Goal: Task Accomplishment & Management: Manage account settings

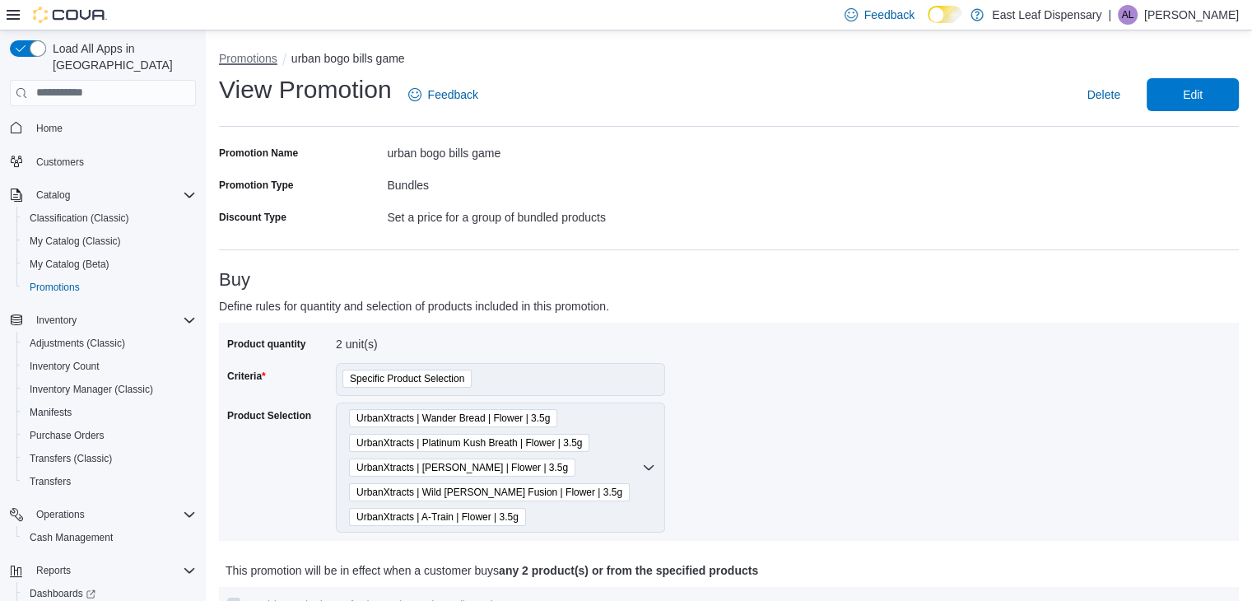
click at [259, 56] on button "Promotions" at bounding box center [248, 58] width 58 height 13
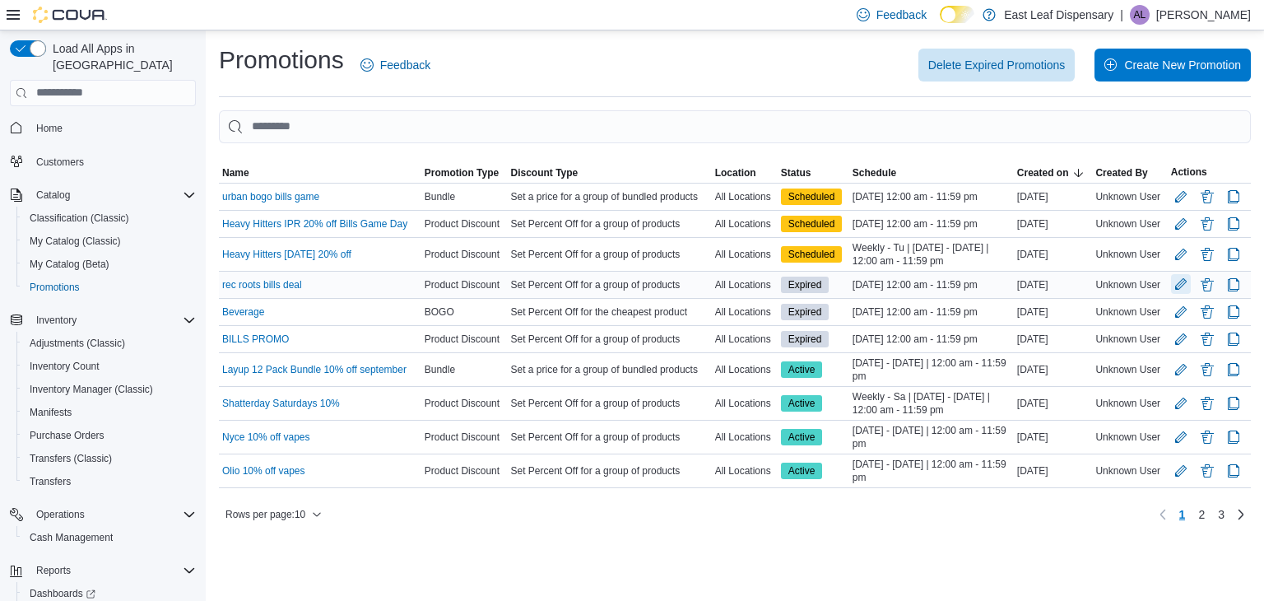
click at [1181, 286] on button "Edit Promotion" at bounding box center [1181, 284] width 20 height 20
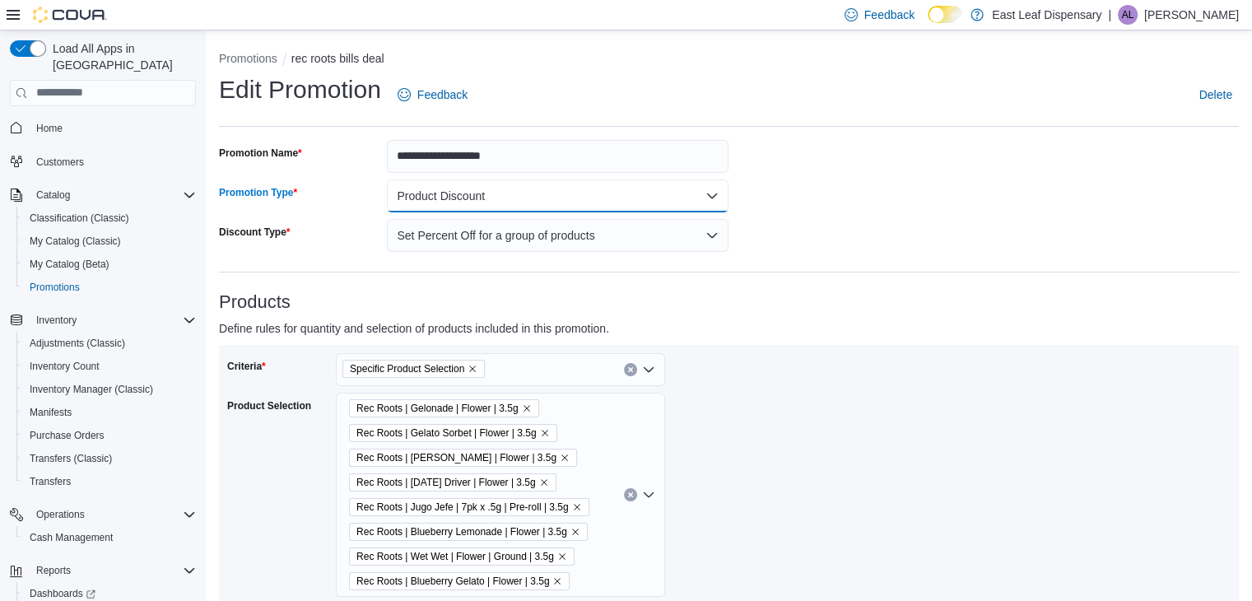
click at [609, 201] on button "Product Discount" at bounding box center [558, 195] width 342 height 33
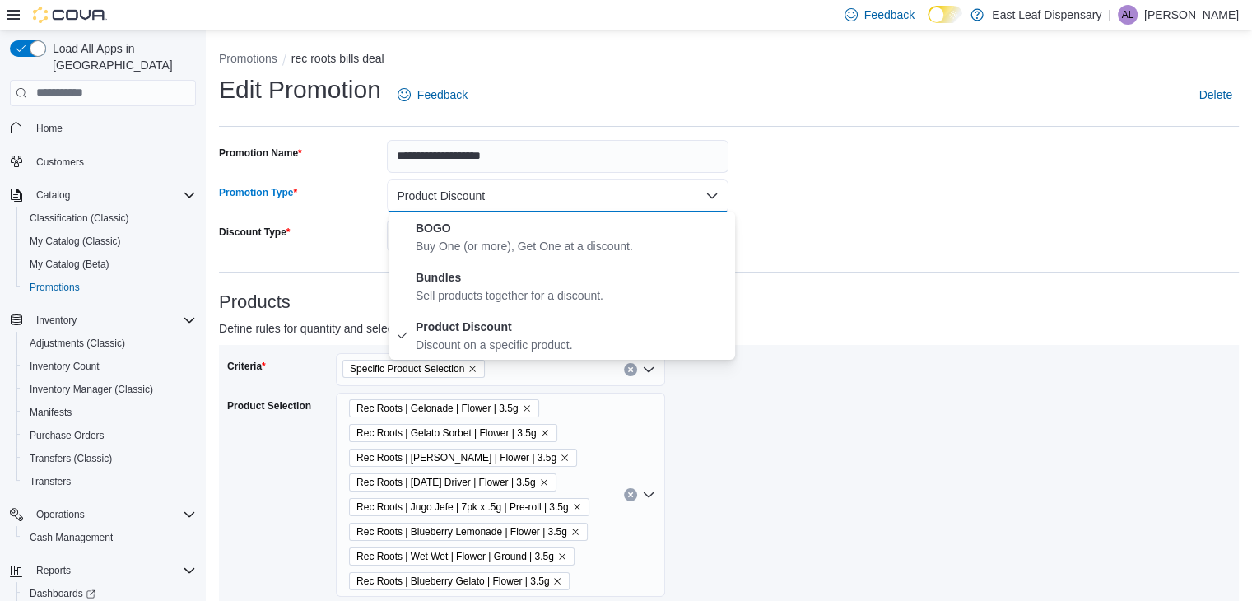
click at [609, 201] on button "Product Discount" at bounding box center [558, 195] width 342 height 33
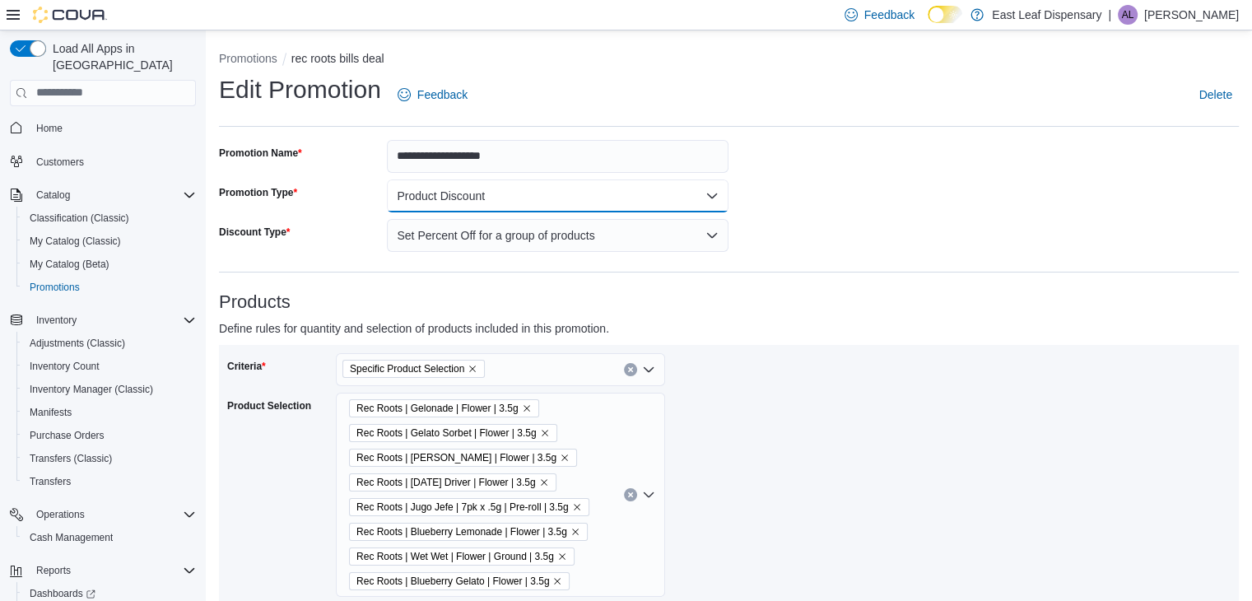
click at [609, 201] on button "Product Discount" at bounding box center [558, 195] width 342 height 33
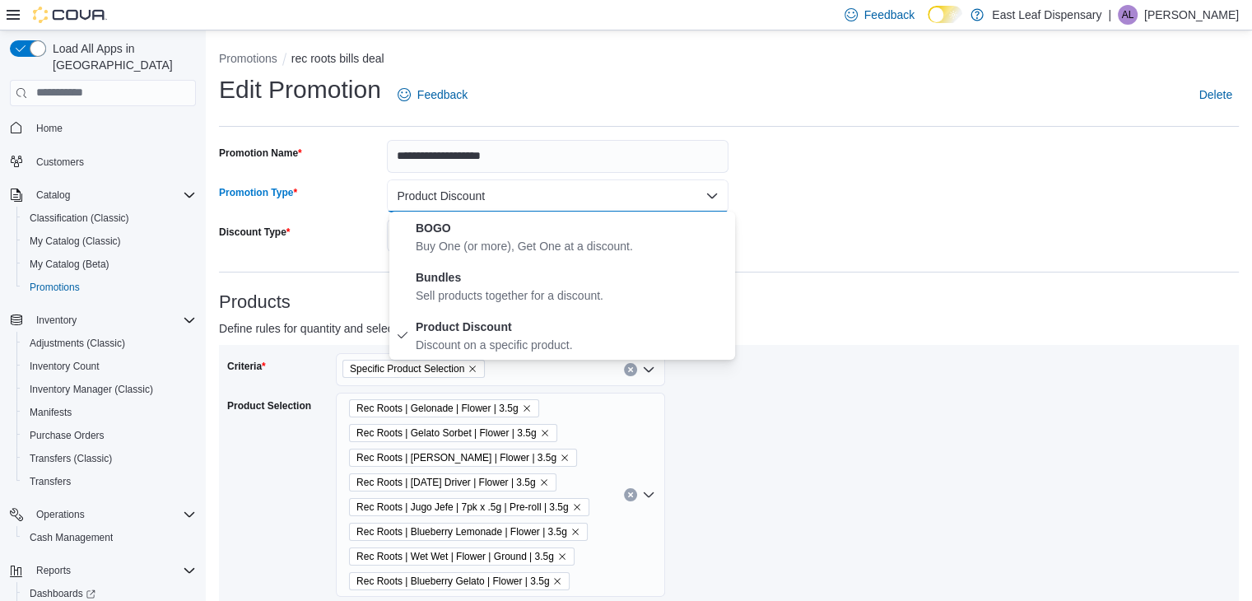
click at [609, 201] on button "Product Discount" at bounding box center [558, 195] width 342 height 33
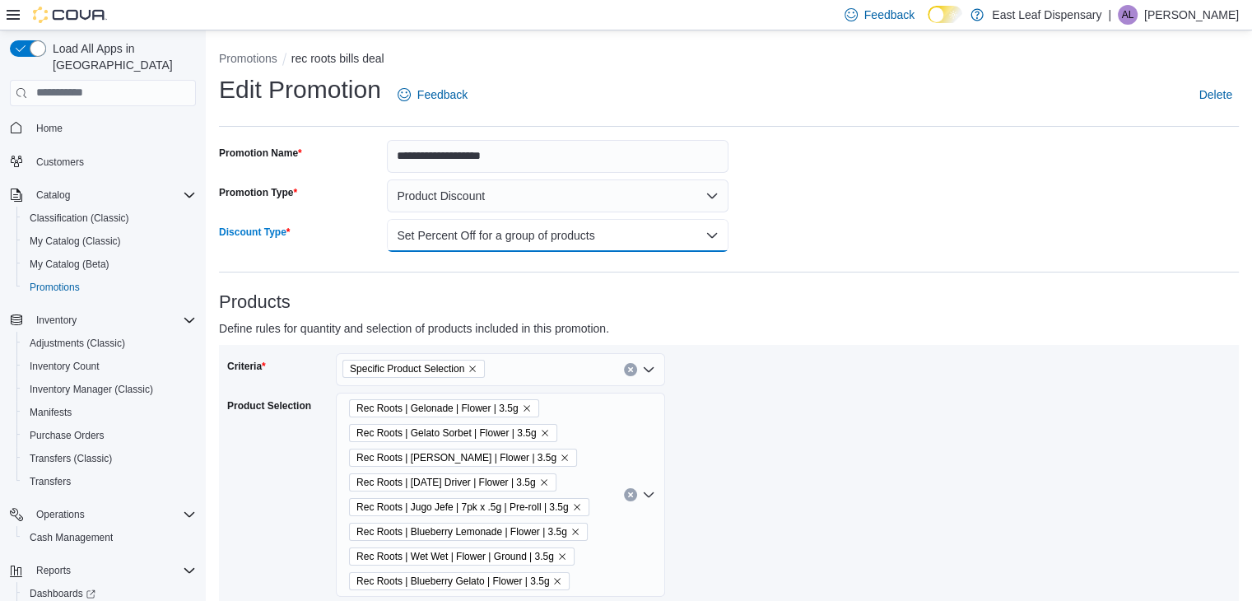
click at [620, 226] on button "Set Percent Off for a group of products" at bounding box center [558, 235] width 342 height 33
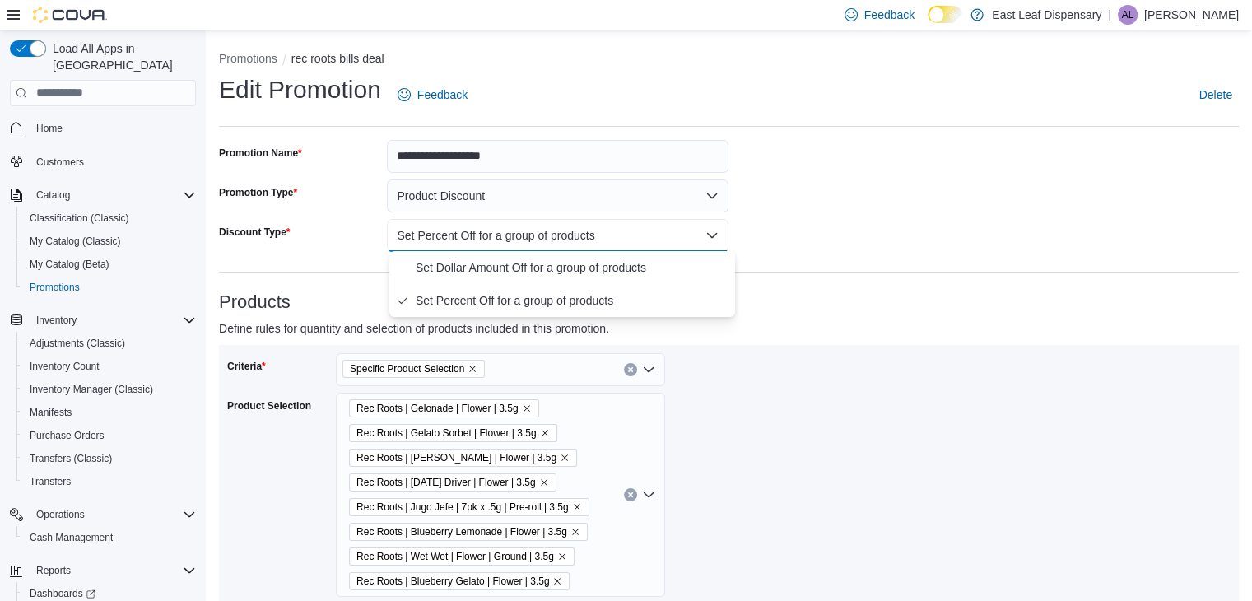
click at [744, 366] on div "Criteria Specific Product Selection Product Selection Rec Roots | Gelonade | Fl…" at bounding box center [728, 475] width 1003 height 244
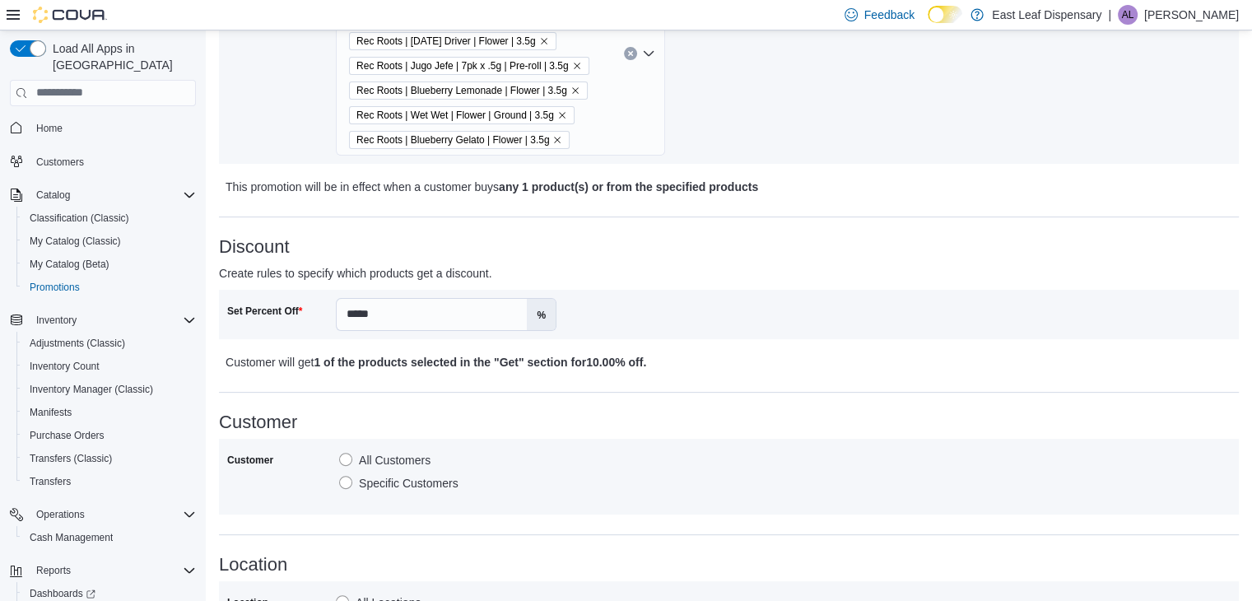
scroll to position [444, 0]
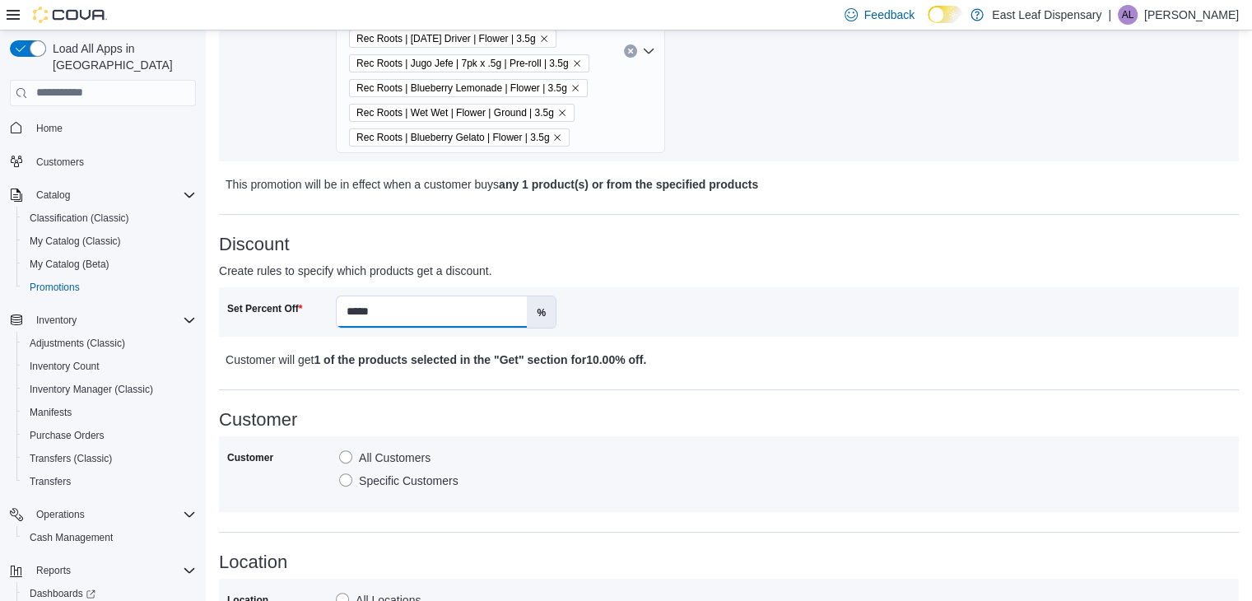
click at [461, 313] on input "*****" at bounding box center [432, 311] width 190 height 31
type input "**"
click at [774, 302] on div "Set Percent Off ** %" at bounding box center [728, 311] width 1003 height 33
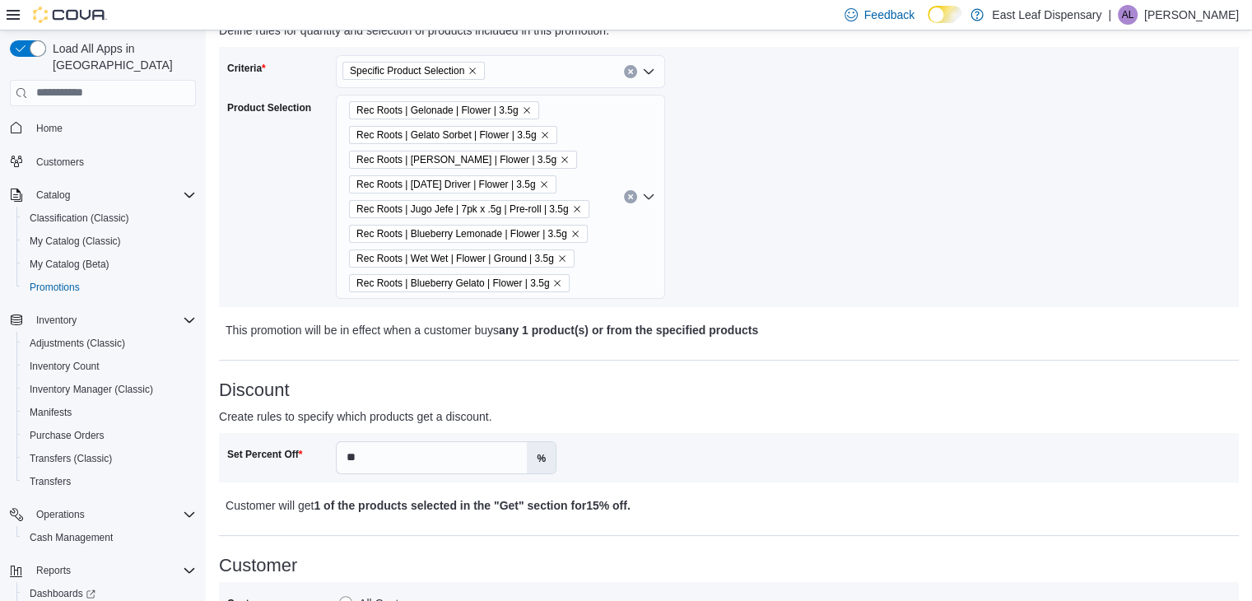
scroll to position [296, 0]
click at [576, 209] on icon "Remove Rec Roots | Jugo Jefe | 7pk x .5g | Pre-roll | 3.5g from selection in th…" at bounding box center [577, 210] width 7 height 7
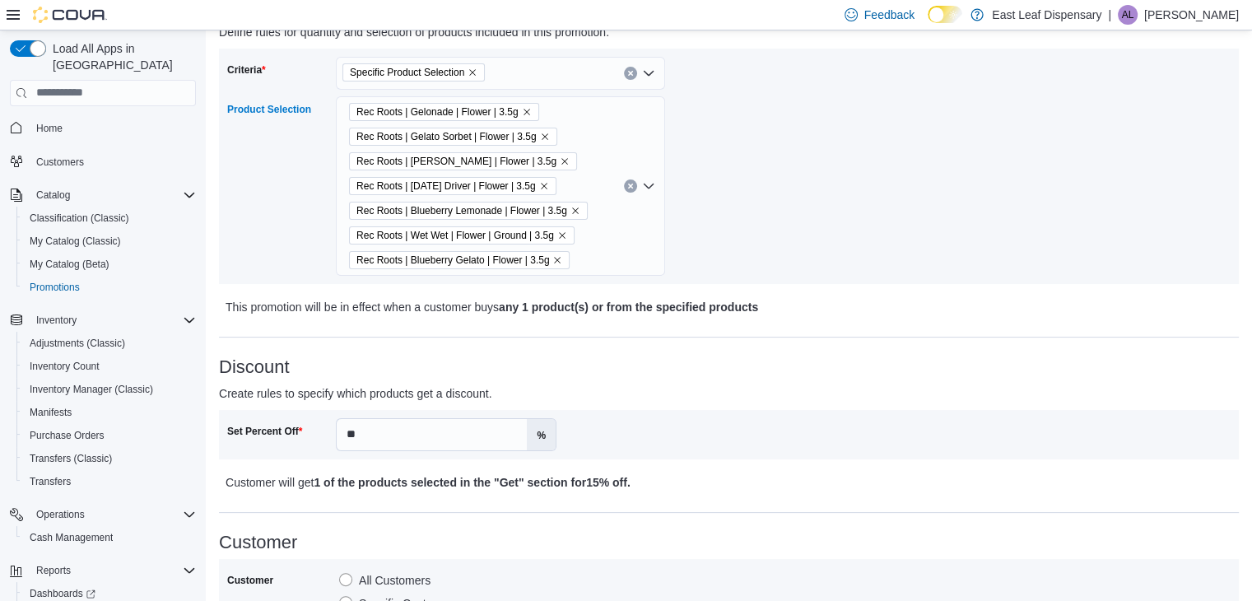
click at [722, 218] on div "Criteria Specific Product Selection Product Selection Rec Roots | Gelonade | Fl…" at bounding box center [478, 166] width 502 height 219
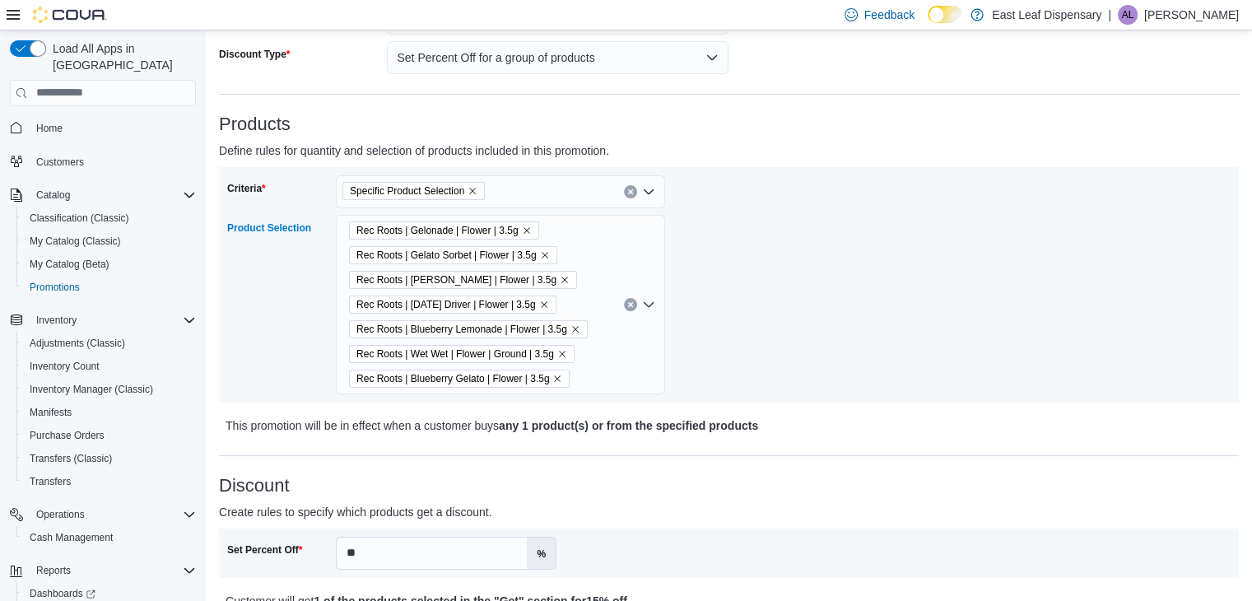
click at [612, 270] on div "Rec Roots | Gelonade | Flower | 3.5g Rec Roots | Gelato Sorbet | Flower | 3.5g …" at bounding box center [500, 304] width 329 height 179
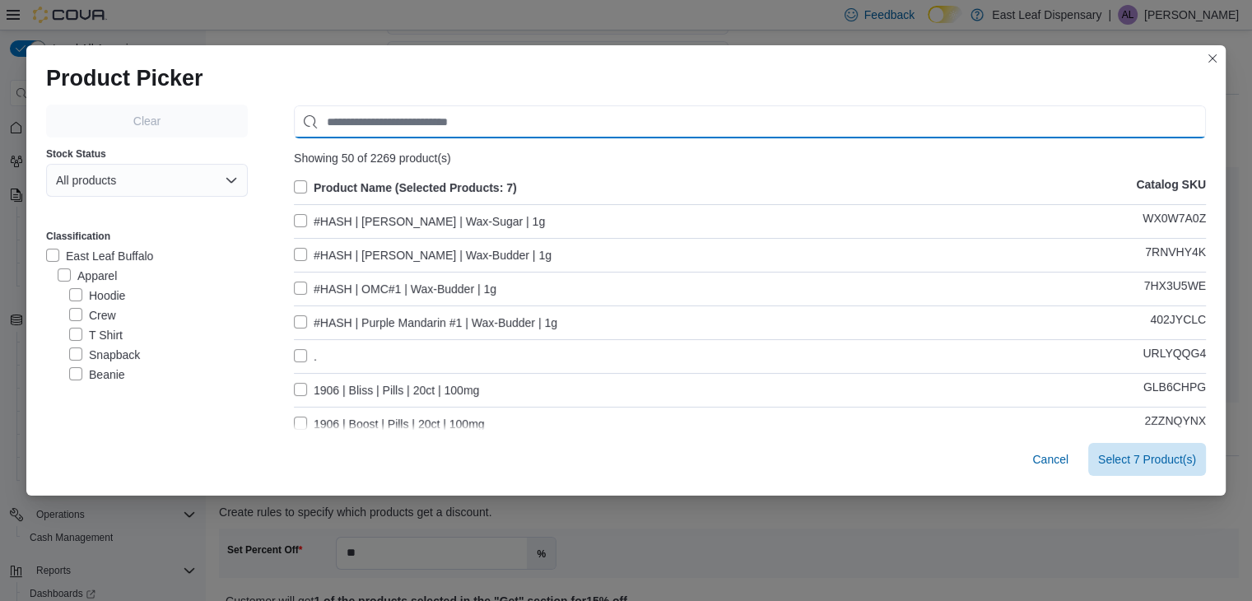
click at [462, 115] on input "Use aria labels when no actual label is in use" at bounding box center [750, 121] width 912 height 33
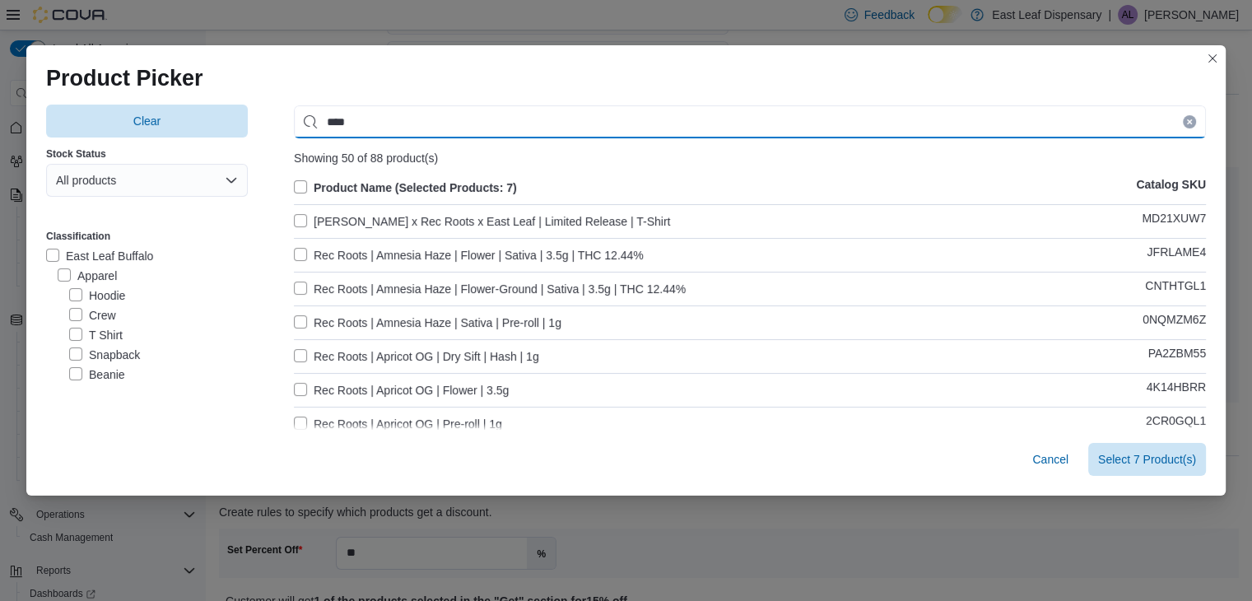
type input "***"
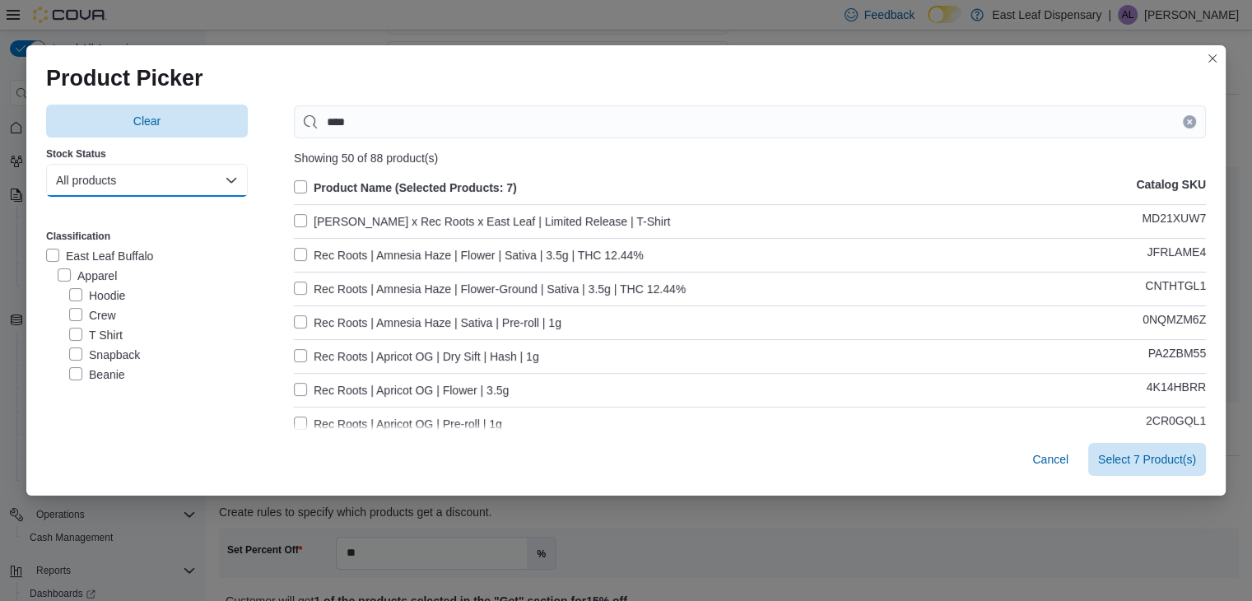
click at [182, 185] on button "All products" at bounding box center [147, 180] width 202 height 33
click at [142, 249] on span "In-Stock products" at bounding box center [138, 247] width 145 height 20
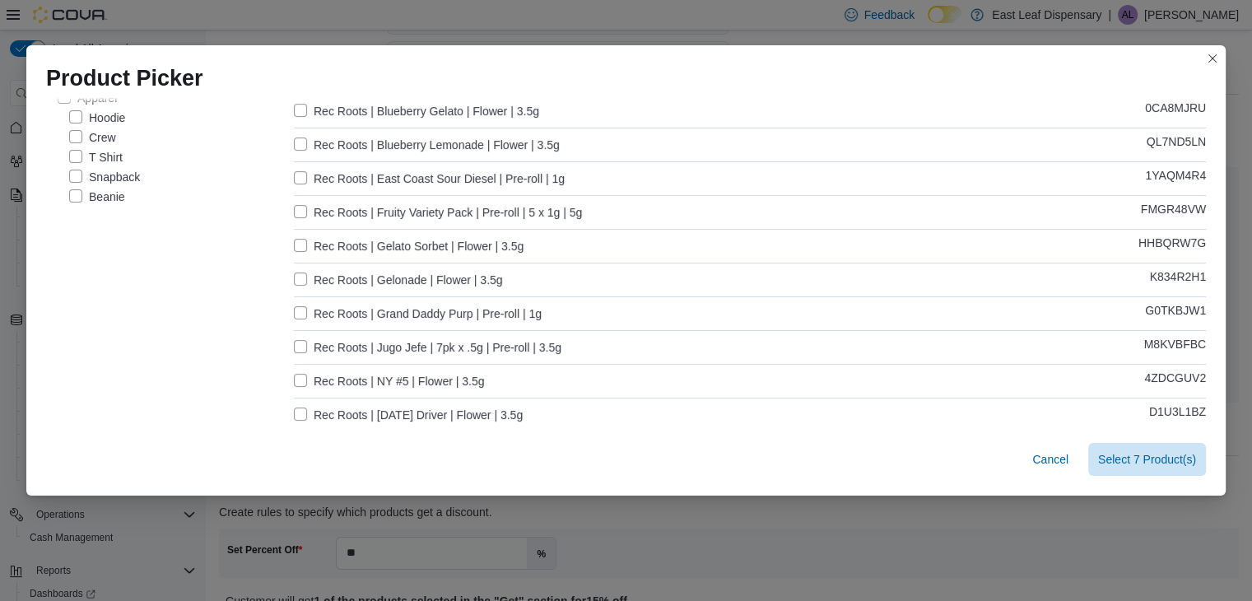
click at [299, 375] on label "Rec Roots | NY #5 | Flower | 3.5g" at bounding box center [389, 381] width 191 height 20
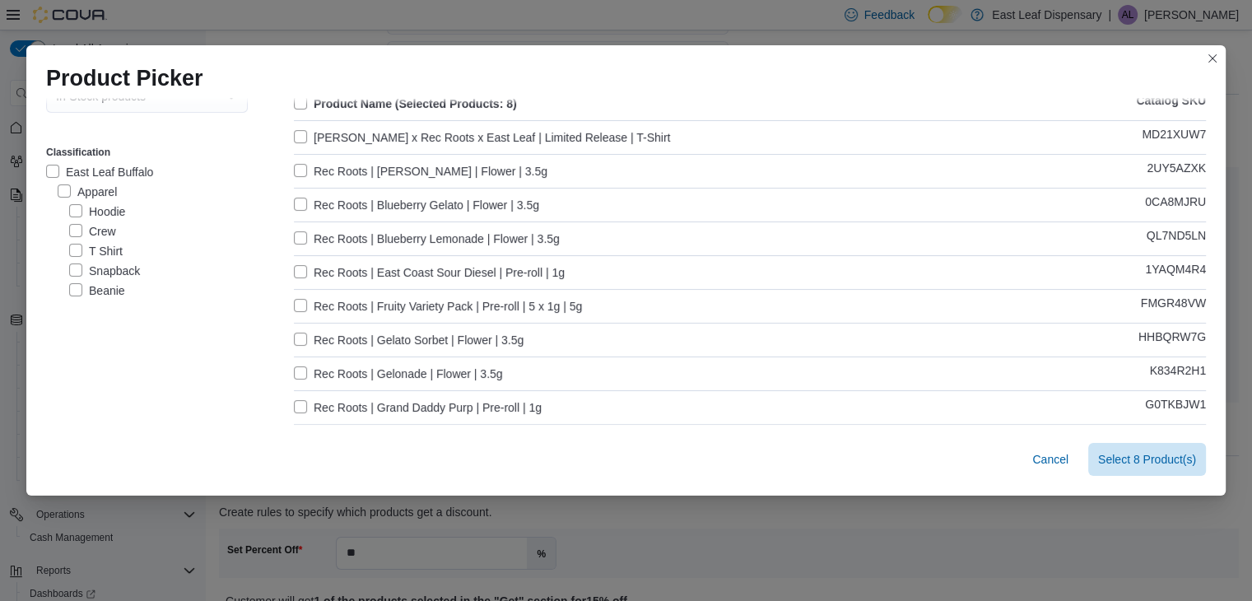
scroll to position [0, 0]
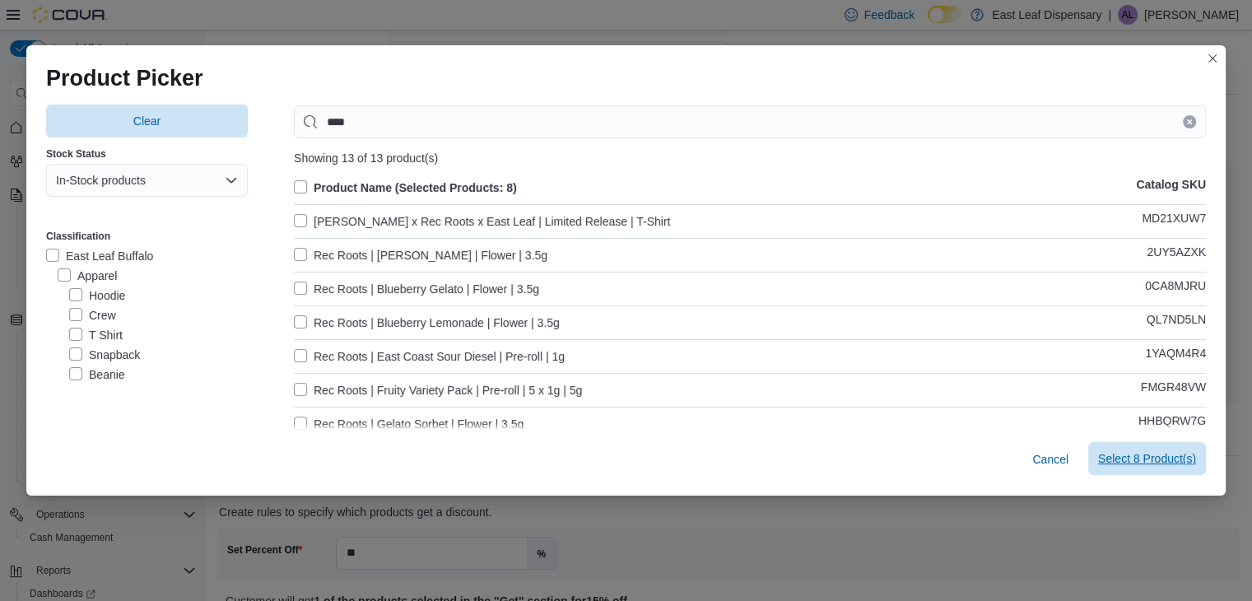
click at [1126, 445] on span "Select 8 Product(s)" at bounding box center [1147, 458] width 98 height 33
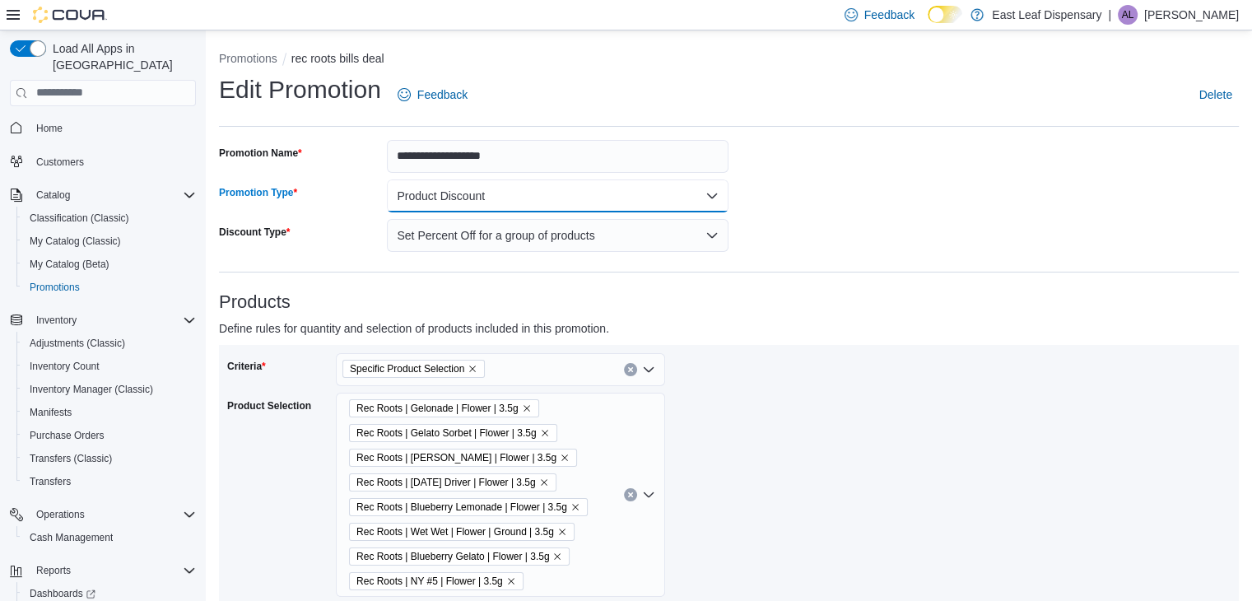
click at [553, 199] on button "Product Discount" at bounding box center [558, 195] width 342 height 33
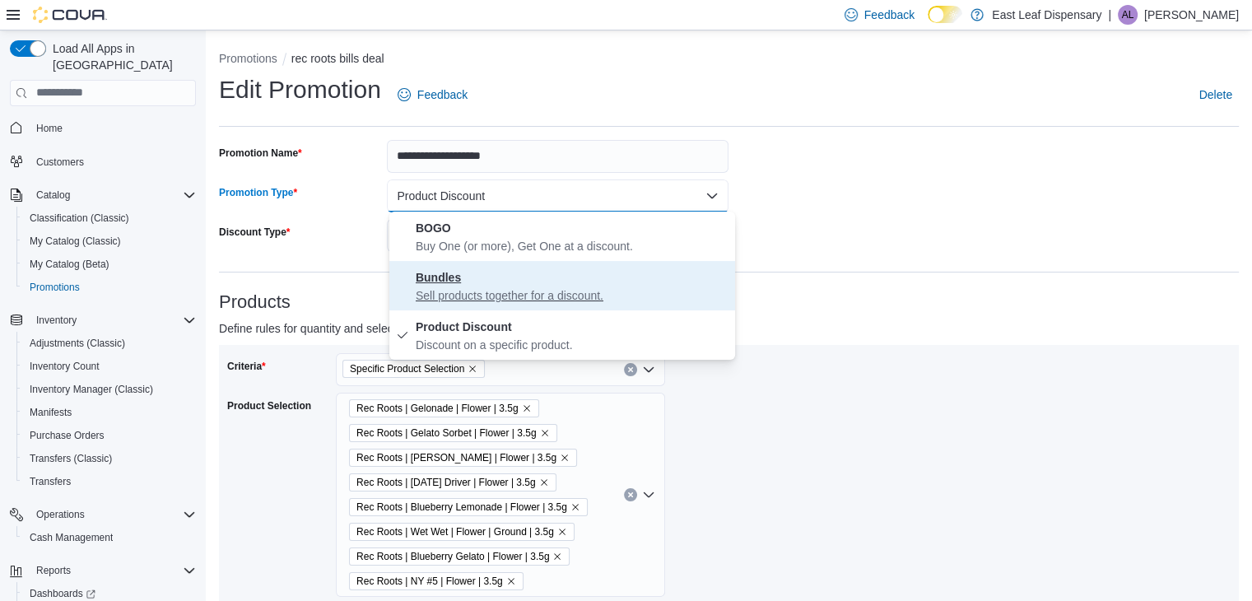
click at [540, 282] on span "Bundles Sell products together for a discount." at bounding box center [572, 285] width 313 height 36
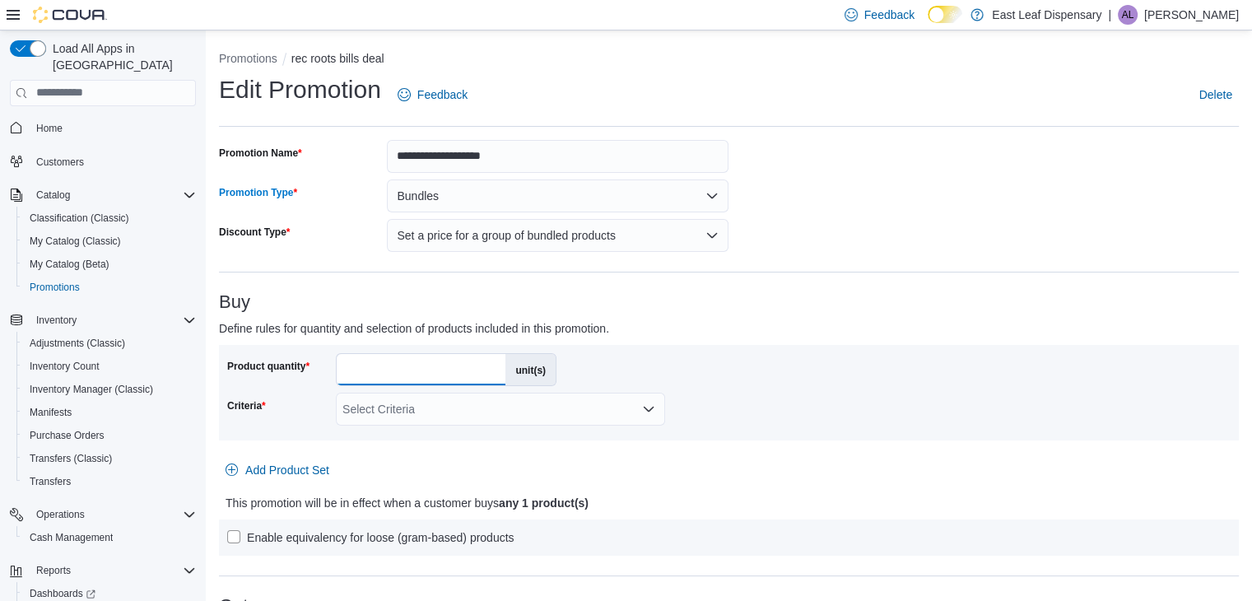
click at [457, 373] on input "*" at bounding box center [421, 369] width 169 height 31
type input "*"
click at [638, 416] on div "Select Criteria" at bounding box center [500, 409] width 329 height 33
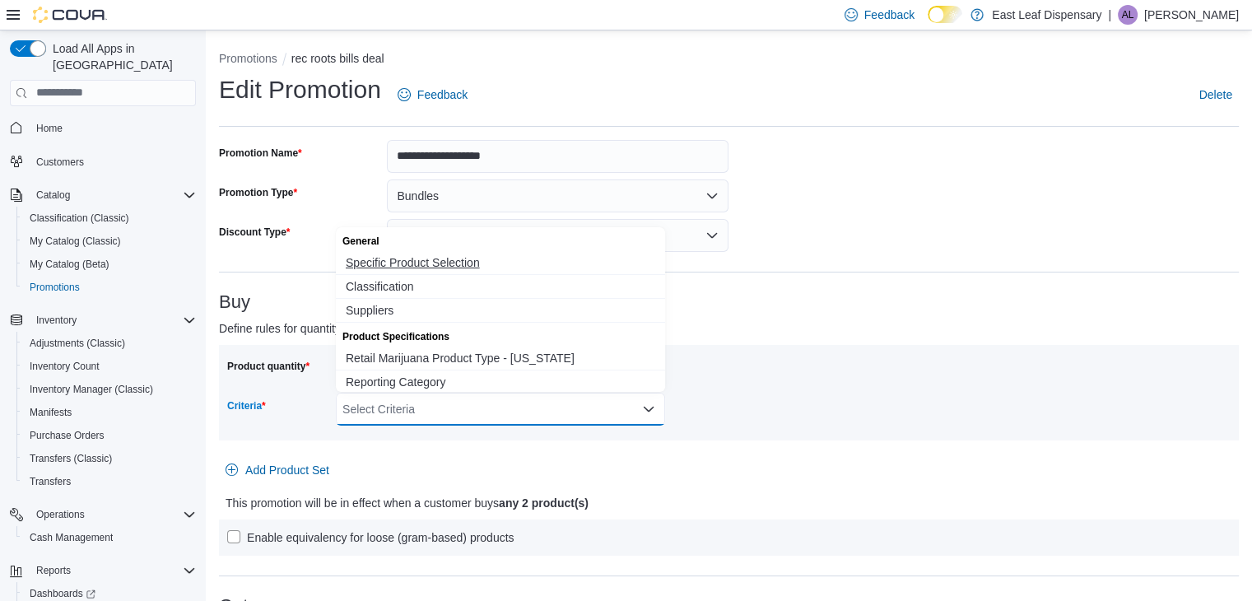
click at [439, 260] on span "Specific Product Selection" at bounding box center [500, 262] width 309 height 16
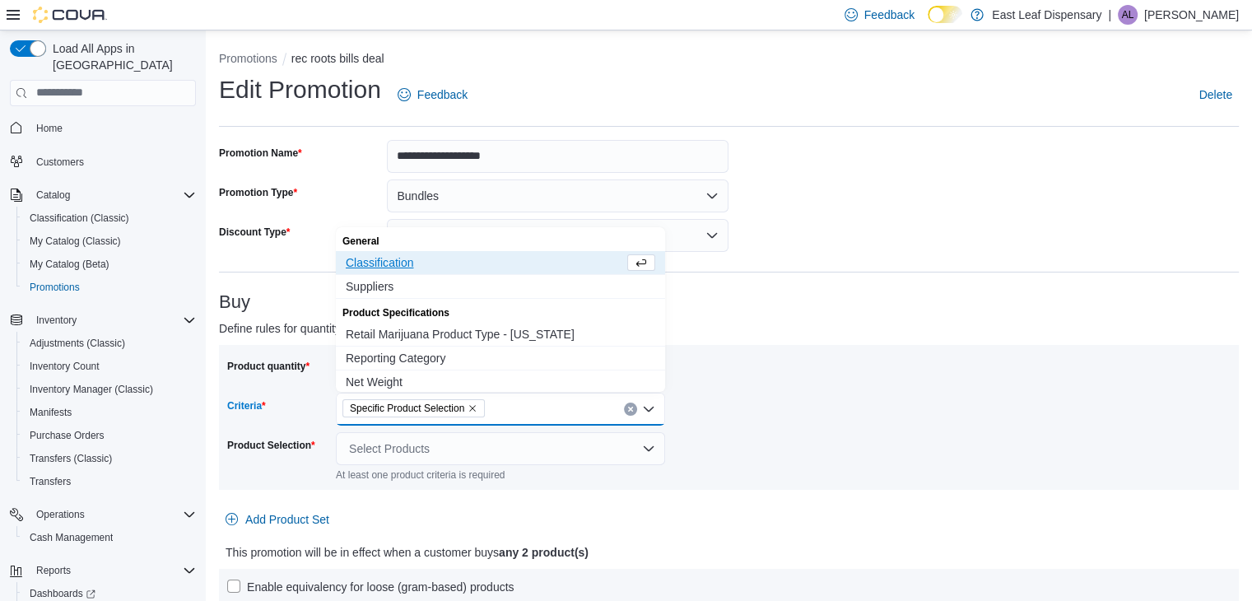
click at [746, 383] on div "Product quantity * unit(s) Criteria Specific Product Selection Combo box. Selec…" at bounding box center [728, 417] width 1003 height 128
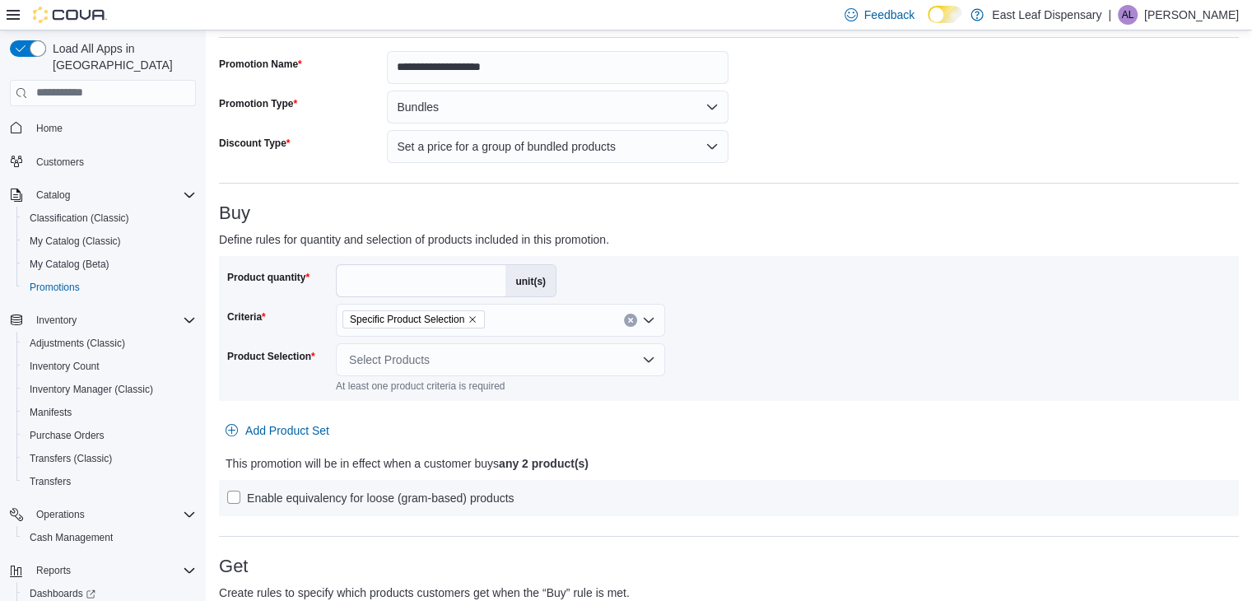
scroll to position [92, 0]
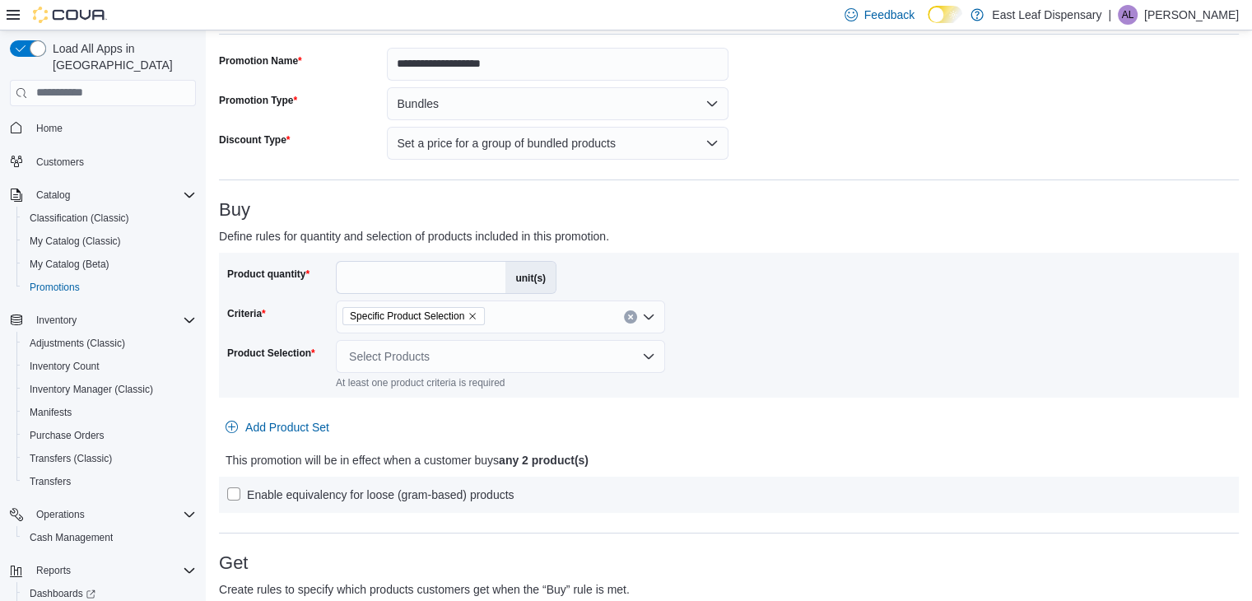
click at [230, 493] on label "Enable equivalency for loose (gram-based) products" at bounding box center [370, 495] width 287 height 20
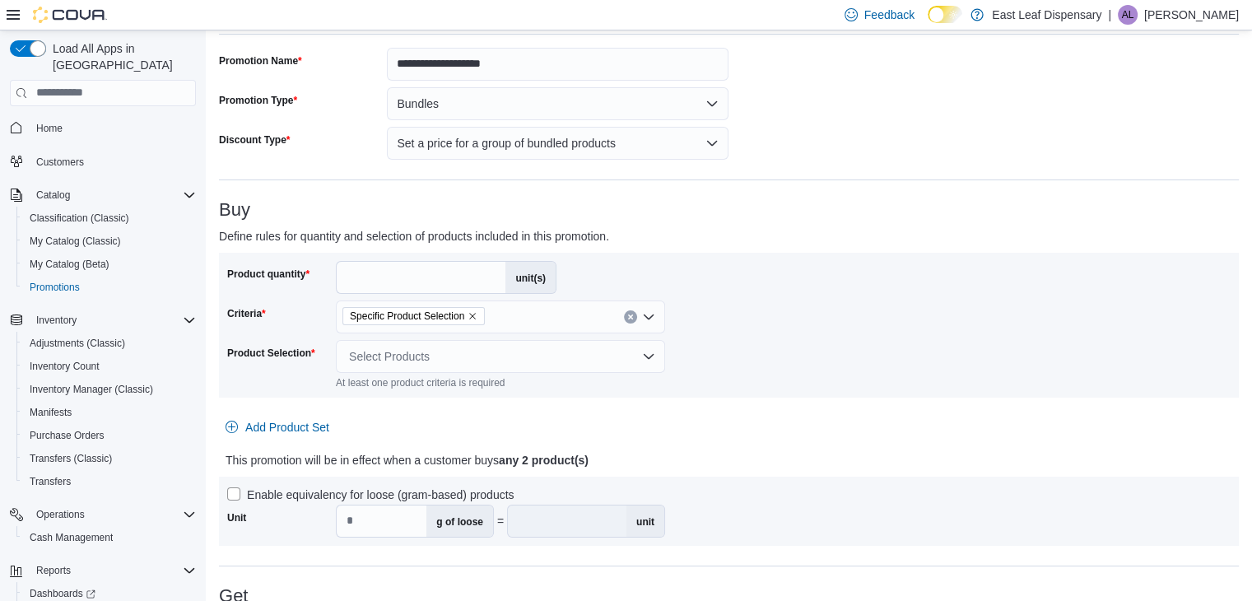
click at [746, 452] on p "This promotion will be in effect when a customer buys any 2 product(s)" at bounding box center [603, 460] width 755 height 20
click at [402, 517] on input "*" at bounding box center [382, 520] width 90 height 31
type input "*"
click at [914, 472] on div "Product quantity * unit(s) Criteria Specific Product Selection Product Selectio…" at bounding box center [729, 399] width 1020 height 293
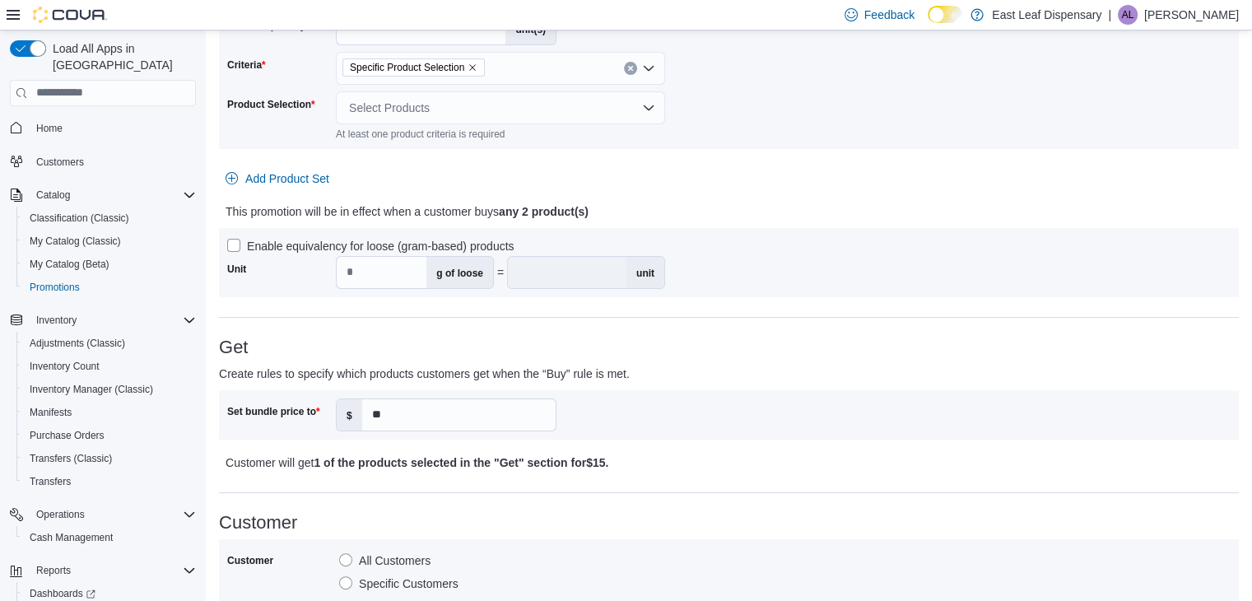
scroll to position [342, 0]
click at [234, 243] on label "Enable equivalency for loose (gram-based) products" at bounding box center [370, 245] width 287 height 20
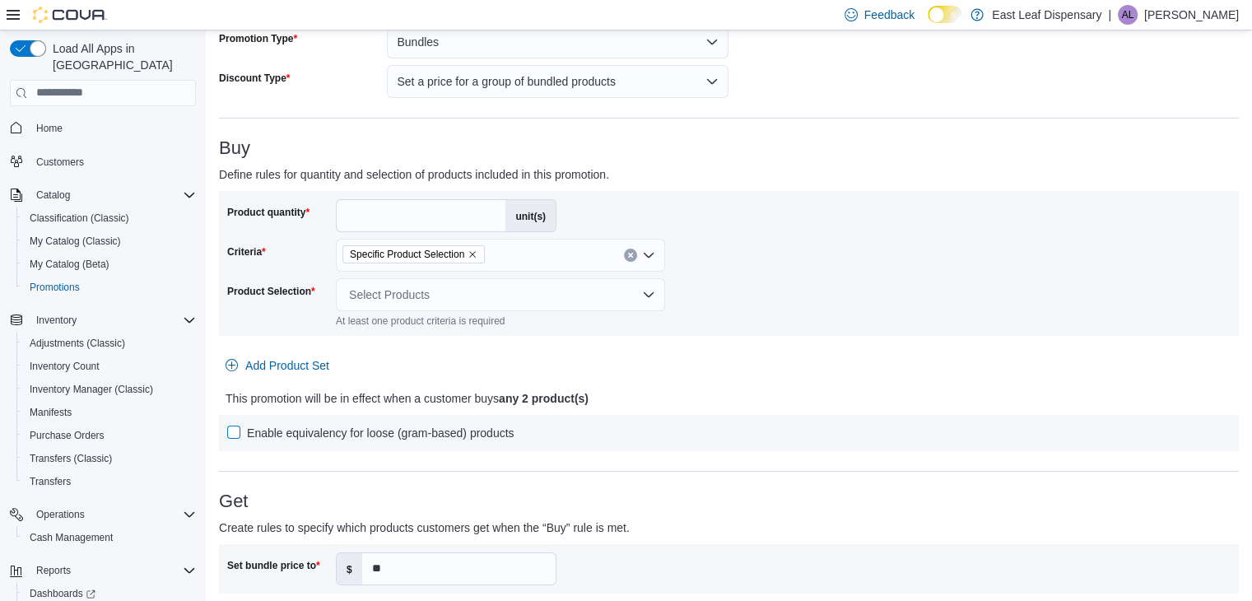
scroll to position [150, 0]
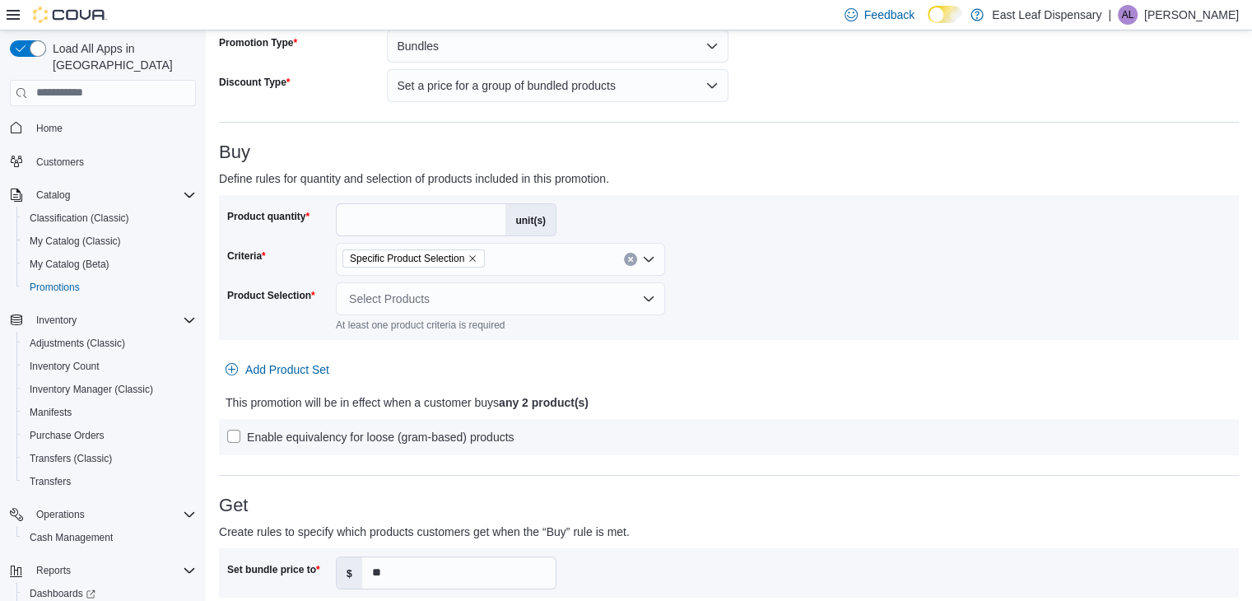
click at [504, 288] on div "Select Products" at bounding box center [500, 298] width 329 height 33
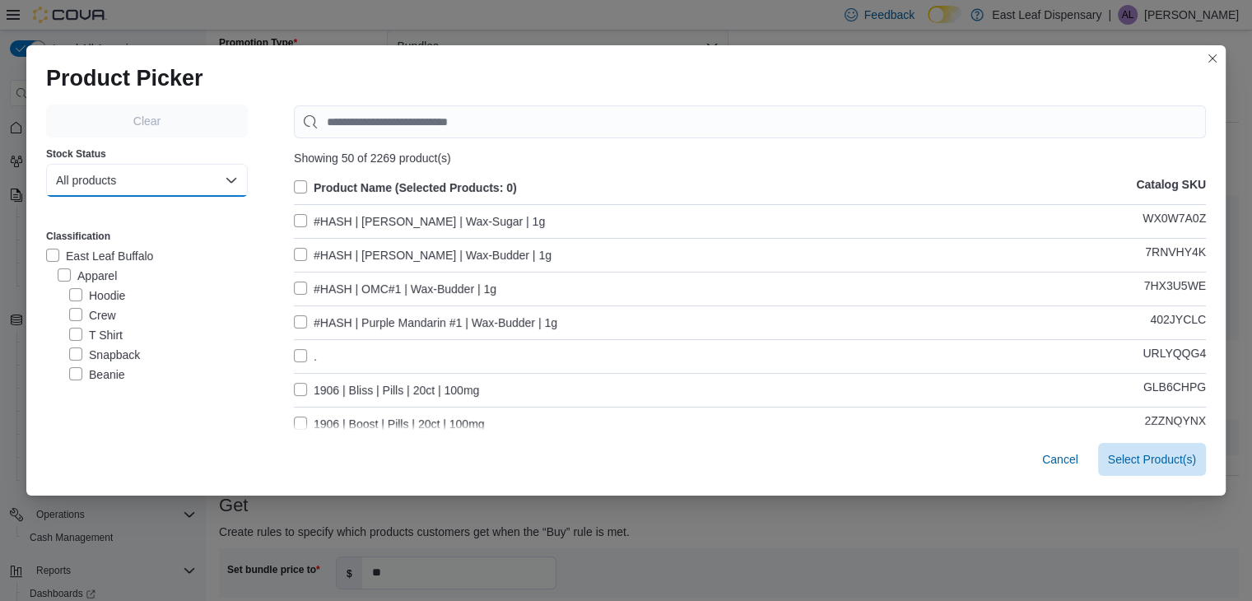
click at [169, 184] on button "All products" at bounding box center [147, 180] width 202 height 33
click at [145, 246] on span "In-Stock products" at bounding box center [138, 248] width 145 height 20
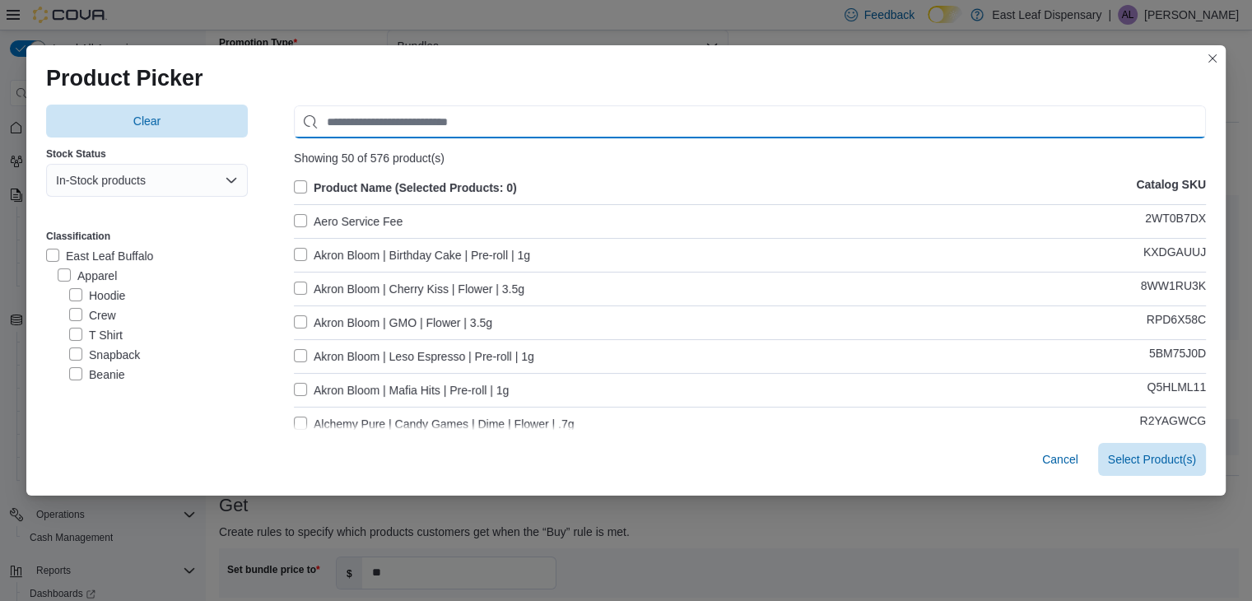
click at [359, 125] on input "Use aria labels when no actual label is in use" at bounding box center [750, 121] width 912 height 33
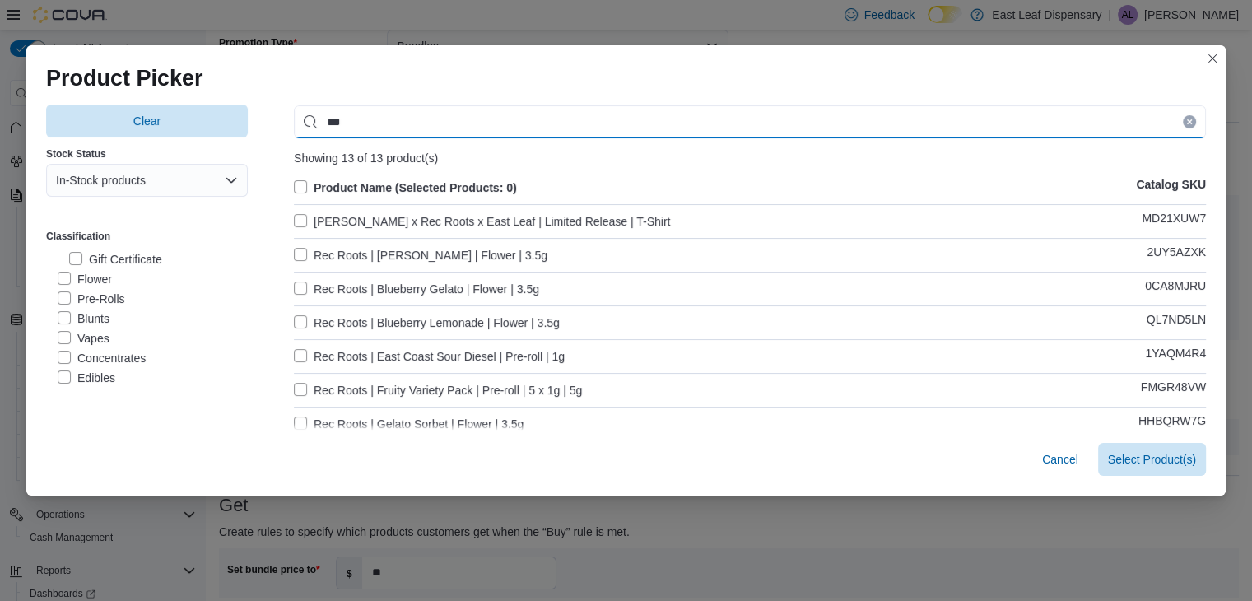
scroll to position [174, 0]
type input "***"
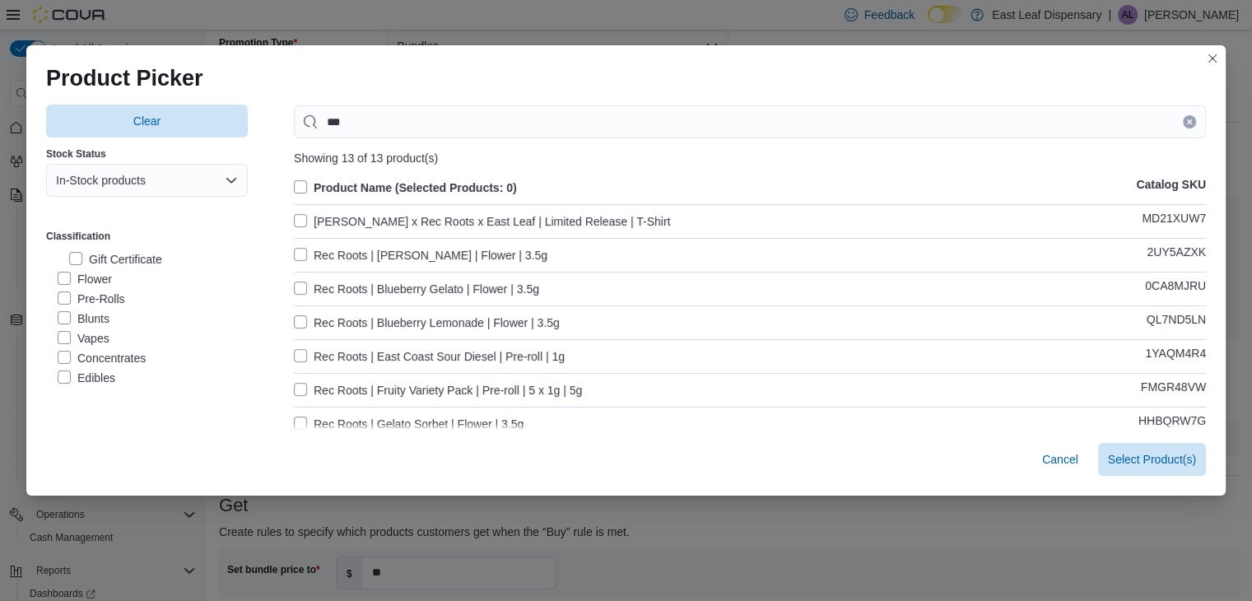
click at [78, 279] on label "Flower" at bounding box center [85, 279] width 54 height 20
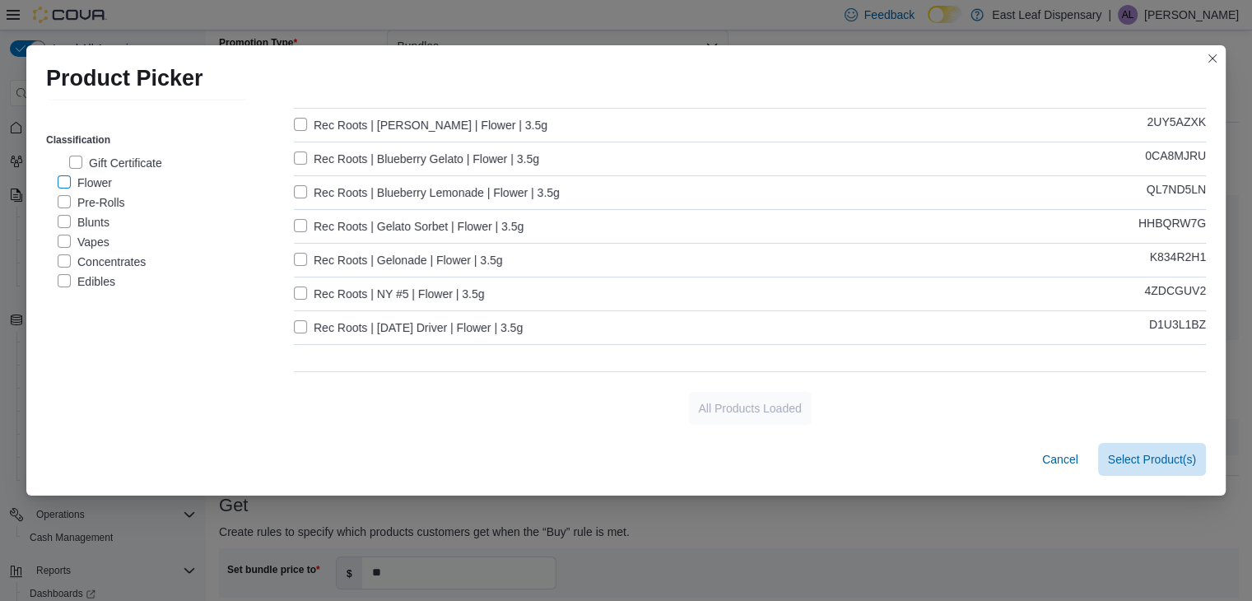
scroll to position [0, 0]
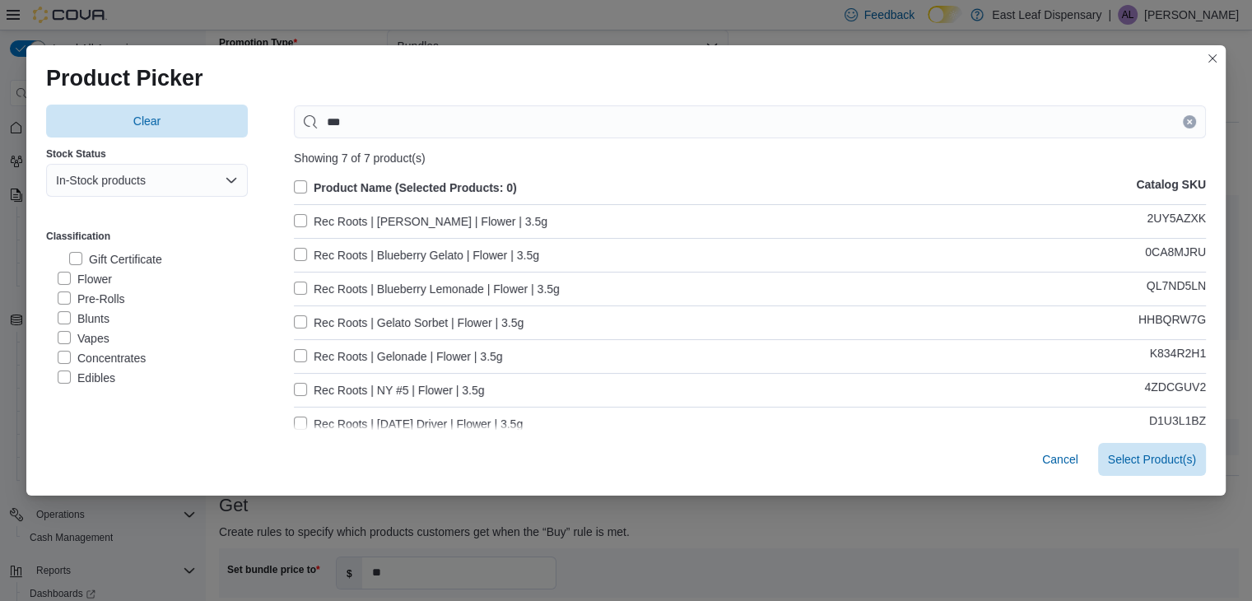
click at [329, 184] on label "Product Name (Selected Products: 0)" at bounding box center [405, 188] width 223 height 20
click at [1146, 460] on span "Select 7 Product(s)" at bounding box center [1147, 459] width 98 height 16
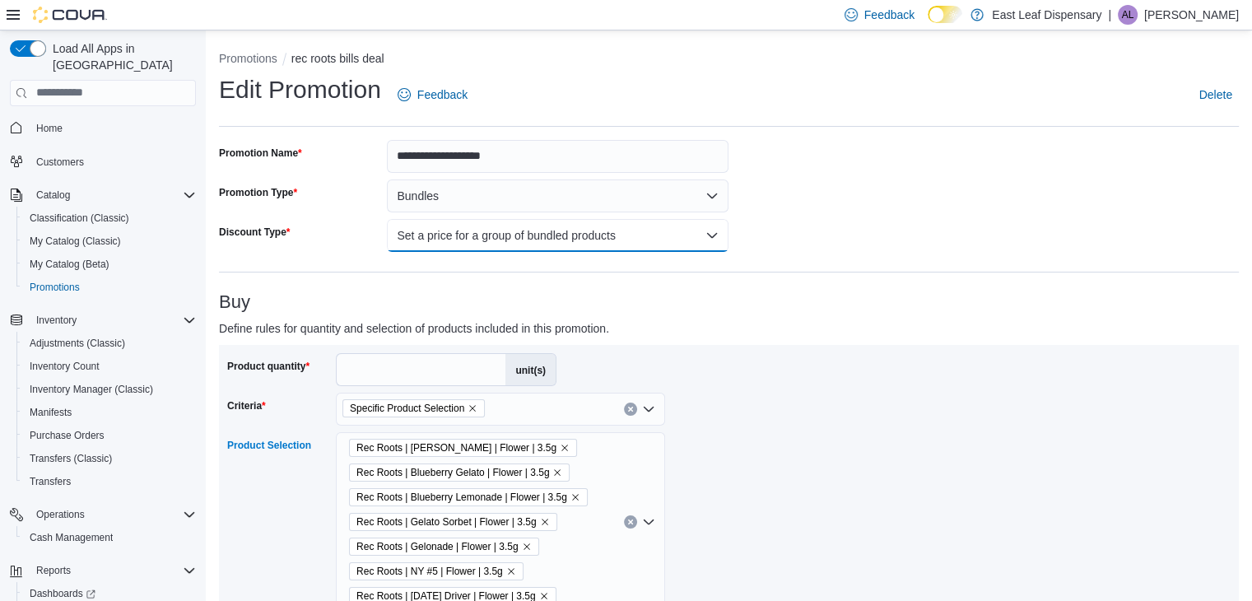
click at [613, 231] on button "Set a price for a group of bundled products" at bounding box center [558, 235] width 342 height 33
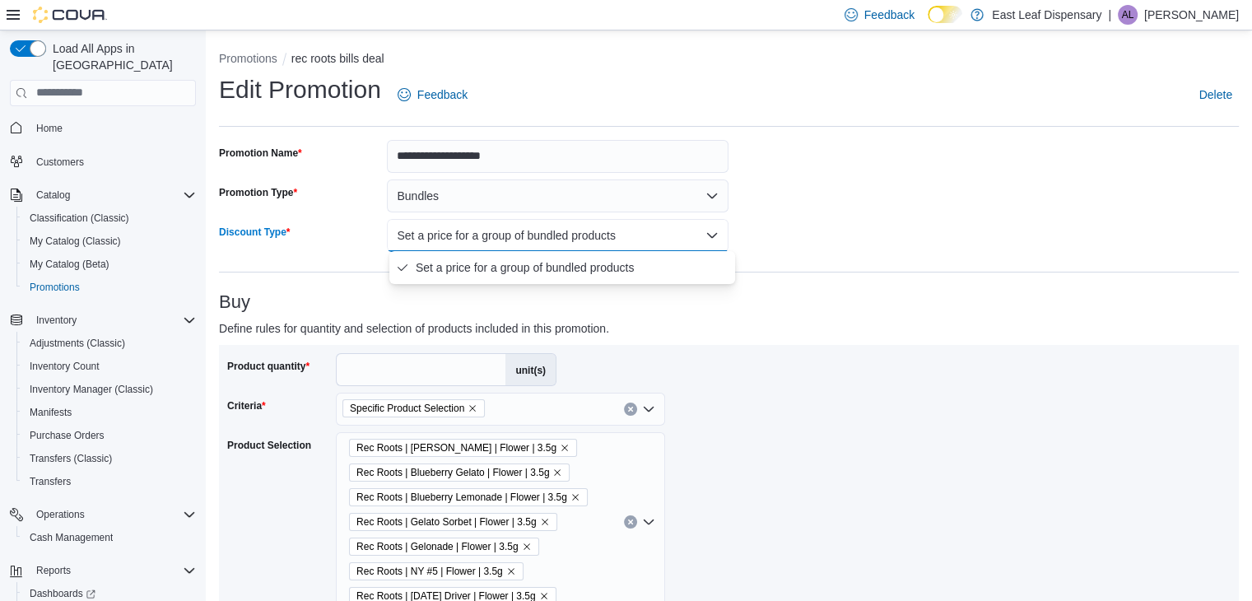
click at [731, 340] on div "Buy Define rules for quantity and selection of products included in this promot…" at bounding box center [729, 513] width 1020 height 443
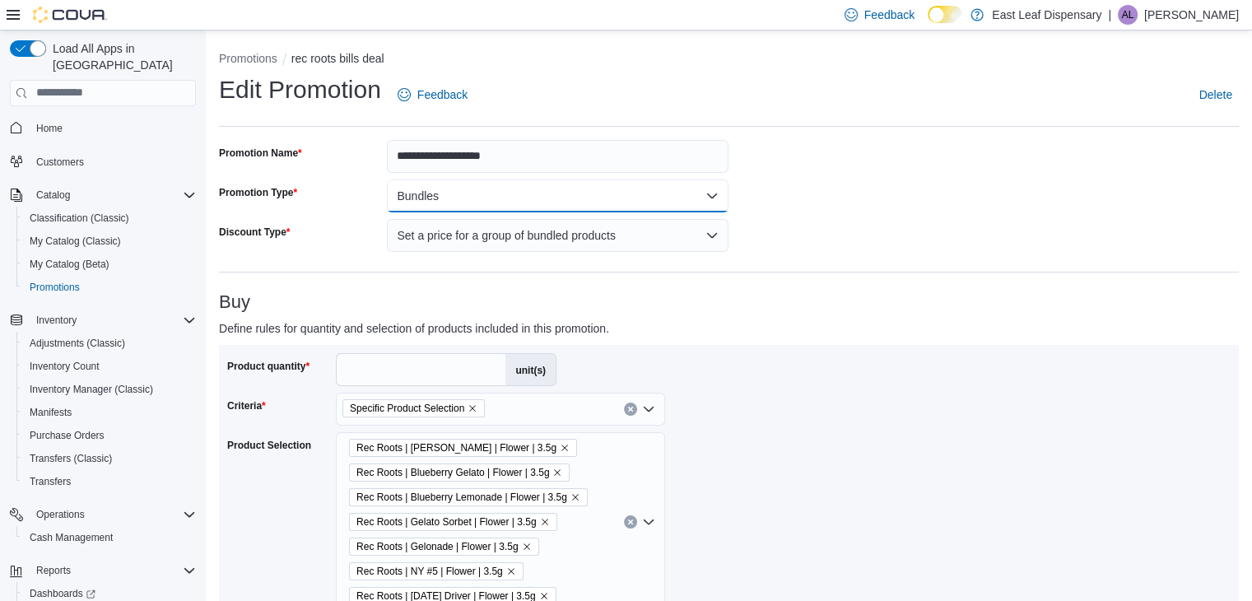
click at [643, 201] on button "Bundles" at bounding box center [558, 195] width 342 height 33
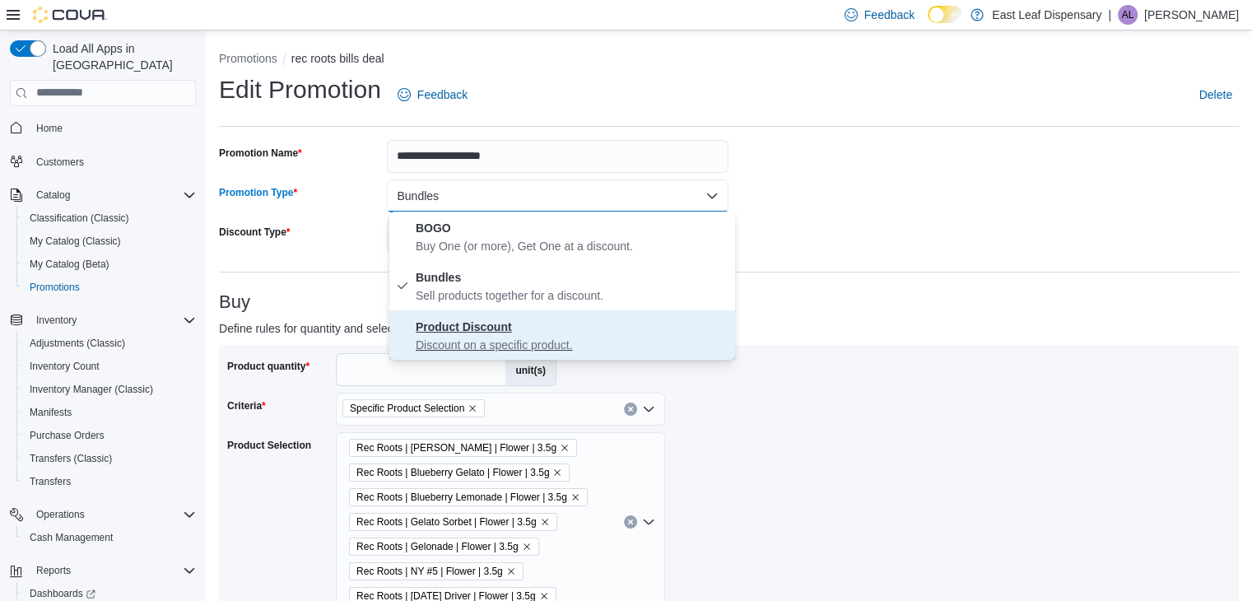
click at [563, 337] on p "Discount on a specific product." at bounding box center [572, 345] width 313 height 16
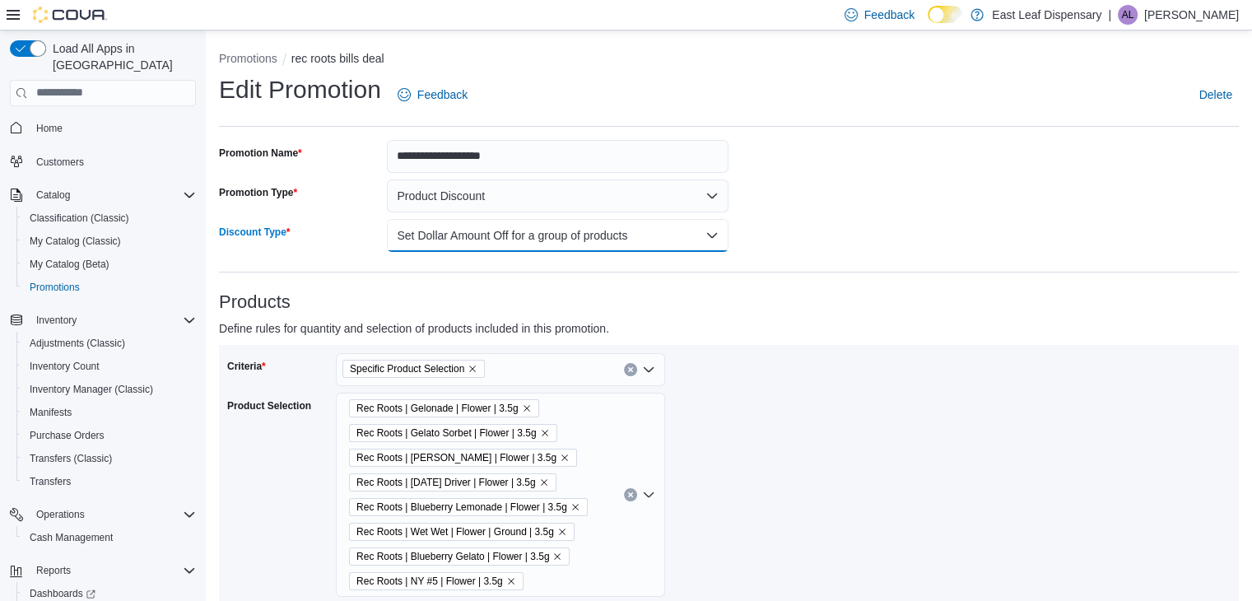
click at [652, 239] on button "Set Dollar Amount Off for a group of products" at bounding box center [558, 235] width 342 height 33
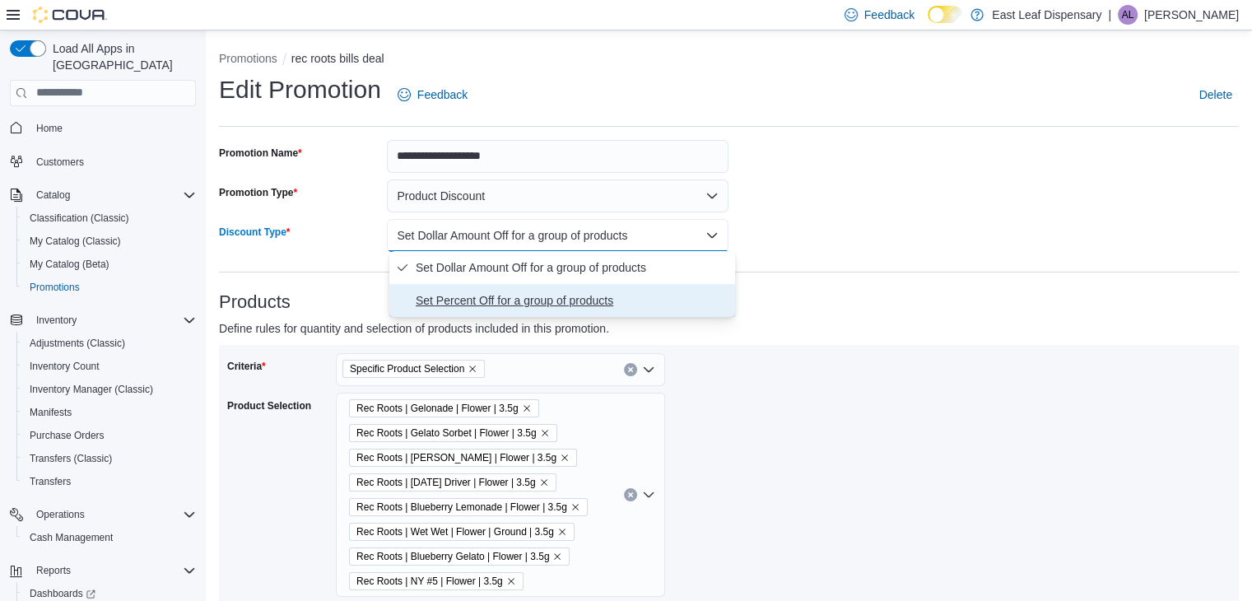
click at [579, 295] on span "Set Percent Off for a group of products" at bounding box center [572, 301] width 313 height 20
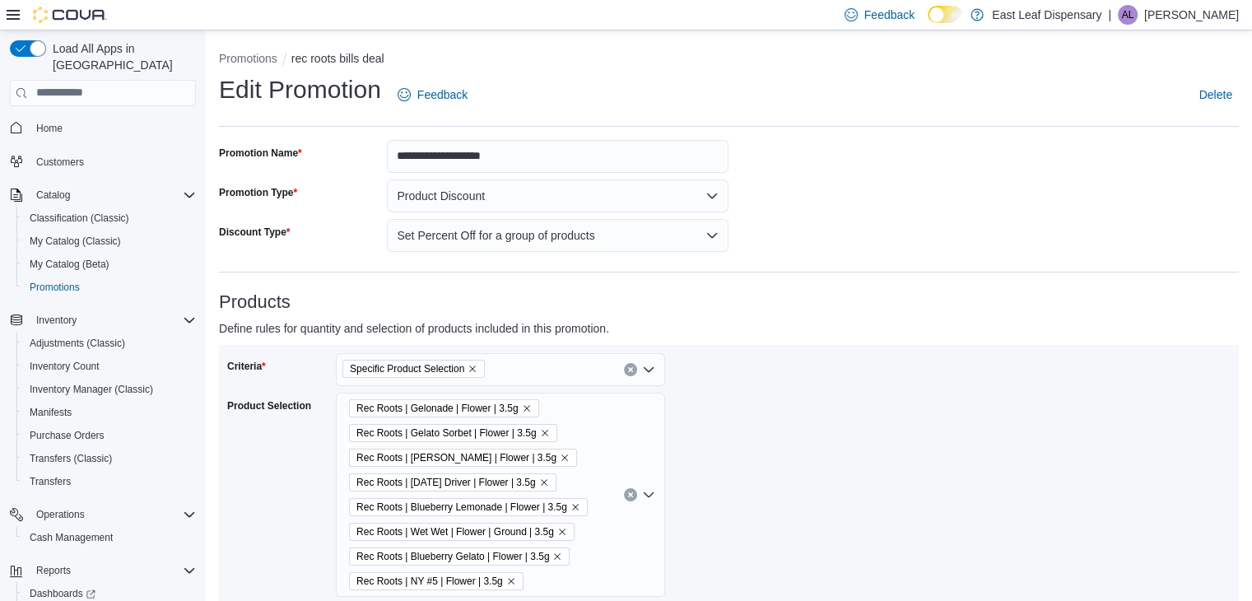
click at [774, 330] on p "Define rules for quantity and selection of products included in this promotion." at bounding box center [601, 329] width 765 height 20
click at [557, 188] on button "Product Discount" at bounding box center [558, 195] width 342 height 33
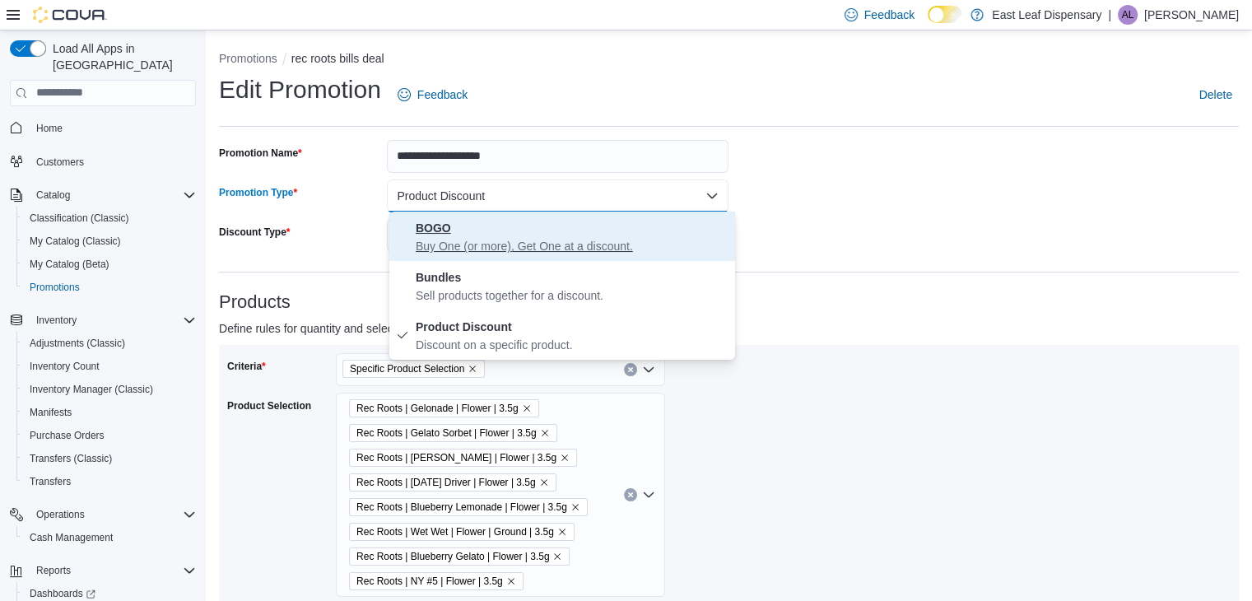
click at [528, 231] on span "BOGO Buy One (or more), Get One at a discount." at bounding box center [572, 236] width 313 height 36
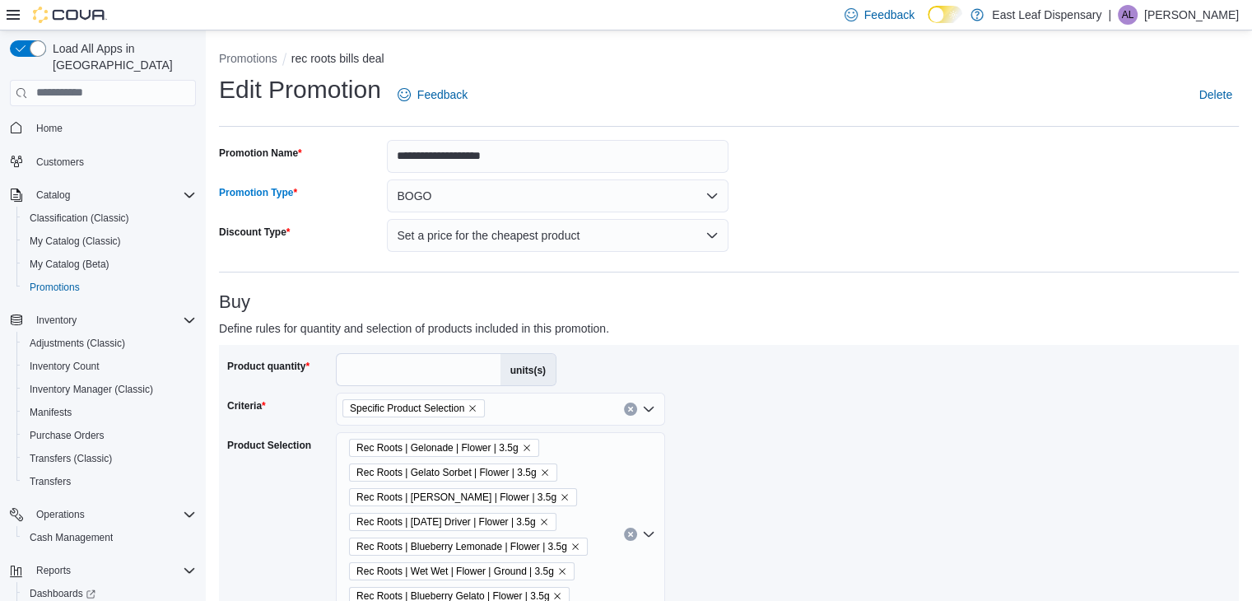
click at [645, 342] on div "Buy Define rules for quantity and selection of products included in this promot…" at bounding box center [729, 503] width 1020 height 422
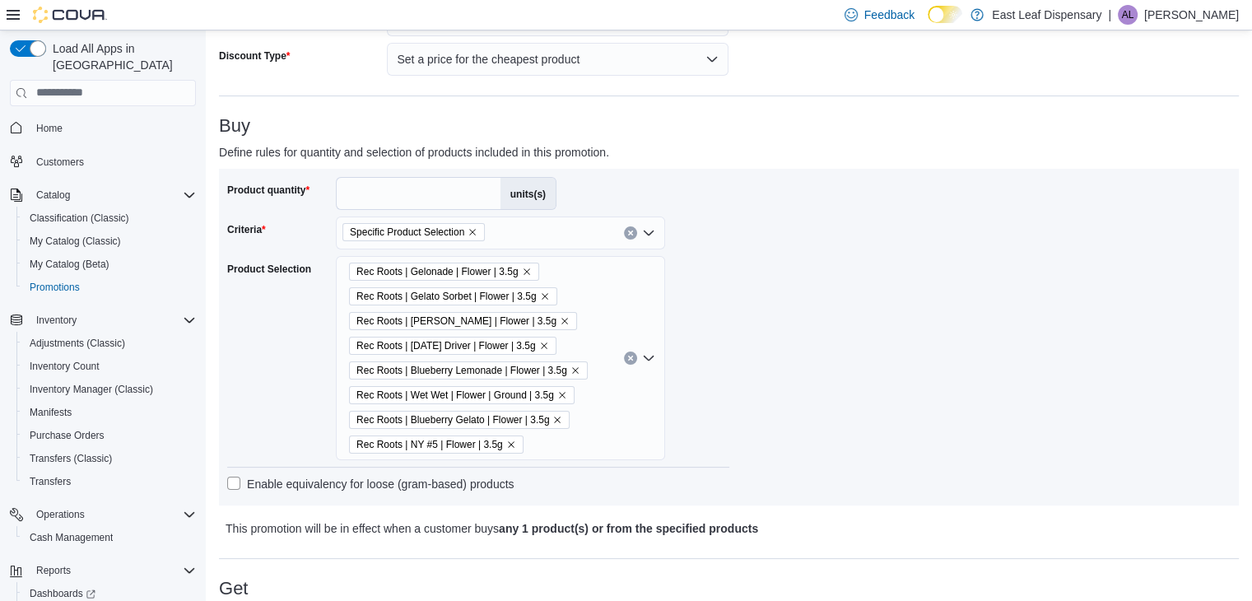
scroll to position [177, 0]
click at [421, 191] on input "*" at bounding box center [419, 192] width 164 height 31
type input "*"
click at [853, 351] on div "Product quantity * units(s) Criteria Specific Product Selection Product Selecti…" at bounding box center [728, 336] width 1003 height 320
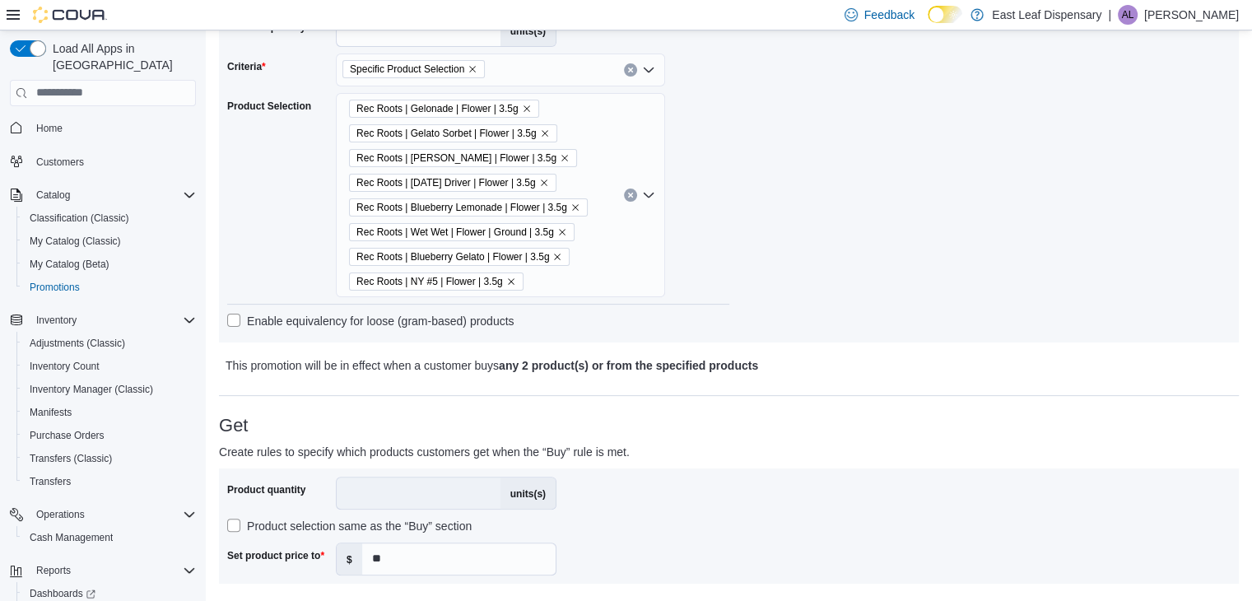
scroll to position [342, 0]
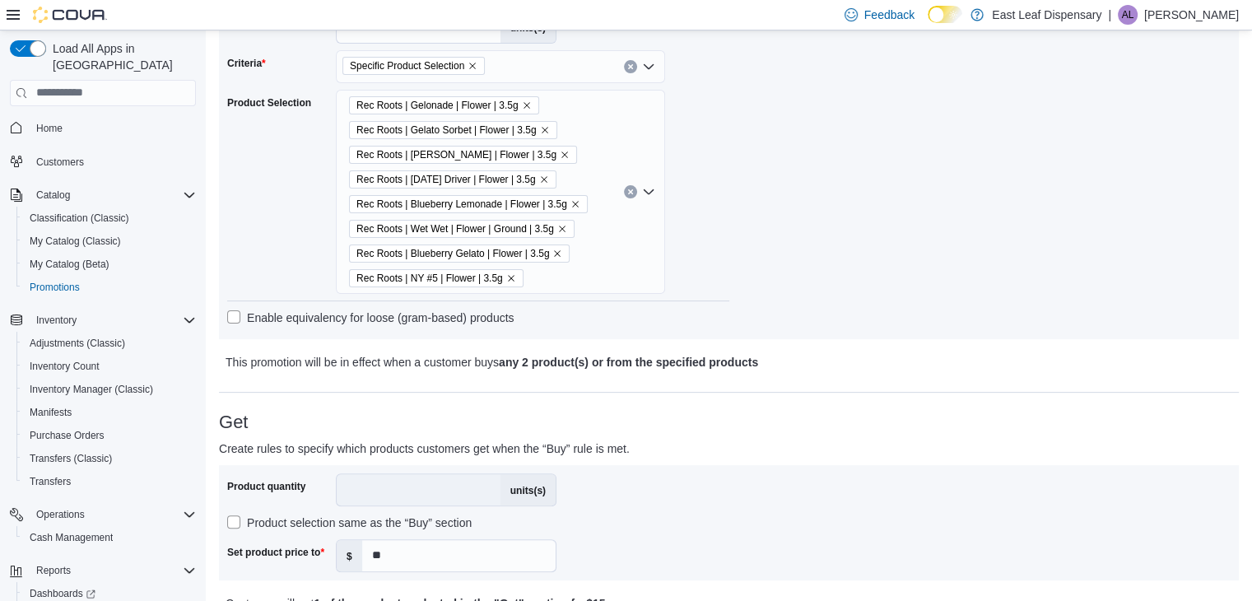
click at [286, 316] on label "Enable equivalency for loose (gram-based) products" at bounding box center [370, 318] width 287 height 20
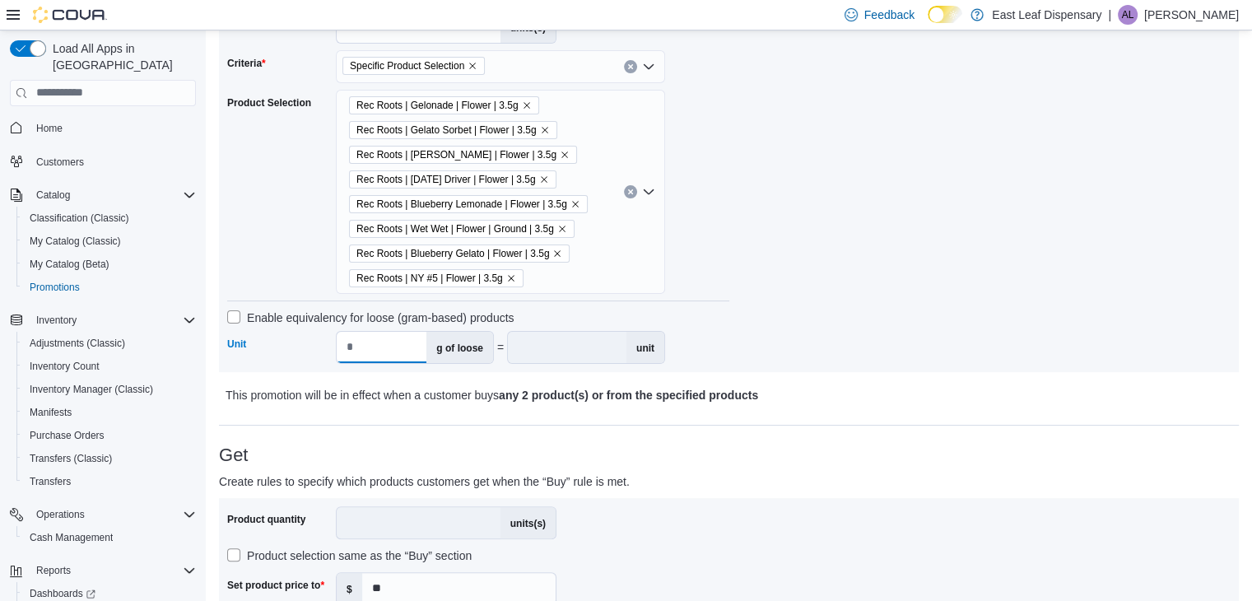
click at [382, 353] on input "*" at bounding box center [382, 347] width 90 height 31
type input "***"
click at [801, 341] on div "Product quantity * units(s) Criteria Specific Product Selection Product Selecti…" at bounding box center [728, 187] width 1003 height 353
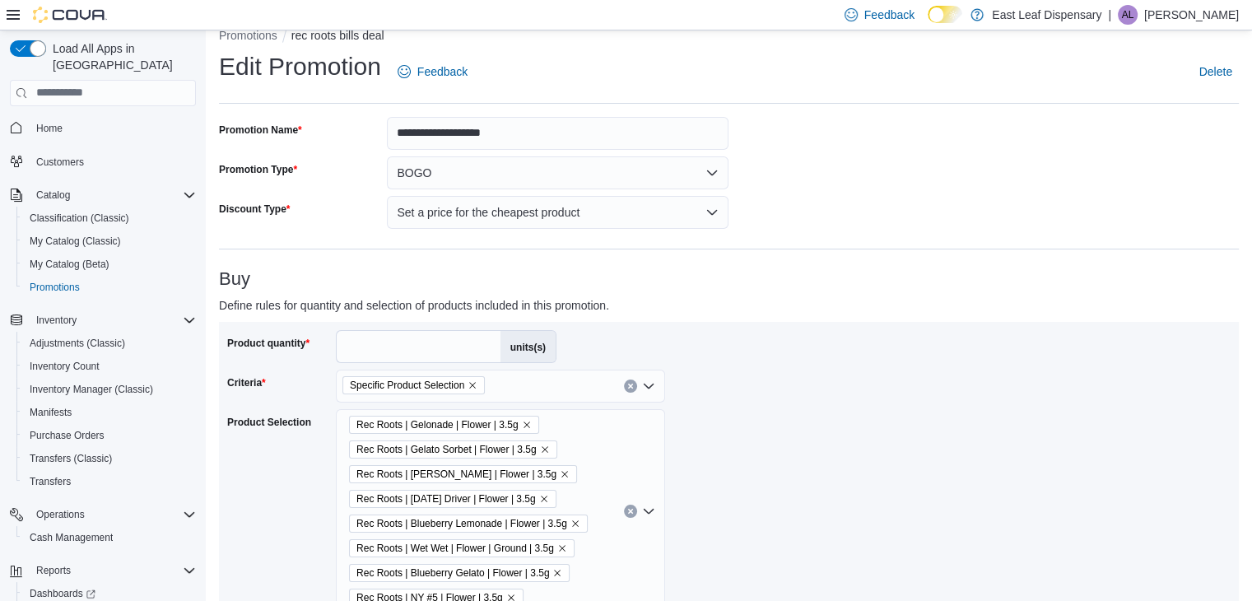
scroll to position [0, 0]
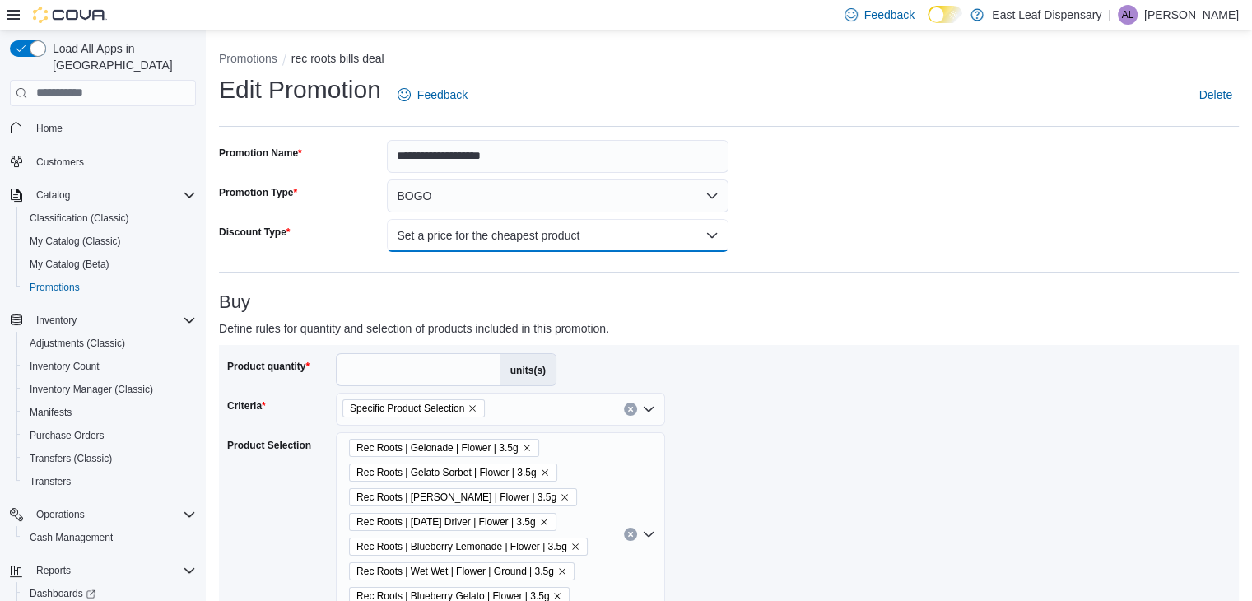
click at [597, 241] on button "Set a price for the cheapest product" at bounding box center [558, 235] width 342 height 33
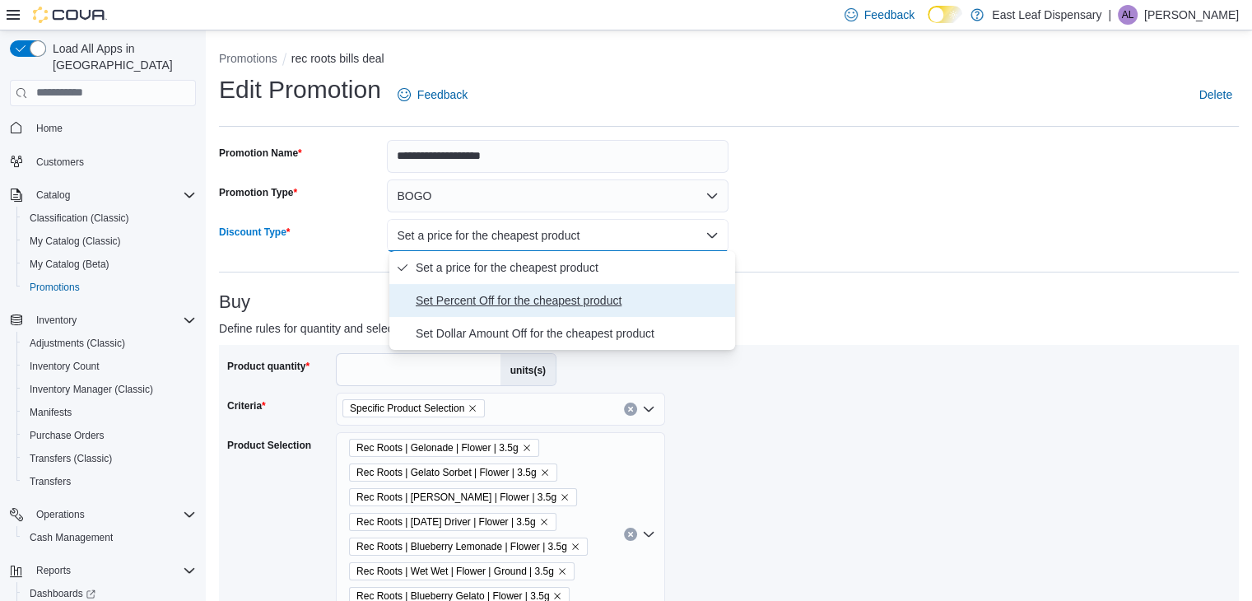
click at [589, 309] on span "Set Percent Off for the cheapest product" at bounding box center [572, 301] width 313 height 20
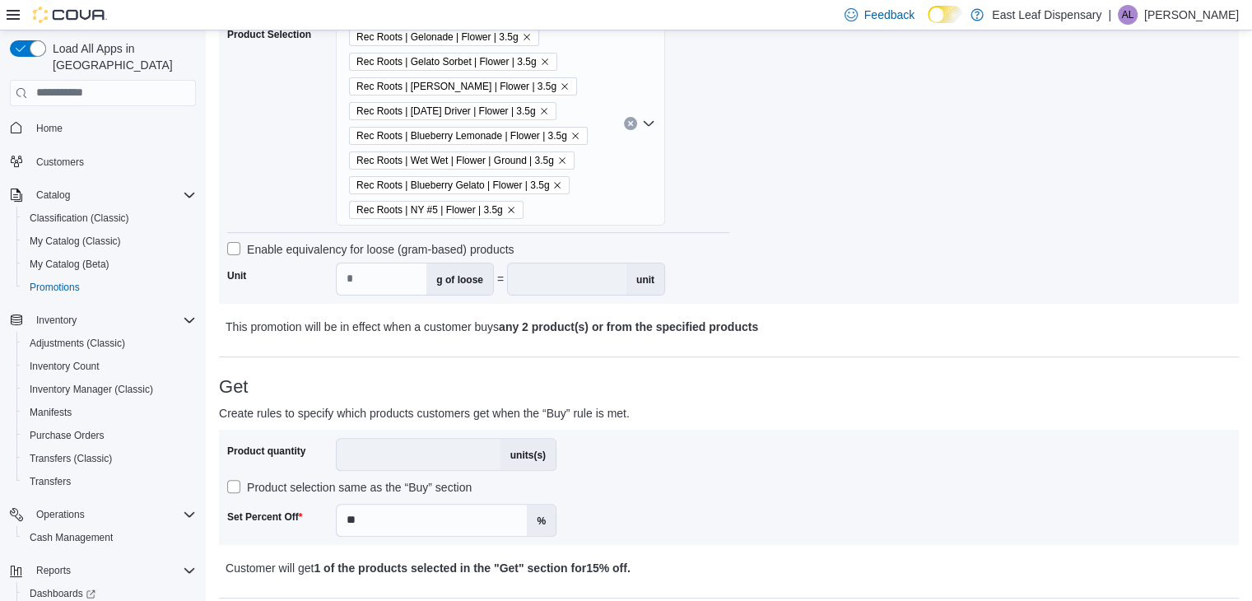
scroll to position [412, 0]
click at [237, 244] on label "Enable equivalency for loose (gram-based) products" at bounding box center [370, 249] width 287 height 20
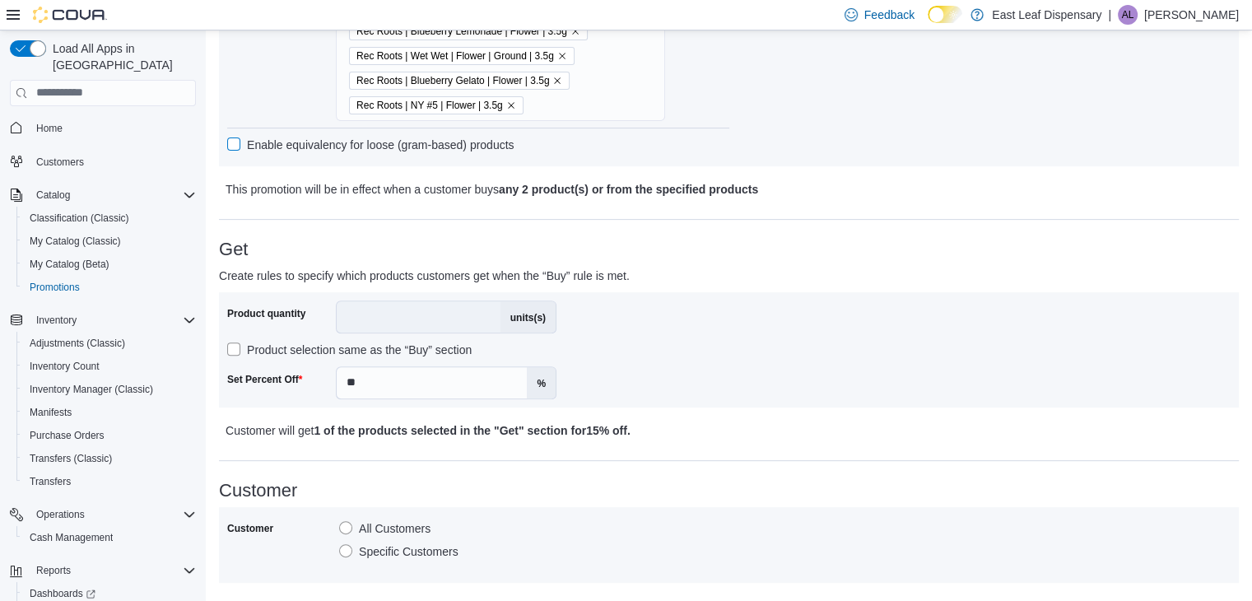
scroll to position [516, 0]
click at [461, 384] on input "**" at bounding box center [432, 381] width 190 height 31
type input "*"
type input "**"
click at [732, 426] on p "Customer will get 1 of the products selected in the "Get" section for 20% off ." at bounding box center [603, 430] width 755 height 20
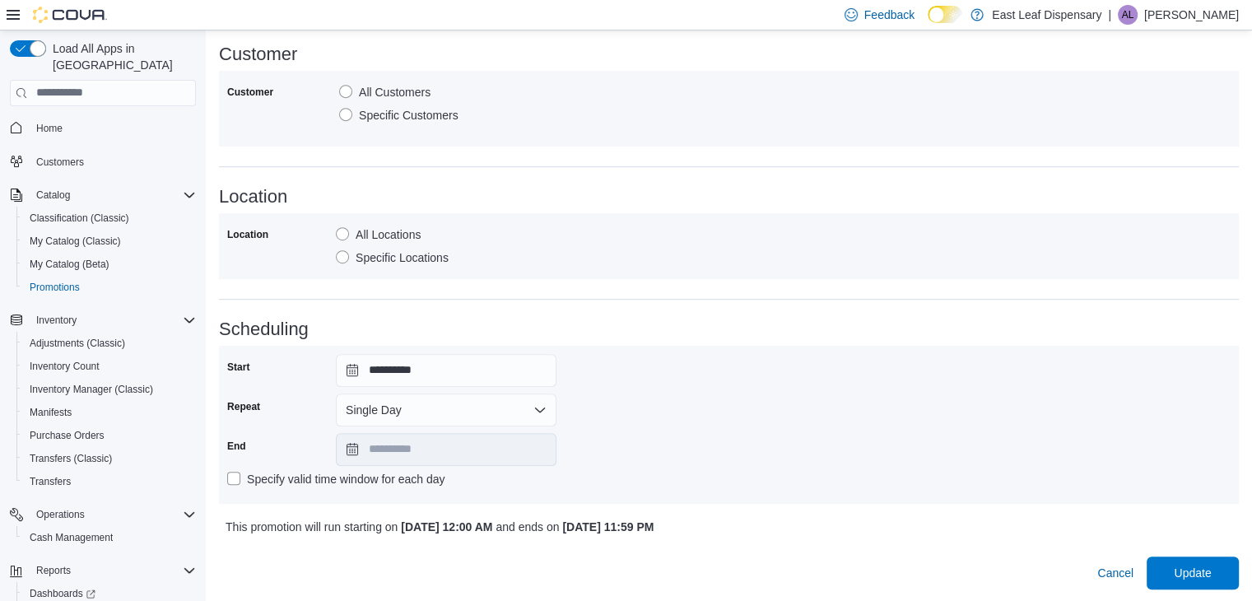
scroll to position [952, 0]
click at [344, 365] on input "**********" at bounding box center [446, 369] width 221 height 33
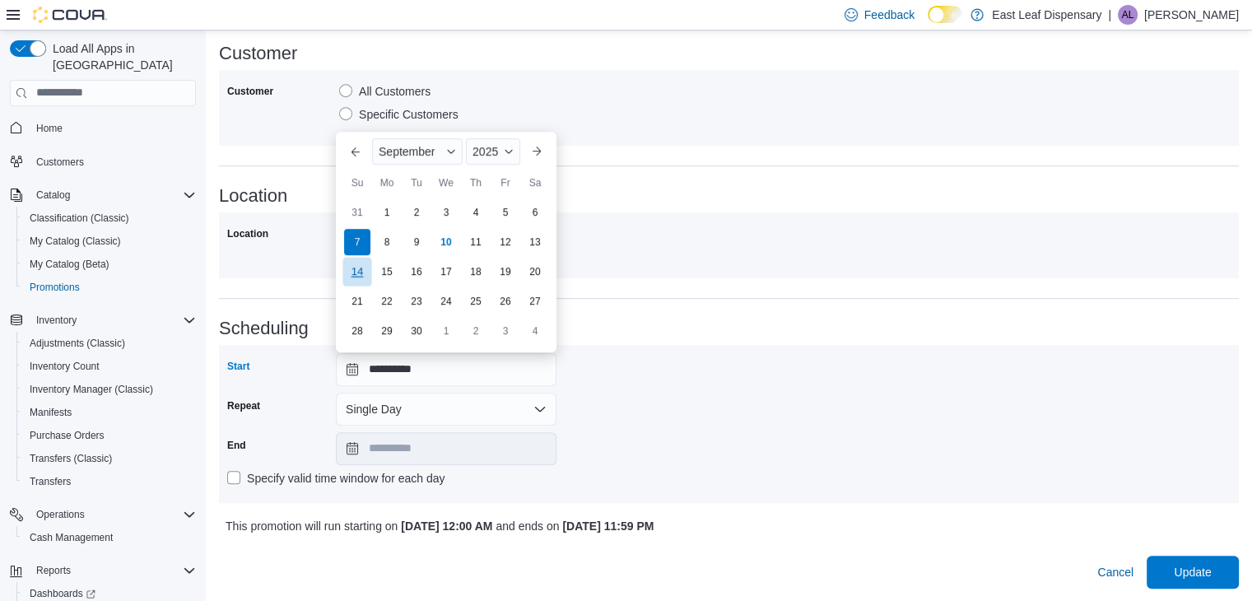
click at [360, 272] on div "14" at bounding box center [356, 272] width 29 height 29
type input "**********"
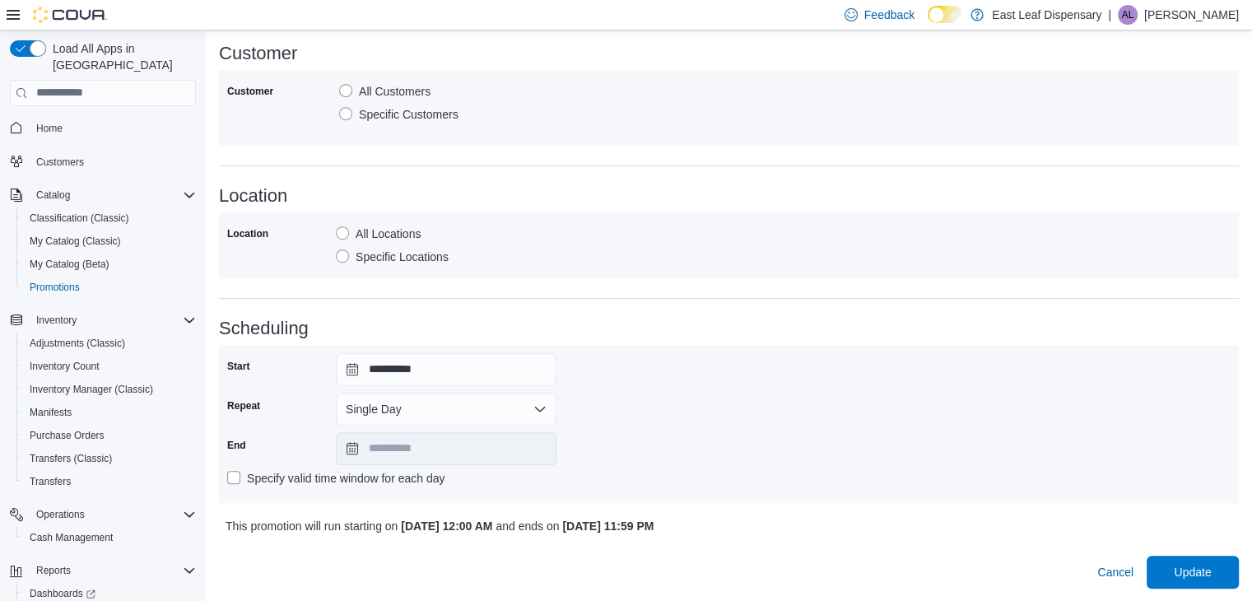
click at [830, 426] on div "**********" at bounding box center [728, 424] width 1003 height 142
click at [1199, 575] on span "Update" at bounding box center [1192, 571] width 37 height 16
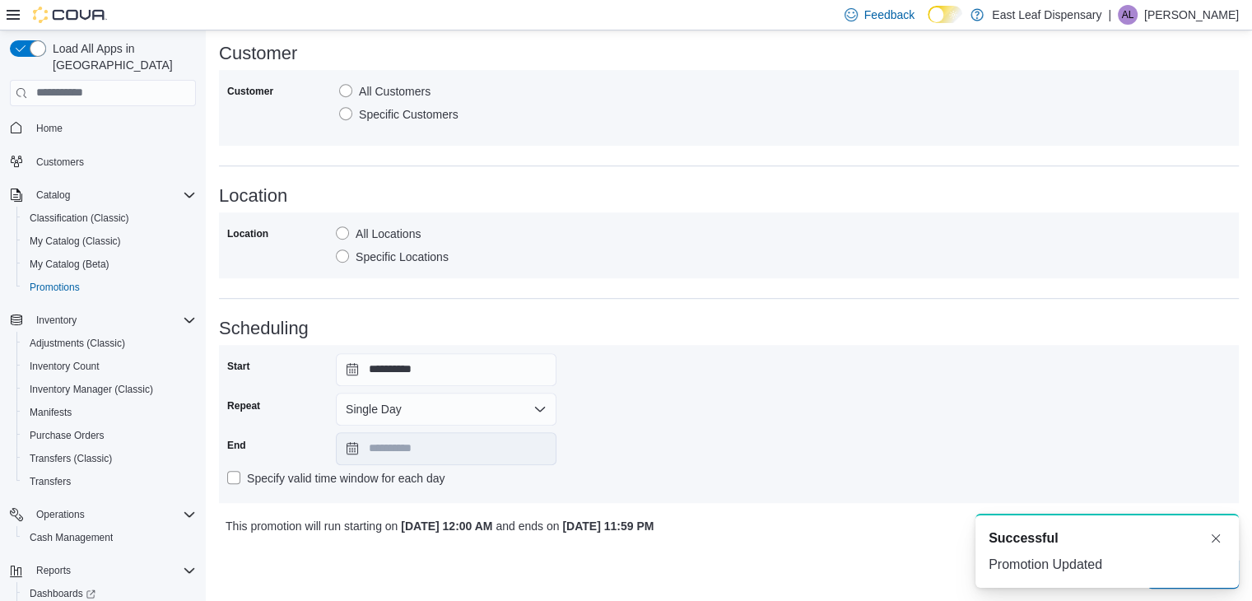
scroll to position [0, 0]
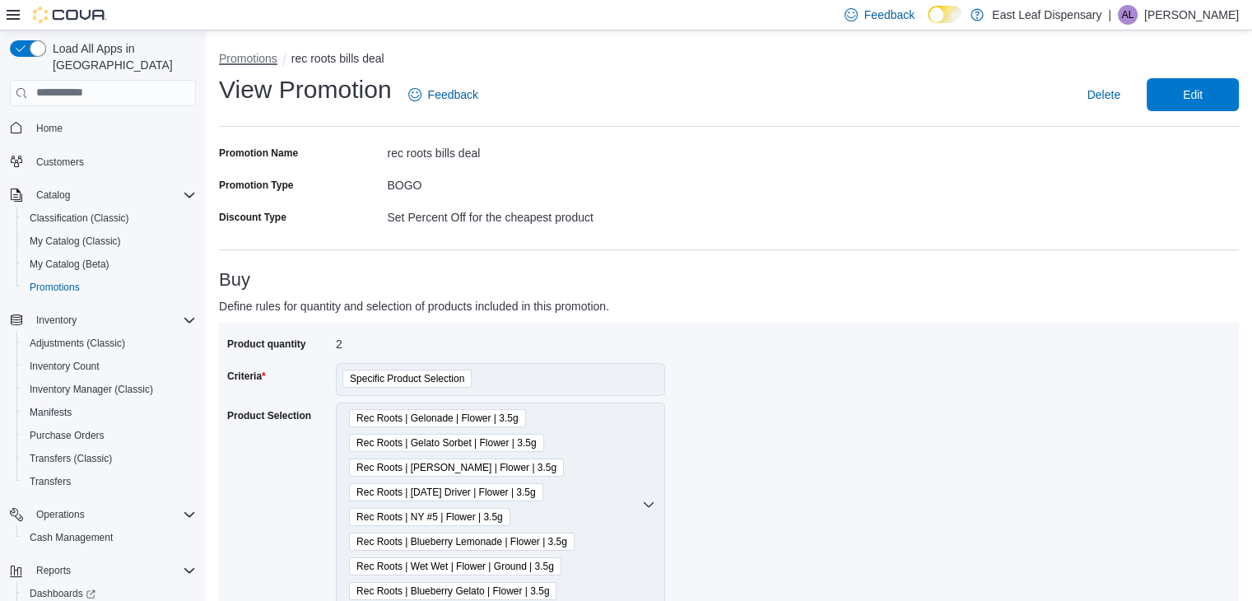
click at [261, 58] on button "Promotions" at bounding box center [248, 58] width 58 height 13
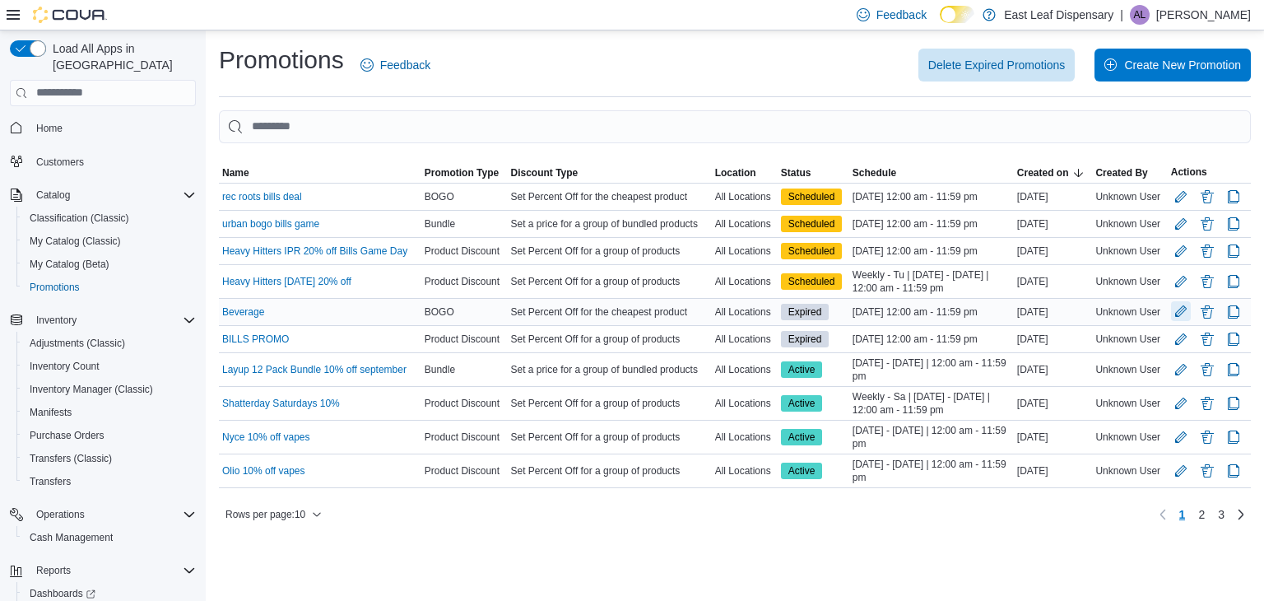
click at [1179, 314] on button "Edit Promotion" at bounding box center [1181, 311] width 20 height 20
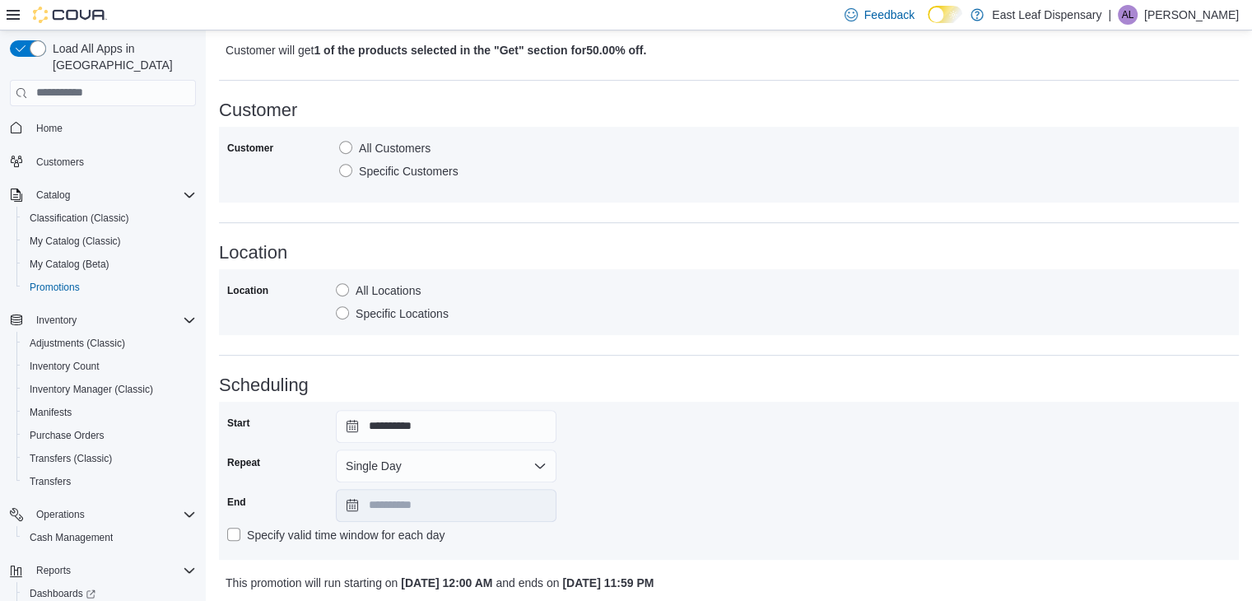
scroll to position [733, 0]
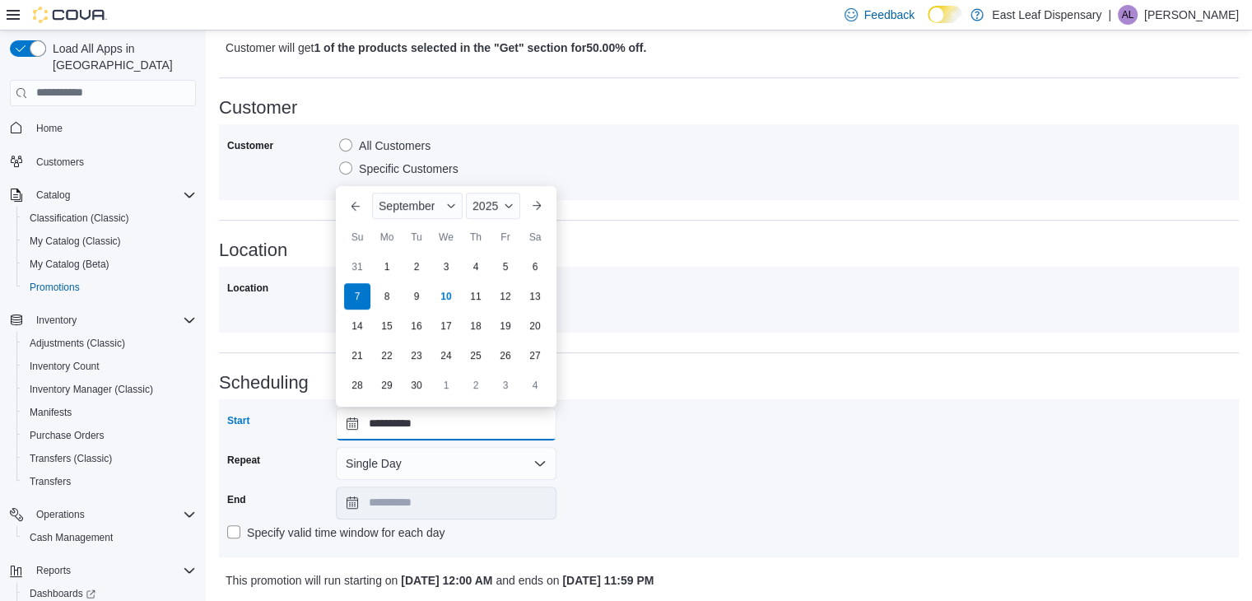
click at [351, 419] on input "**********" at bounding box center [446, 423] width 221 height 33
click at [367, 327] on div "14" at bounding box center [356, 326] width 29 height 29
type input "**********"
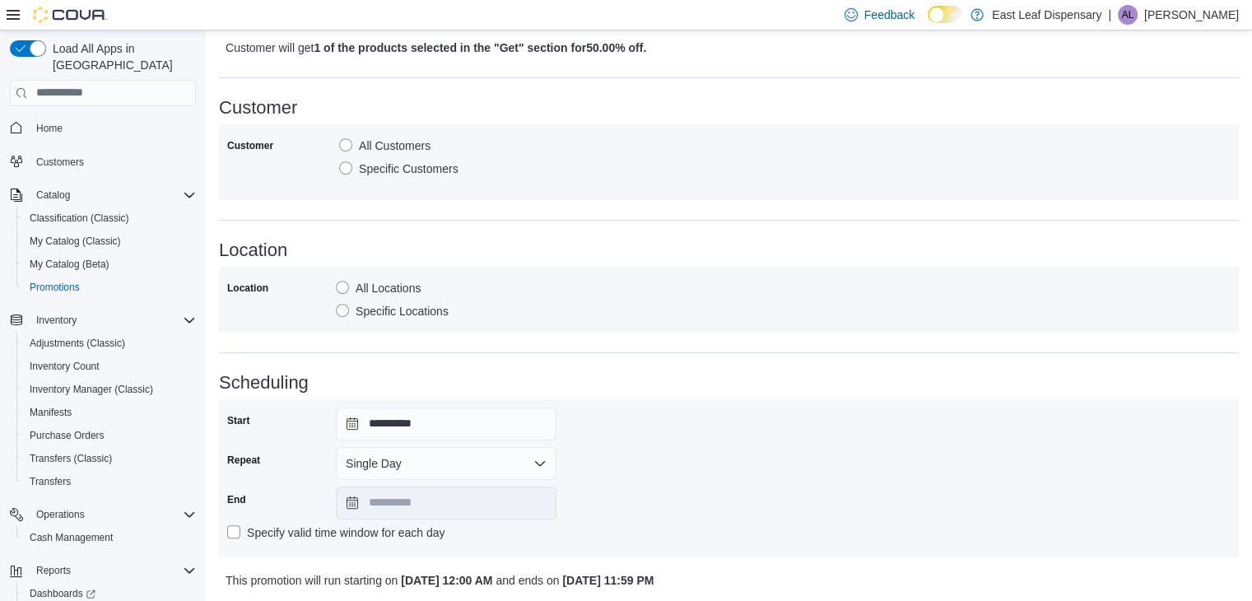
click at [765, 487] on div "**********" at bounding box center [728, 478] width 1003 height 142
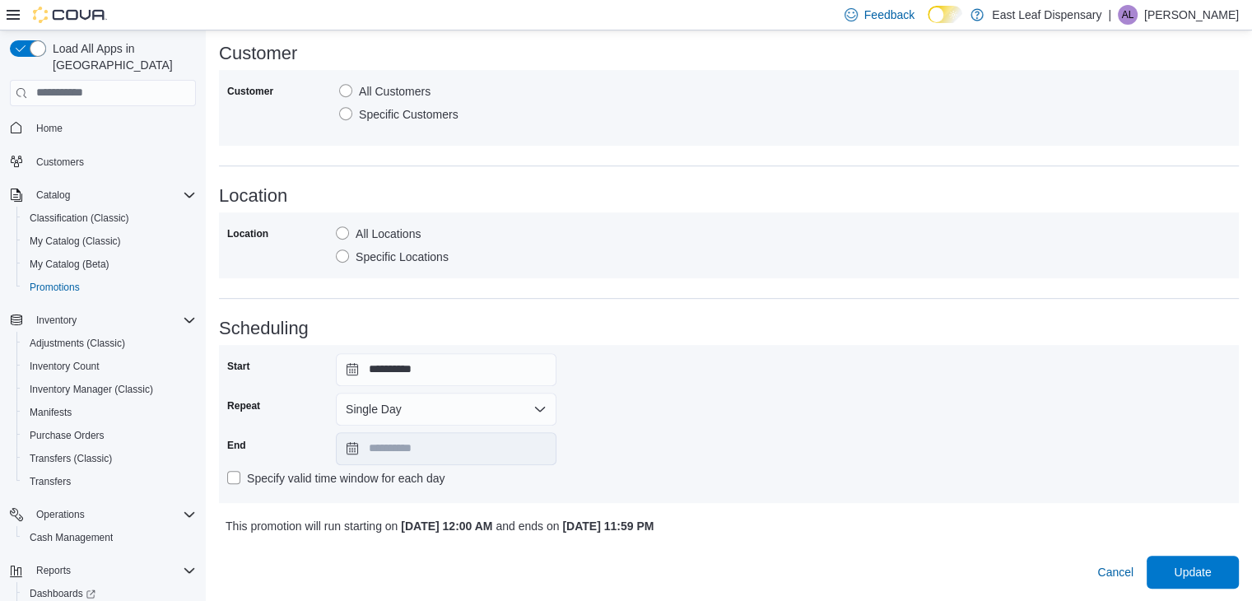
click at [1198, 564] on span "Update" at bounding box center [1192, 571] width 37 height 16
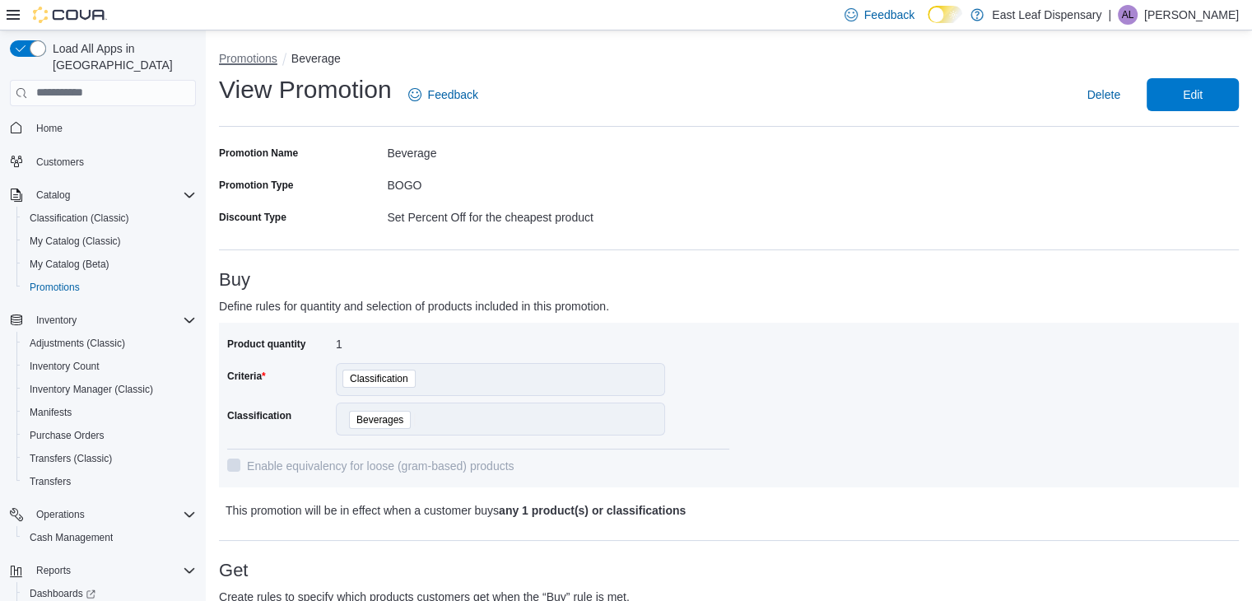
click at [260, 57] on button "Promotions" at bounding box center [248, 58] width 58 height 13
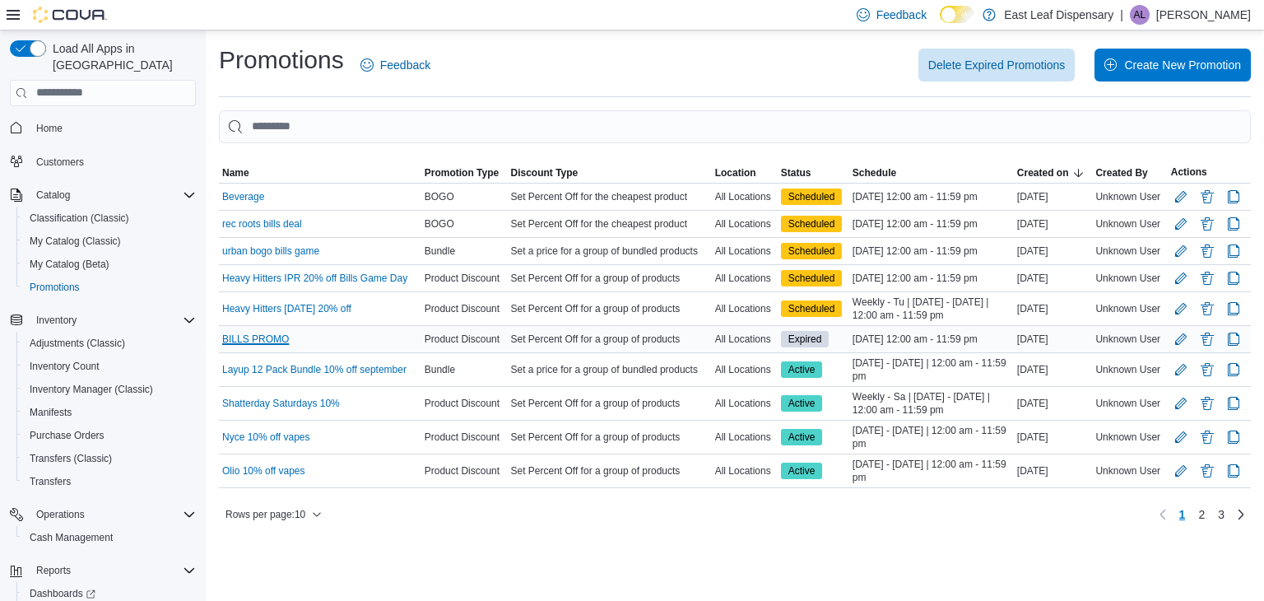
click at [270, 333] on link "BILLS PROMO" at bounding box center [255, 338] width 67 height 13
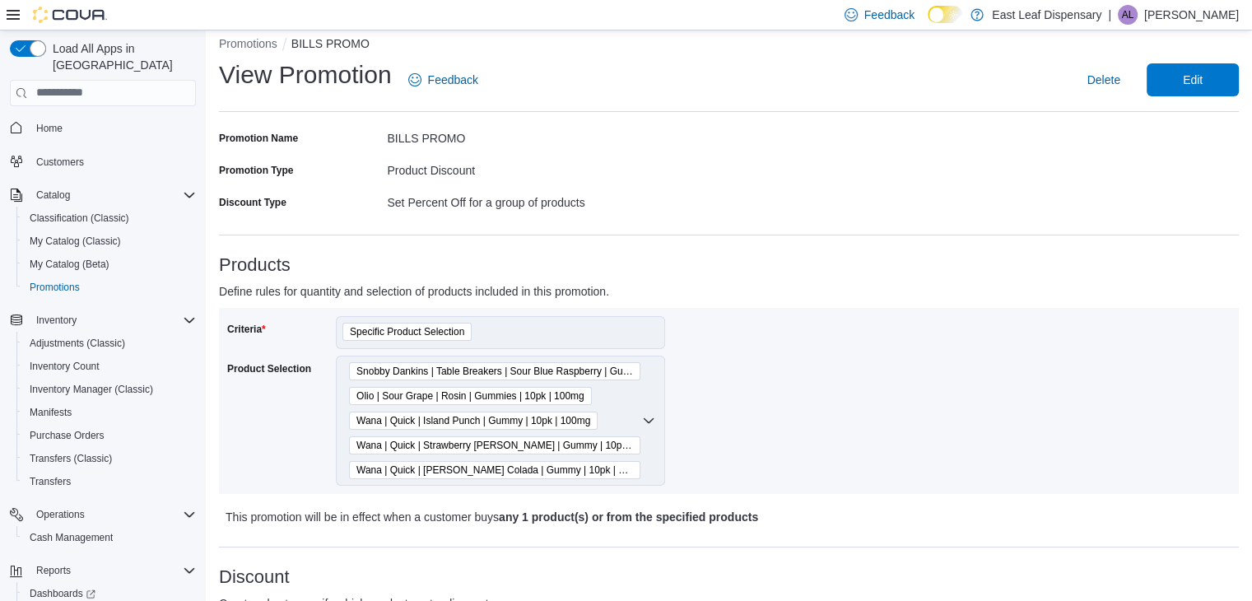
scroll to position [2, 0]
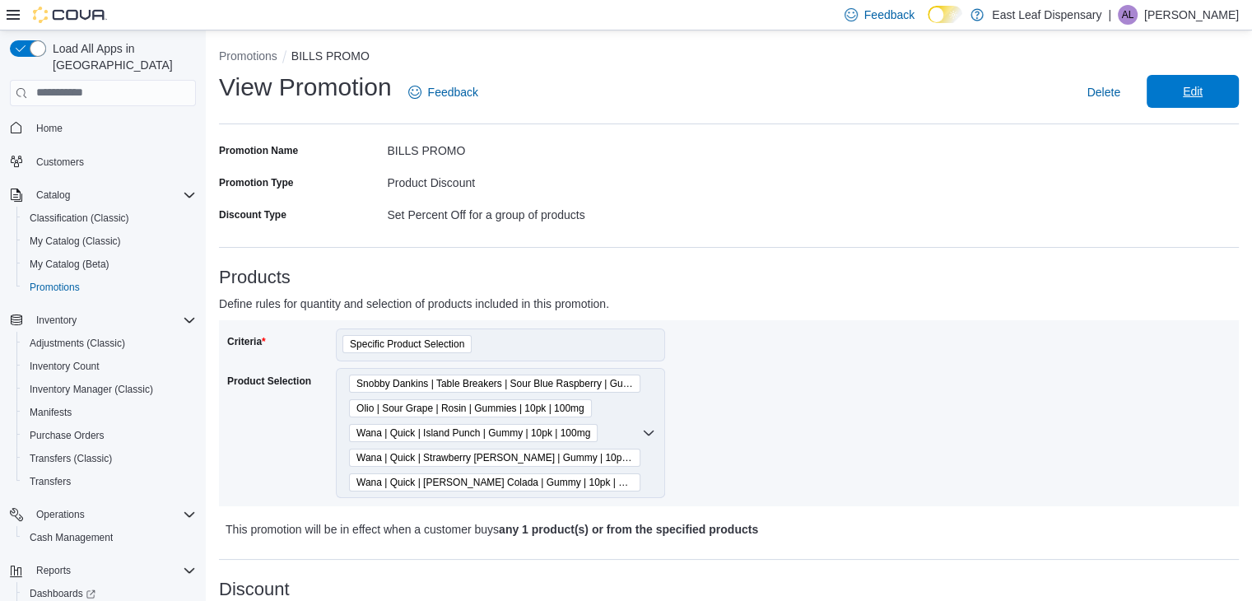
click at [1202, 91] on span "Edit" at bounding box center [1193, 91] width 20 height 16
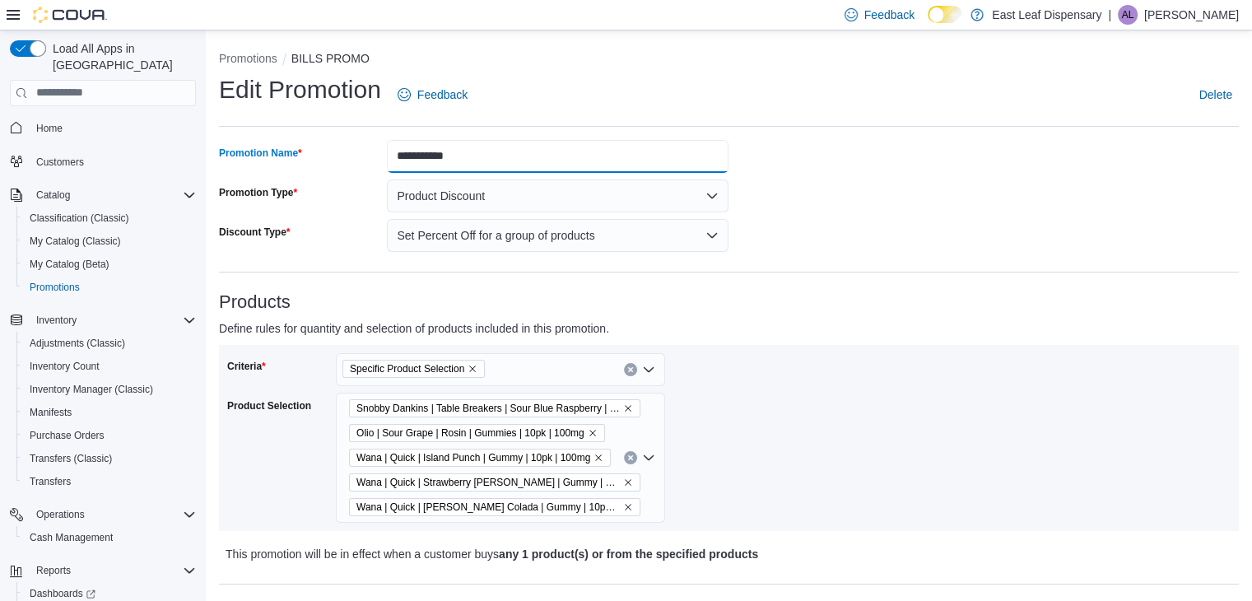
click at [583, 156] on input "**********" at bounding box center [558, 156] width 342 height 33
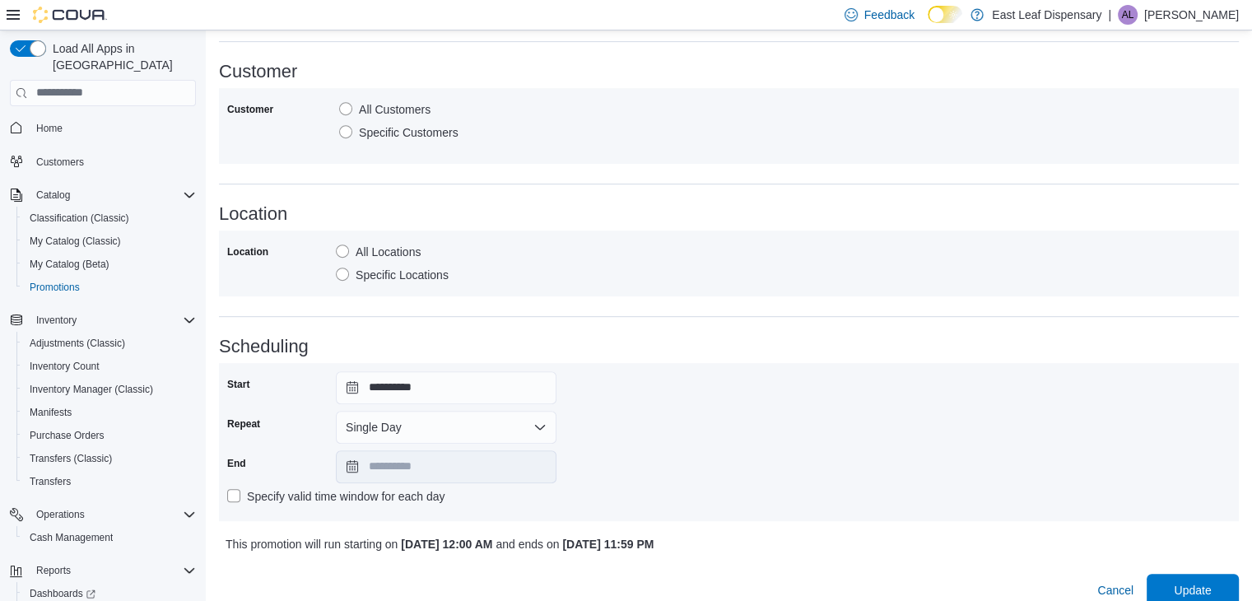
scroll to position [719, 0]
type input "**********"
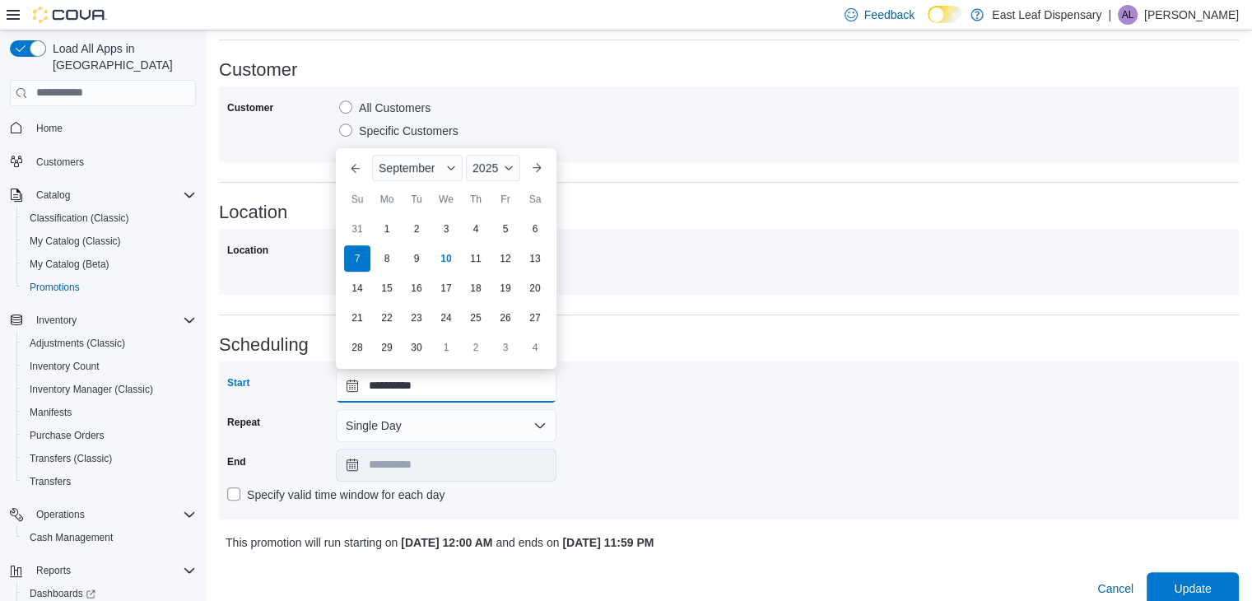
click at [346, 386] on input "**********" at bounding box center [446, 386] width 221 height 33
click at [360, 291] on div "14" at bounding box center [356, 288] width 29 height 29
type input "**********"
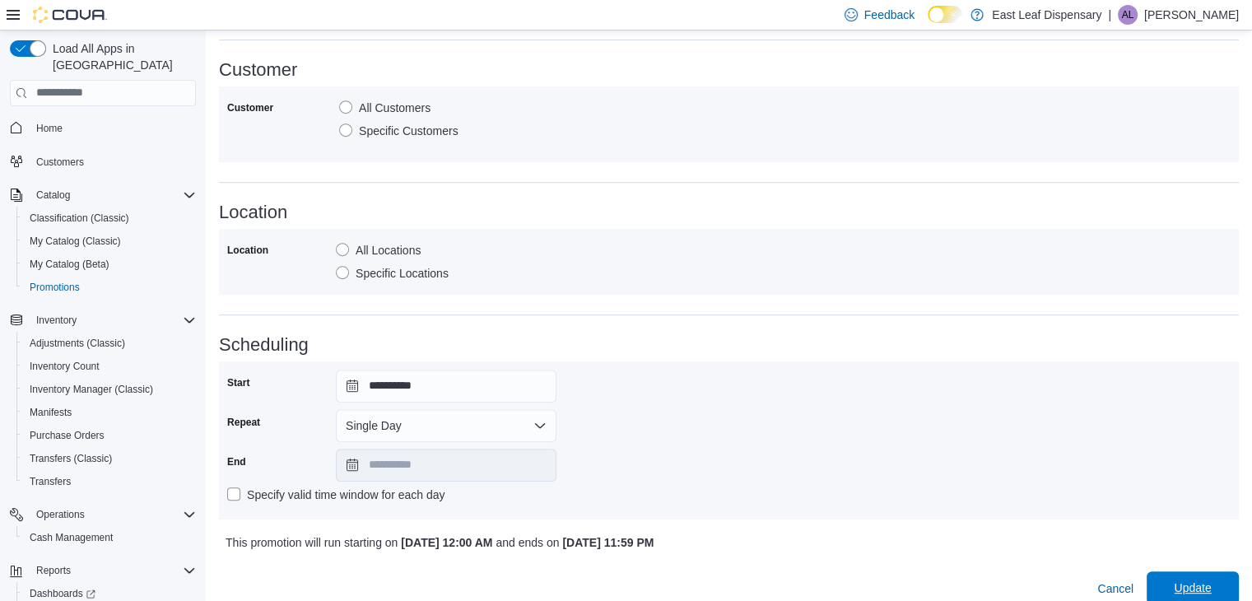
click at [1208, 590] on span "Update" at bounding box center [1192, 587] width 37 height 16
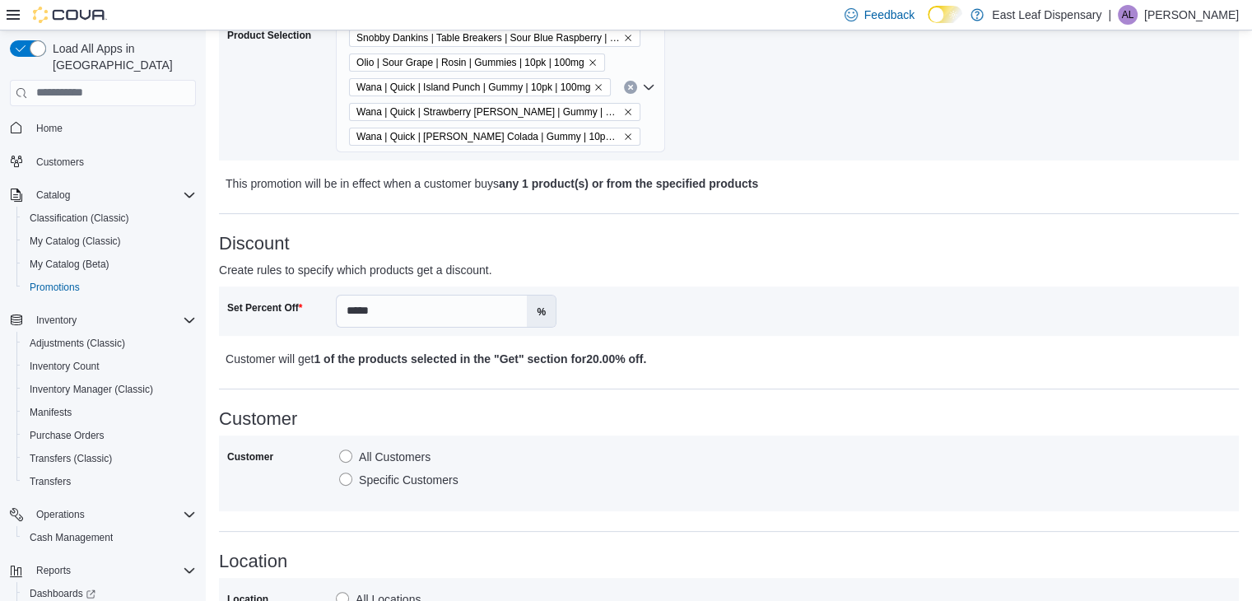
scroll to position [0, 0]
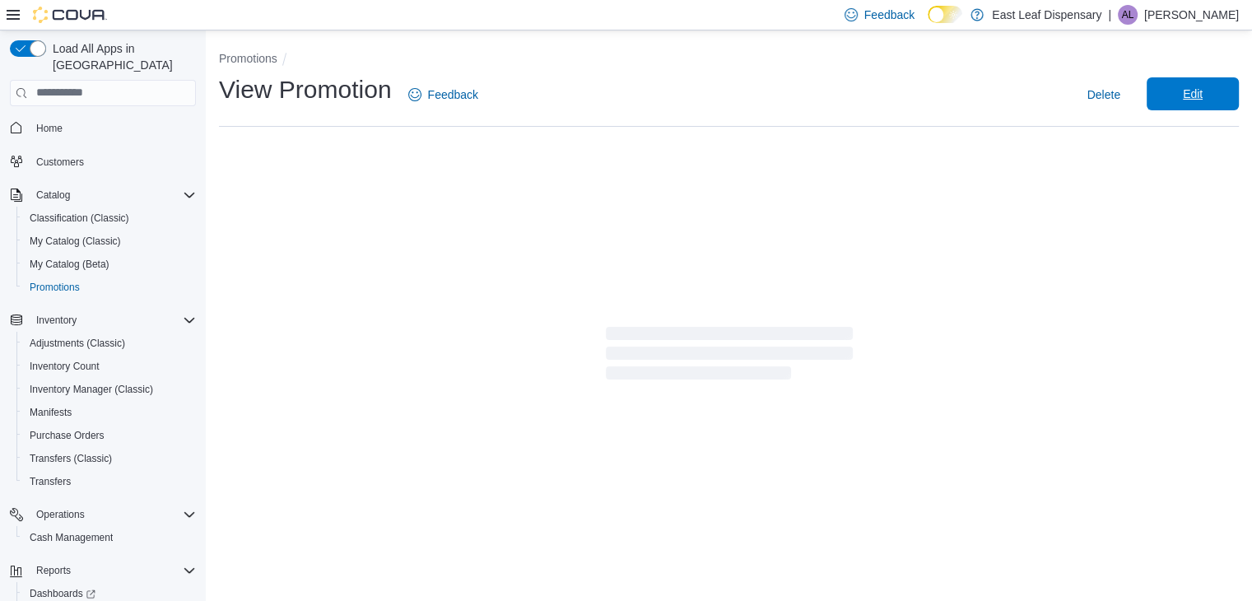
click at [1198, 96] on span "Edit" at bounding box center [1193, 94] width 20 height 16
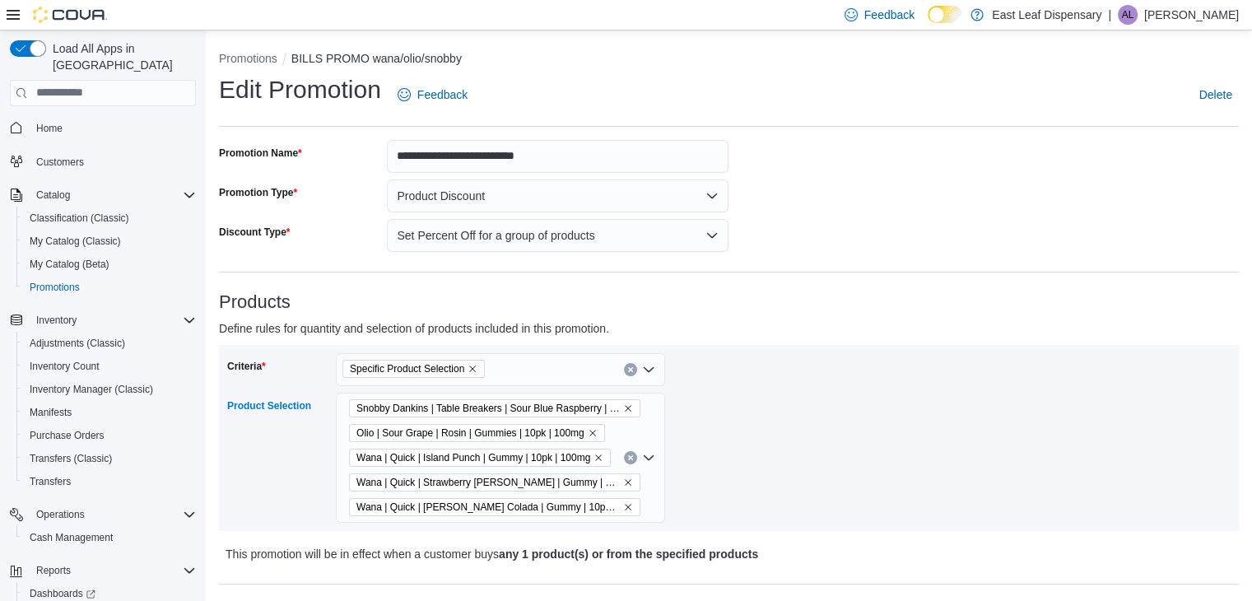
click at [621, 505] on div "Snobby Dankins | Table Breakers | Sour Blue Raspberry | Gummy | 10ct | 100mg Ol…" at bounding box center [500, 458] width 329 height 130
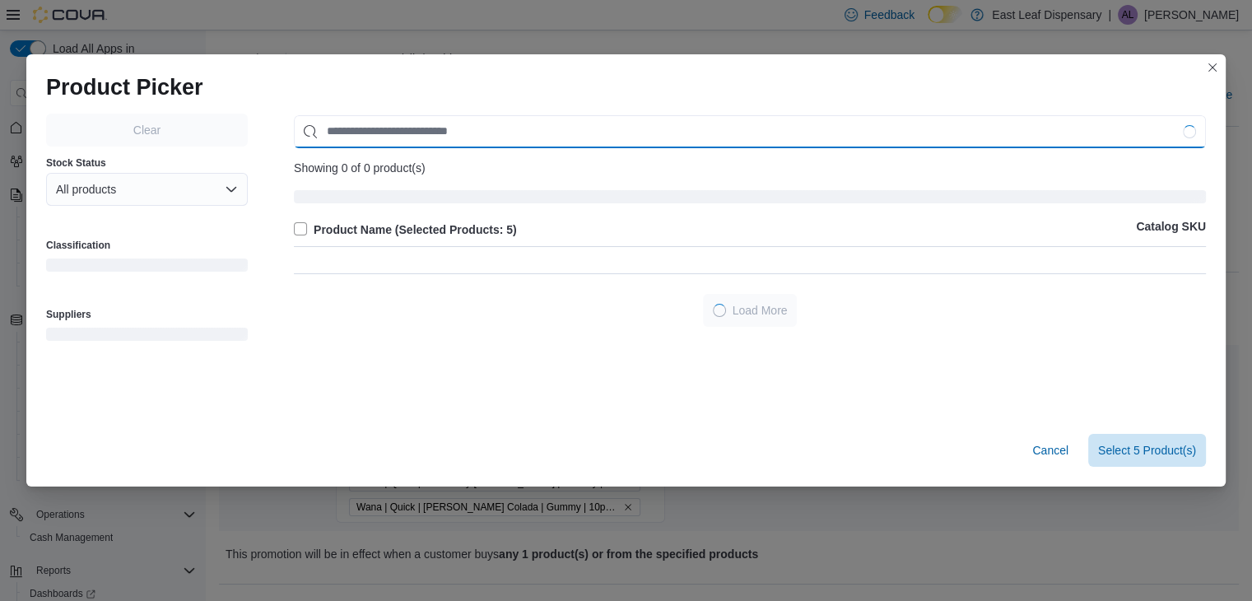
click at [574, 139] on input "Use aria labels when no actual label is in use" at bounding box center [750, 131] width 912 height 33
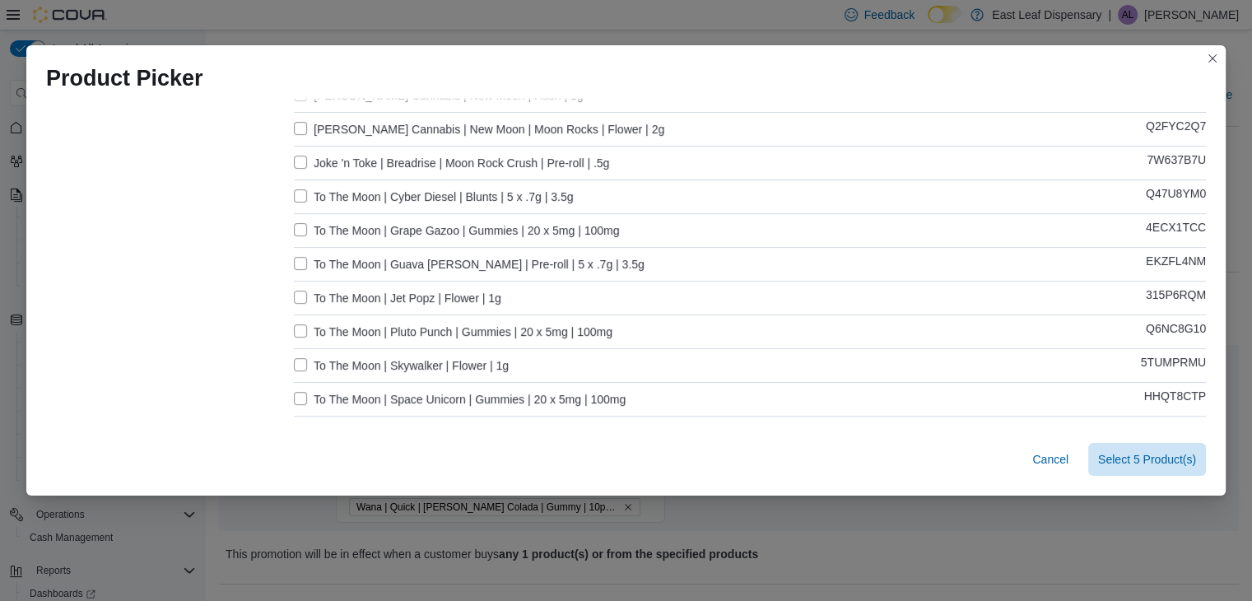
scroll to position [435, 0]
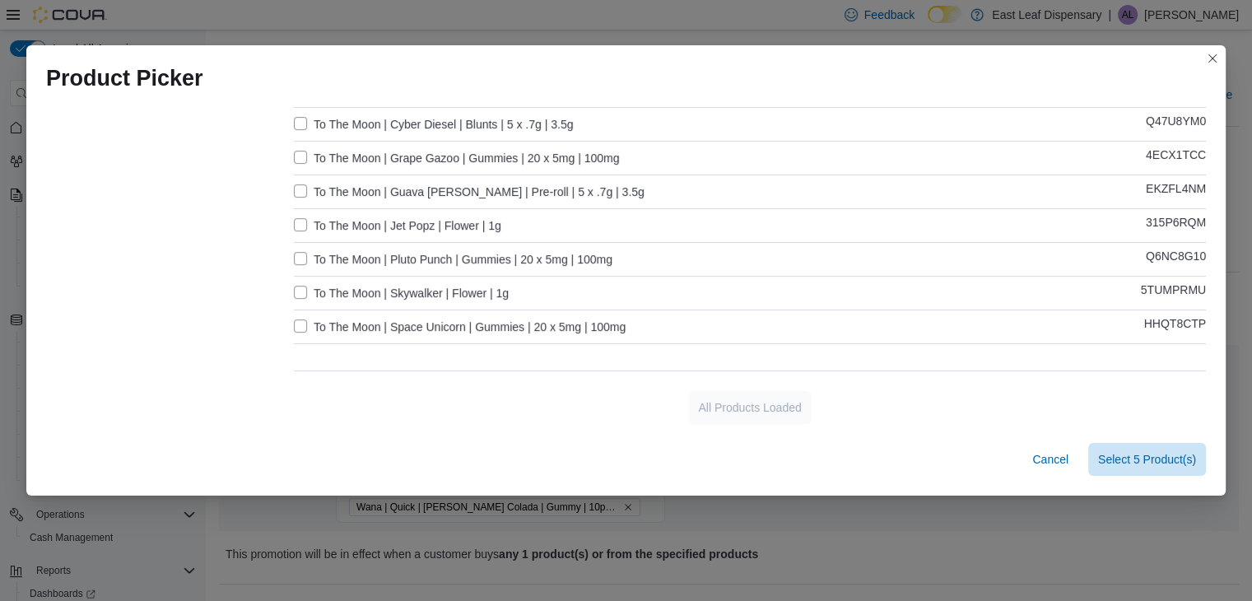
type input "****"
click at [358, 319] on label "To The Moon | Space Unicorn | Gummies | 20 x 5mg | 100mg" at bounding box center [460, 327] width 332 height 20
click at [430, 258] on label "To The Moon | Pluto Punch | Gummies | 20 x 5mg | 100mg" at bounding box center [453, 259] width 319 height 20
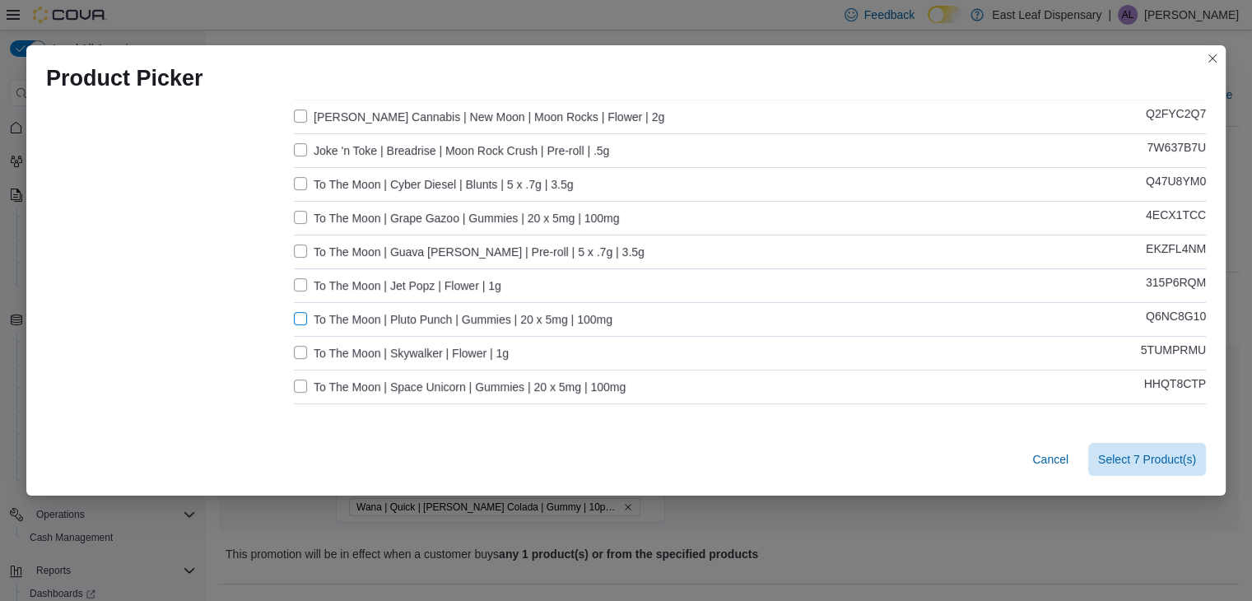
scroll to position [372, 0]
click at [579, 205] on div "Product Name (Selected Products: 7) Catalog SKU B-Side | Blueberry Muffin | Moo…" at bounding box center [750, 109] width 912 height 607
click at [570, 218] on label "To The Moon | Grape Gazoo | Gummies | 20 x 5mg | 100mg" at bounding box center [456, 221] width 325 height 20
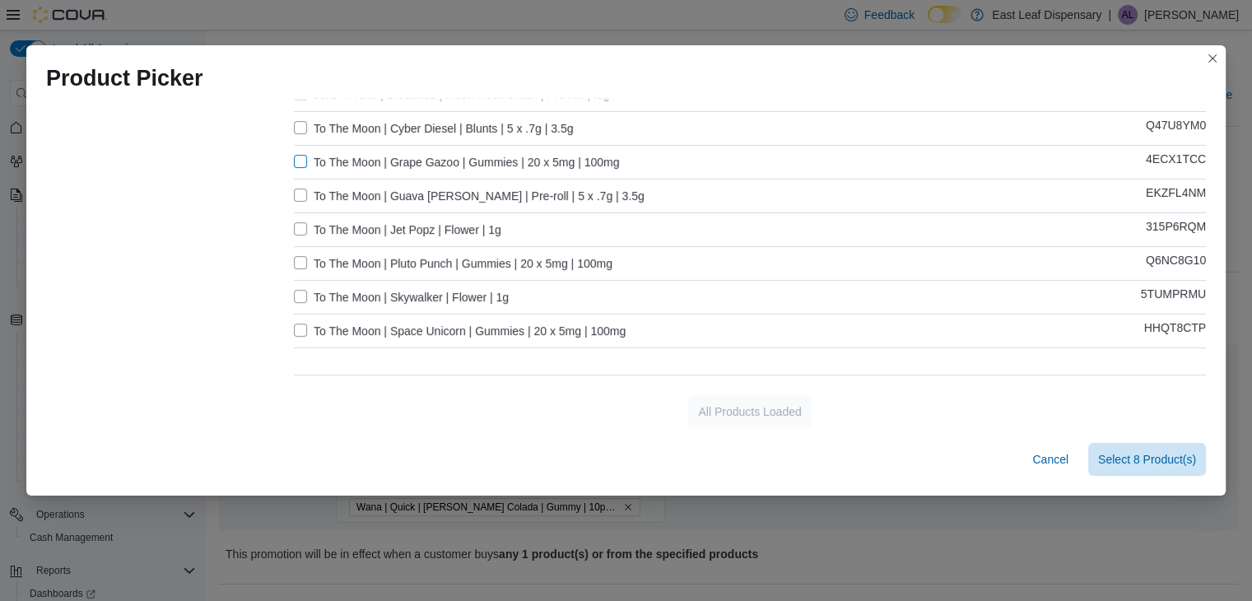
scroll to position [435, 0]
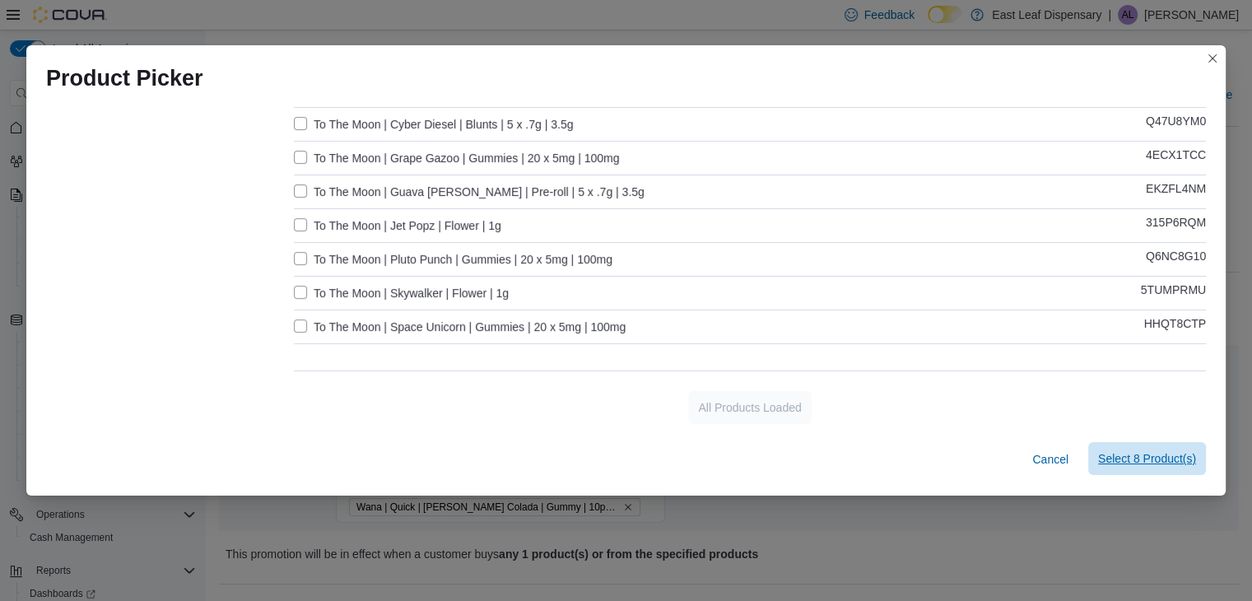
click at [1135, 456] on span "Select 8 Product(s)" at bounding box center [1147, 458] width 98 height 16
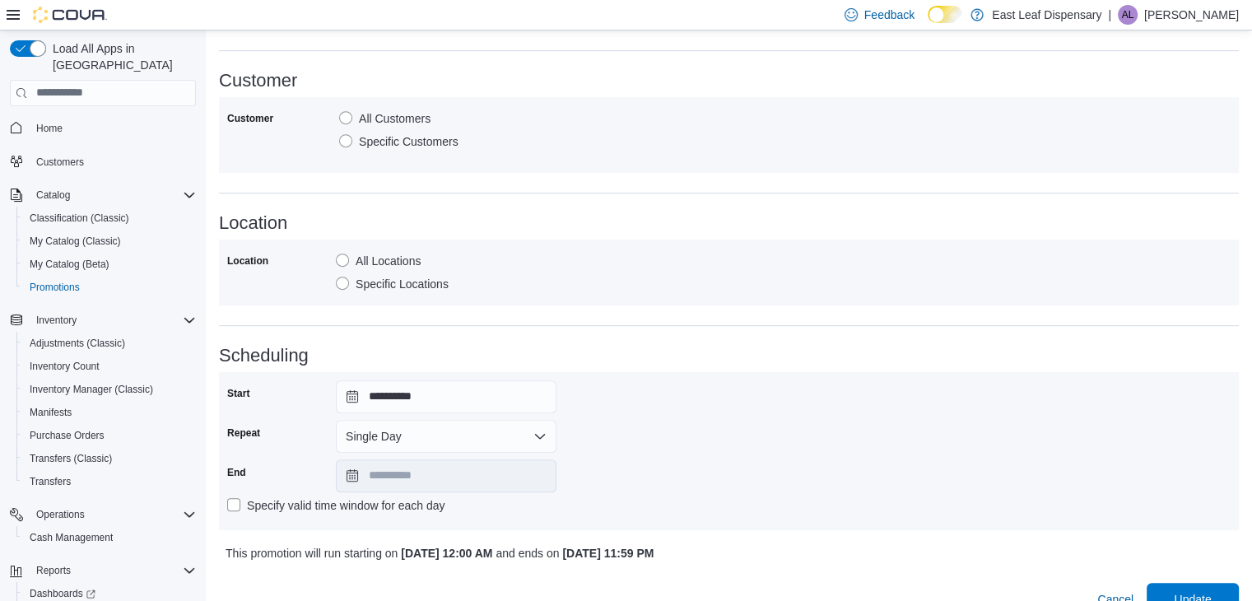
scroll to position [810, 0]
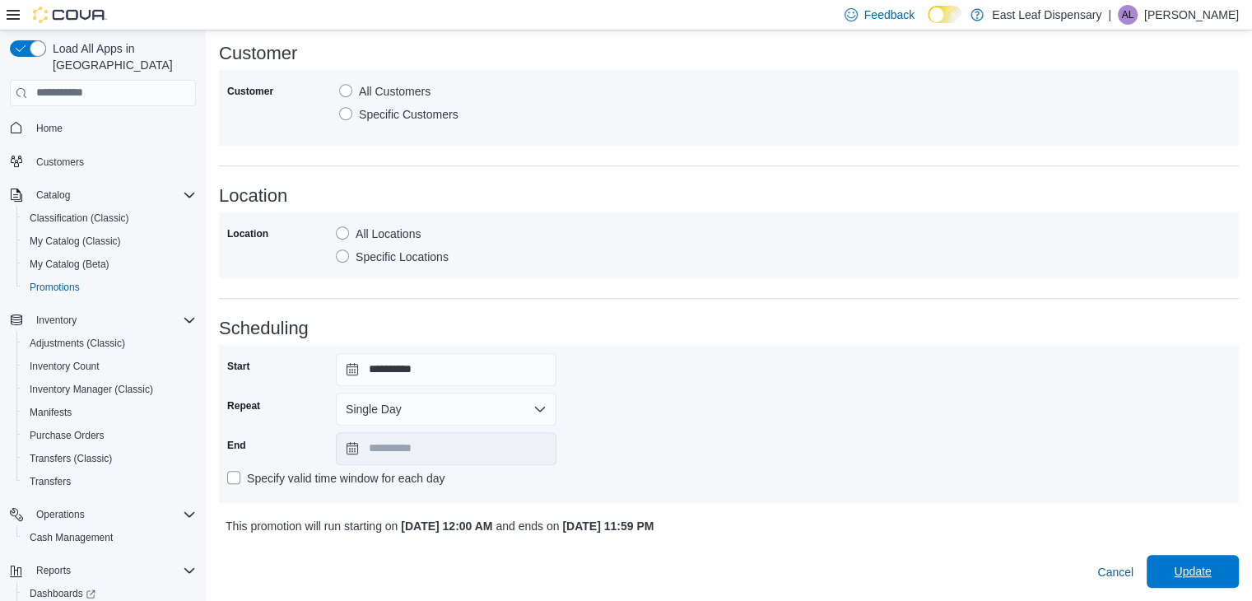
click at [1189, 574] on span "Update" at bounding box center [1192, 571] width 37 height 16
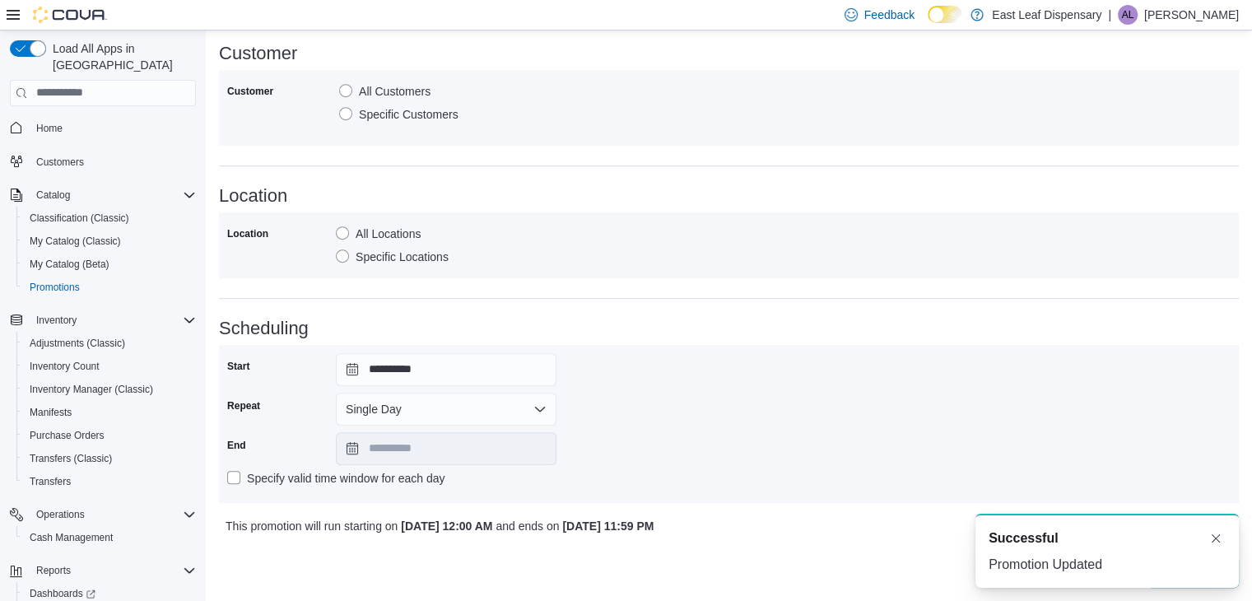
scroll to position [0, 0]
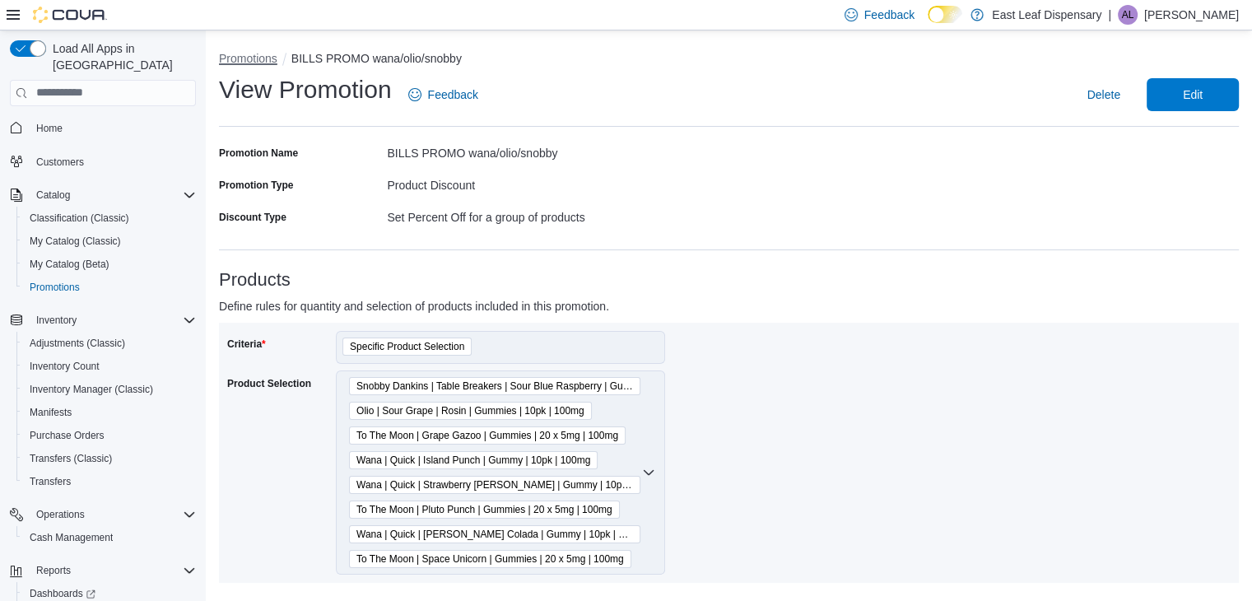
click at [264, 60] on button "Promotions" at bounding box center [248, 58] width 58 height 13
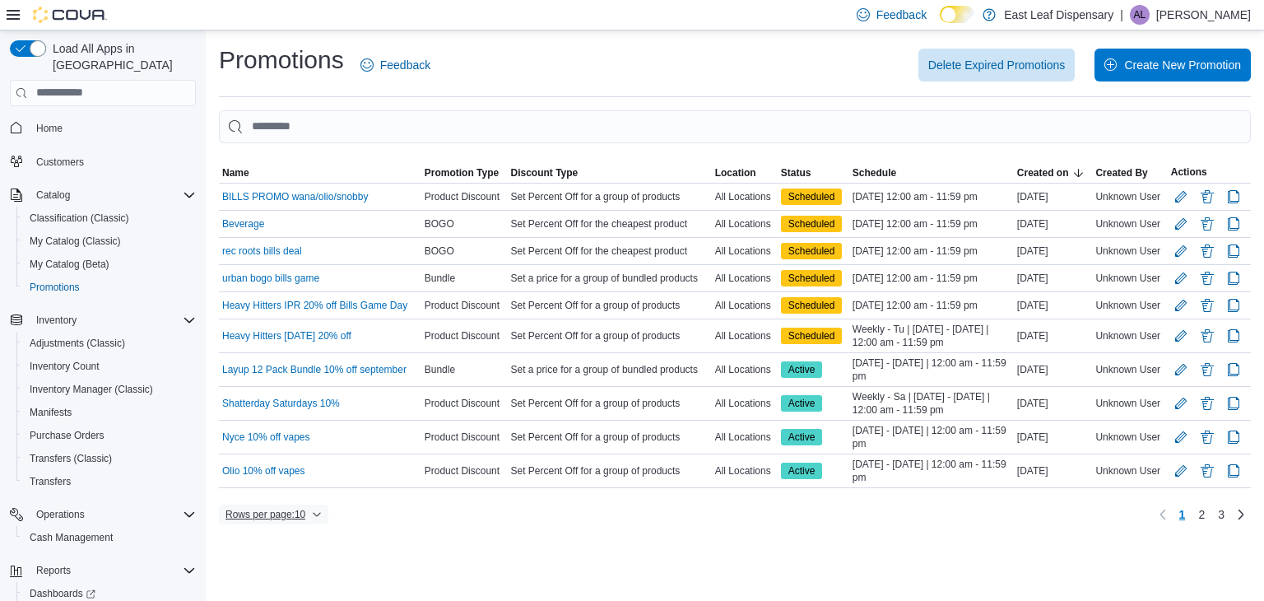
click at [317, 512] on icon "button" at bounding box center [317, 514] width 10 height 10
click at [294, 454] on button "25 rows" at bounding box center [285, 444] width 92 height 33
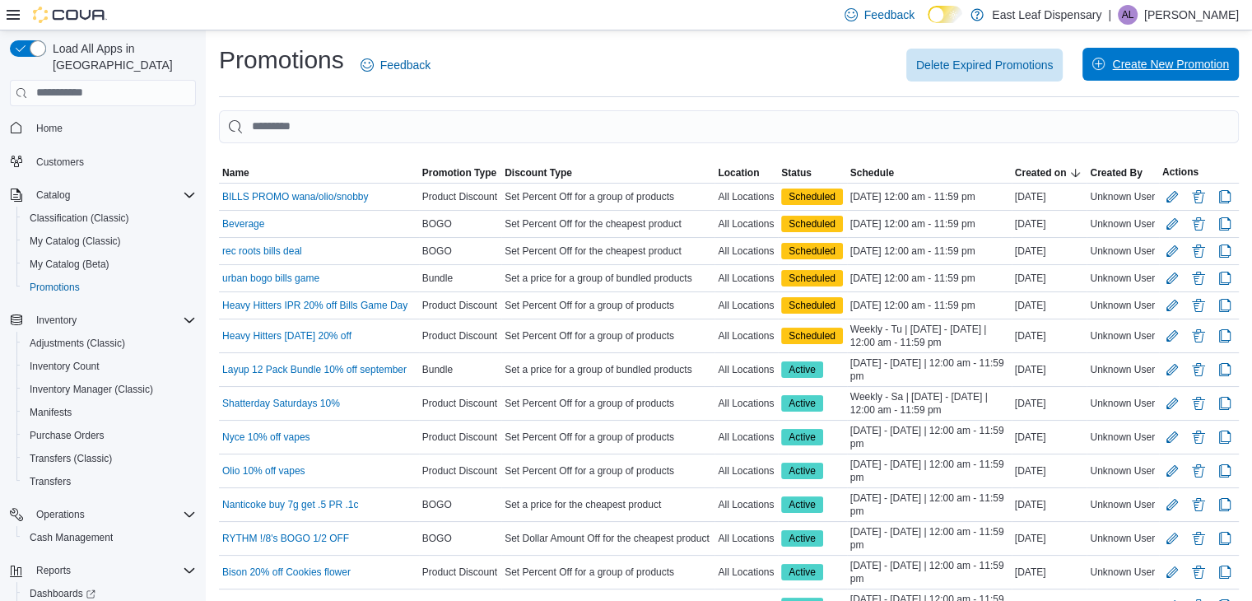
click at [1209, 55] on span "Create New Promotion" at bounding box center [1160, 64] width 137 height 33
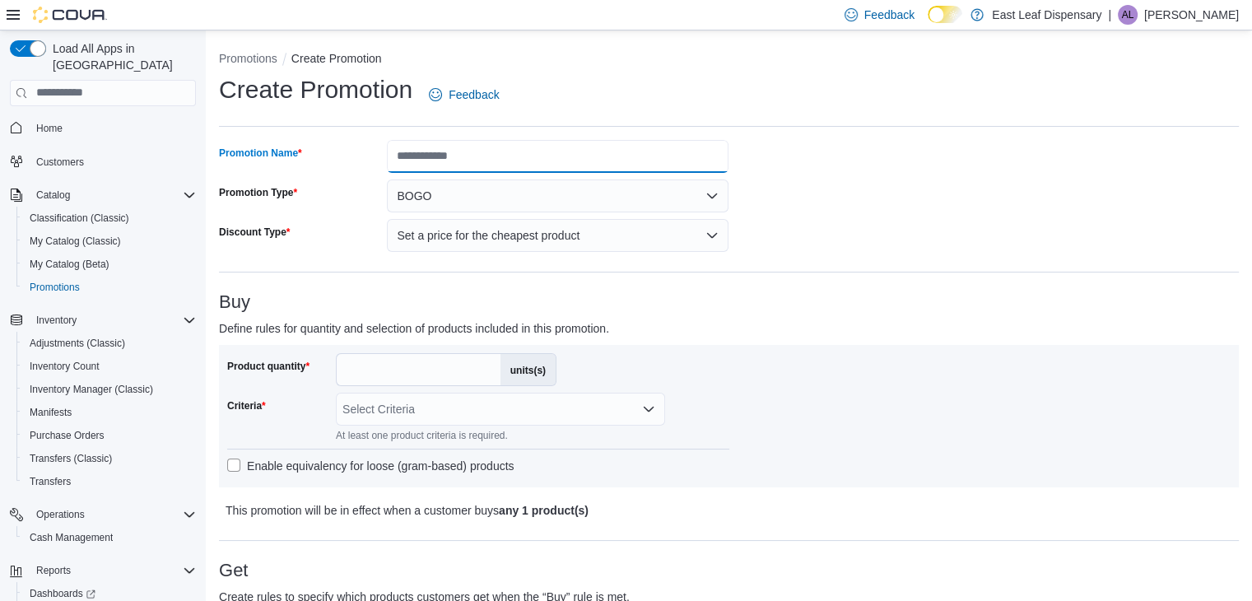
click at [487, 156] on input "Promotion Name" at bounding box center [558, 156] width 342 height 33
type input "**********"
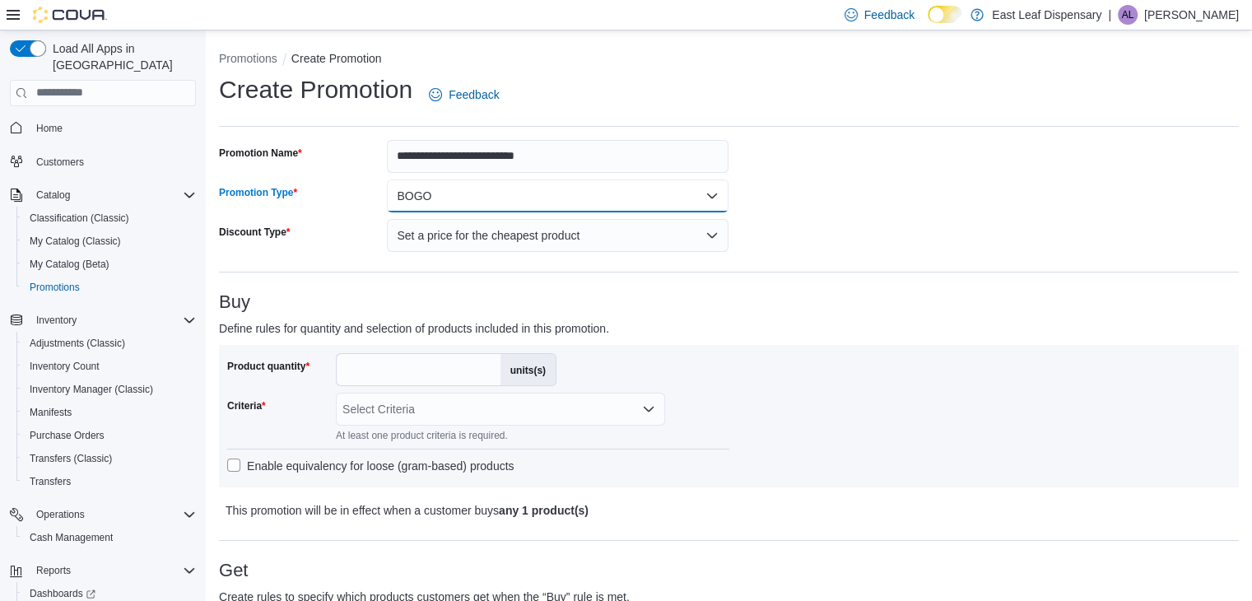
click at [530, 194] on button "BOGO" at bounding box center [558, 195] width 342 height 33
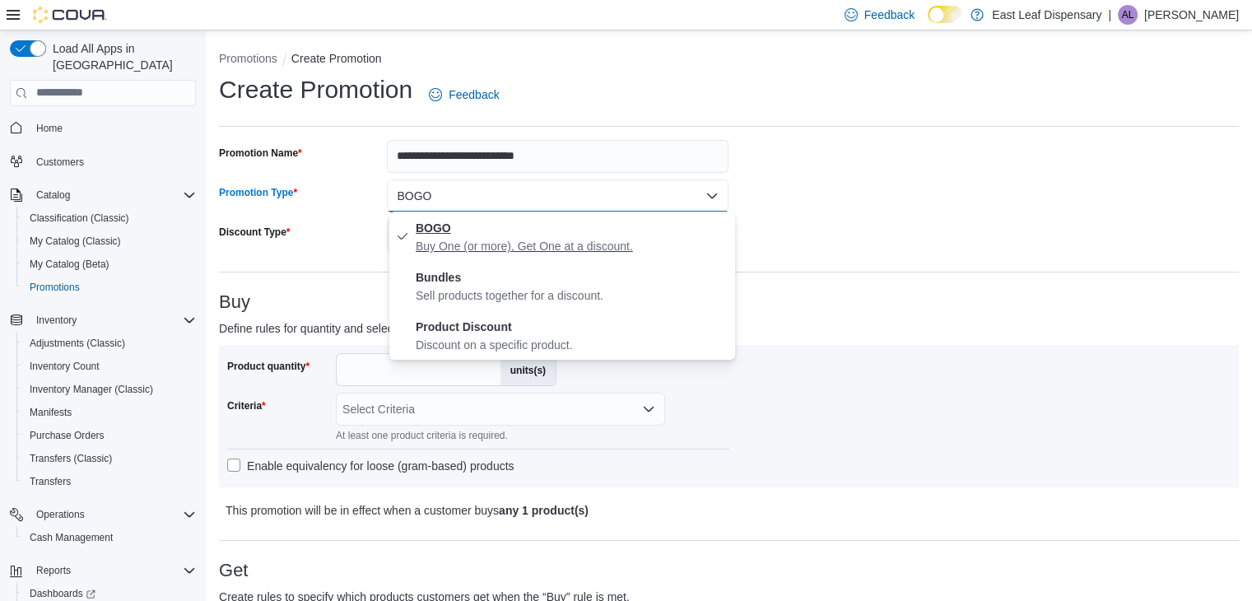
click at [500, 242] on p "Buy One (or more), Get One at a discount." at bounding box center [572, 246] width 313 height 16
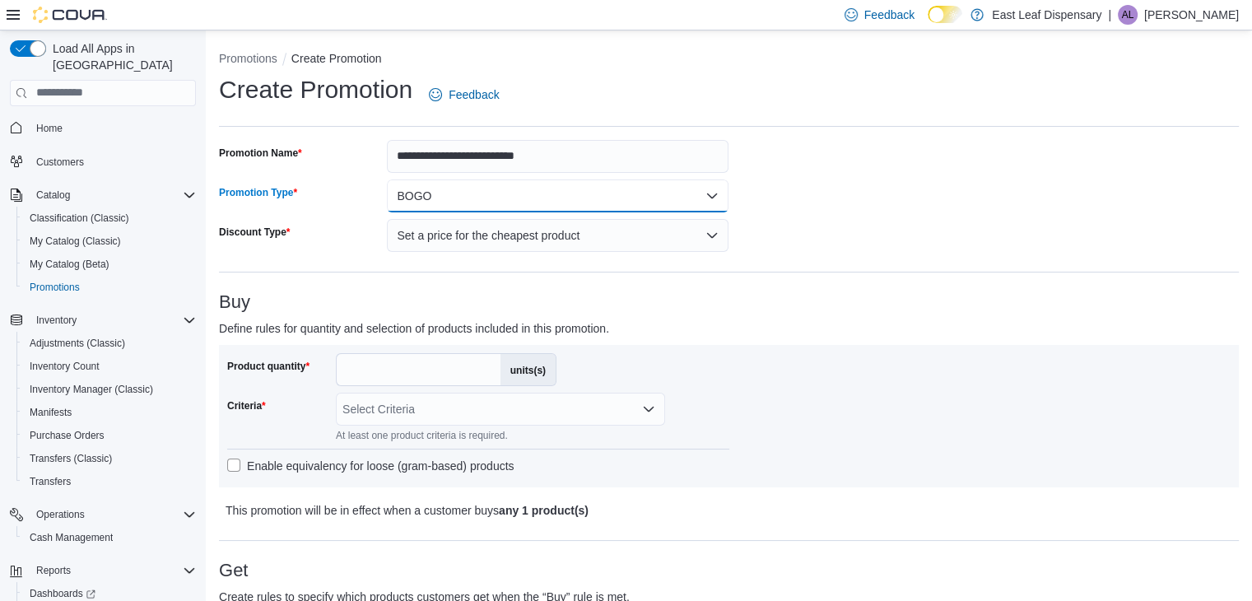
click at [657, 198] on button "BOGO" at bounding box center [558, 195] width 342 height 33
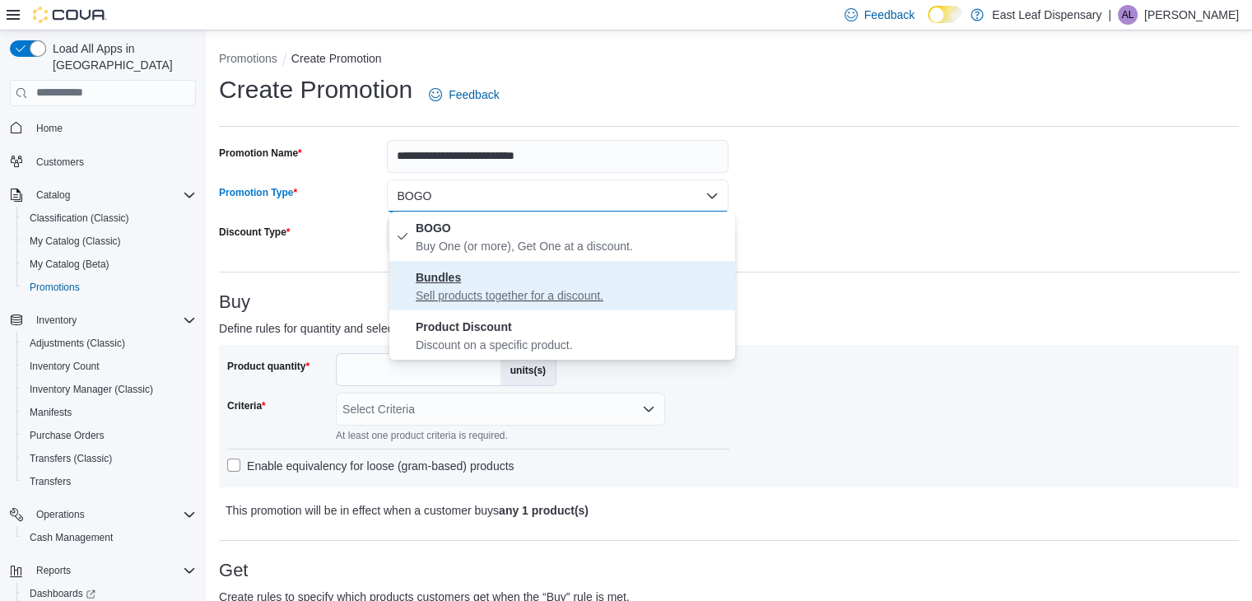
click at [558, 303] on p "Sell products together for a discount." at bounding box center [572, 295] width 313 height 16
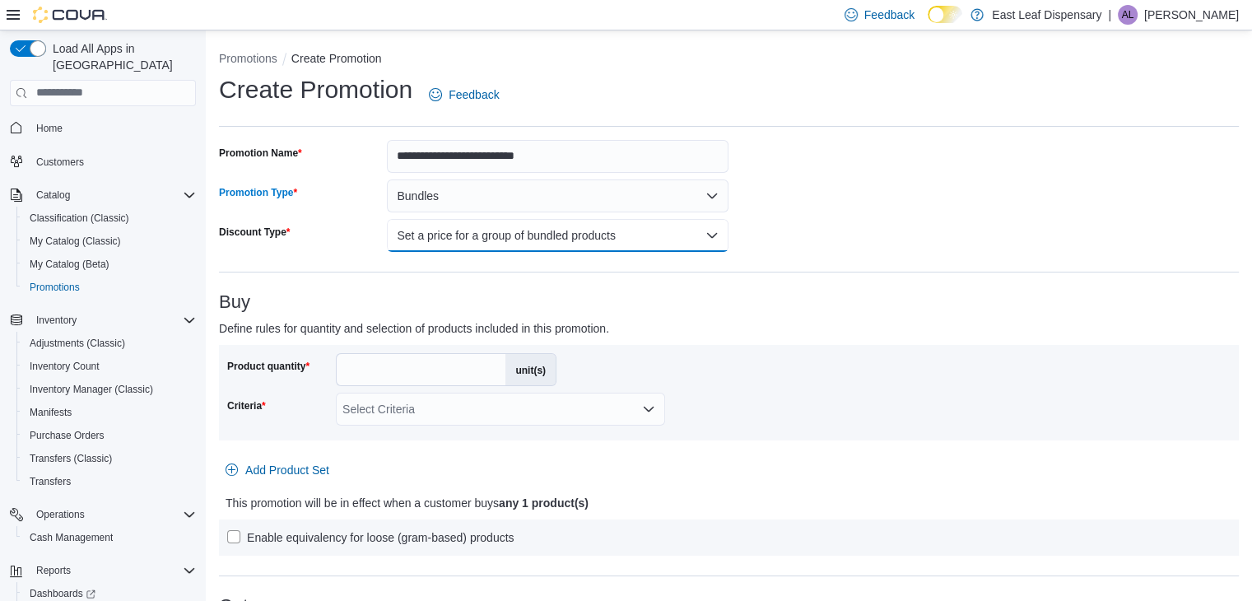
click at [635, 228] on button "Set a price for a group of bundled products" at bounding box center [558, 235] width 342 height 33
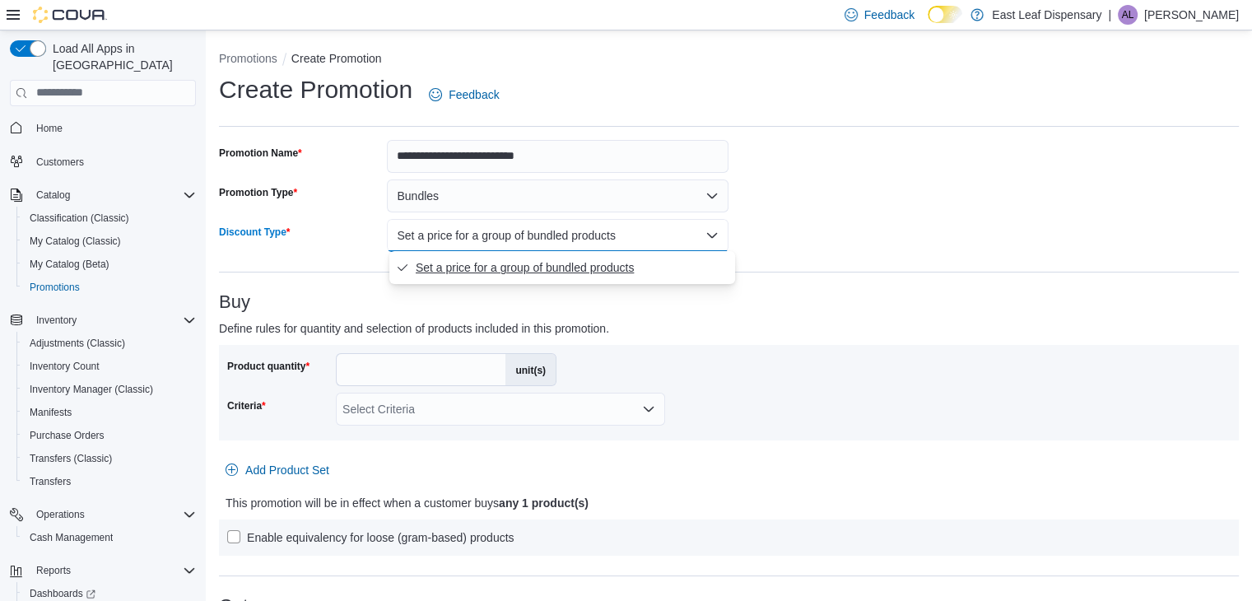
click at [618, 267] on span "Set a price for a group of bundled products" at bounding box center [572, 268] width 313 height 20
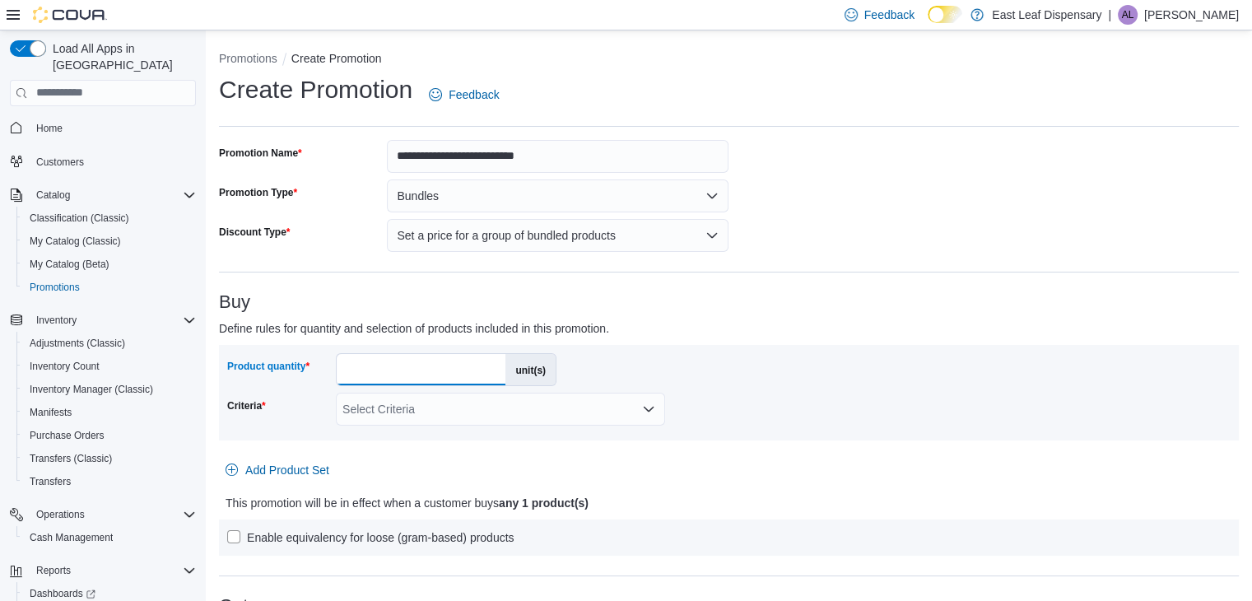
click at [431, 362] on input "*" at bounding box center [421, 369] width 169 height 31
type input "*"
click at [509, 402] on div "Select Criteria" at bounding box center [500, 409] width 329 height 33
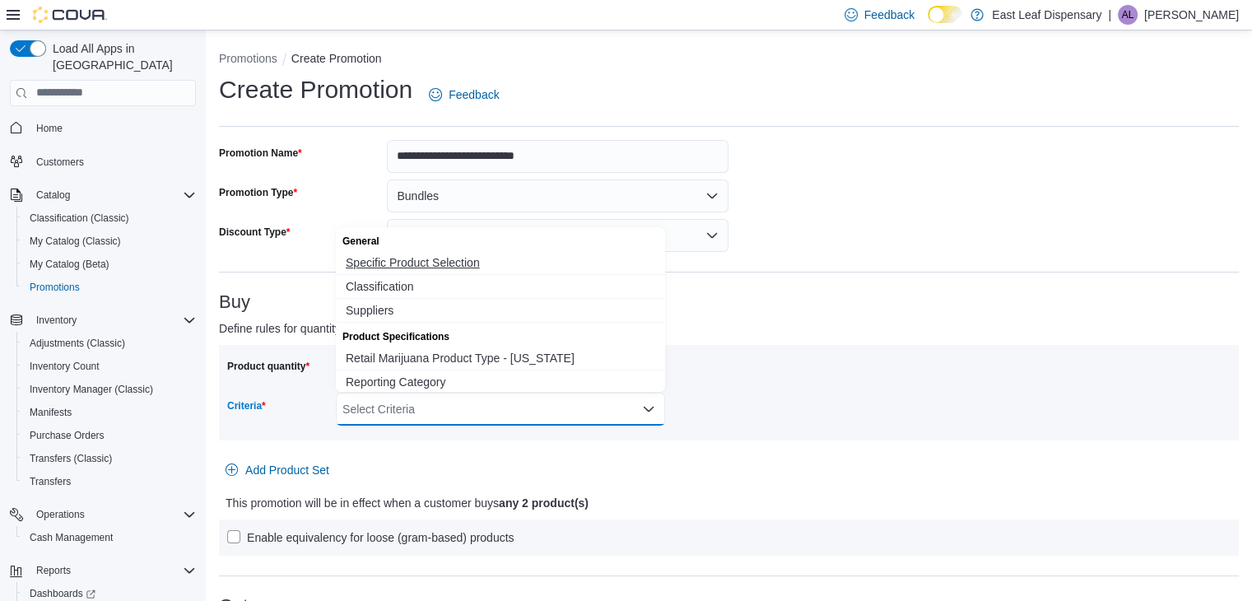
click at [444, 263] on span "Specific Product Selection" at bounding box center [500, 262] width 309 height 16
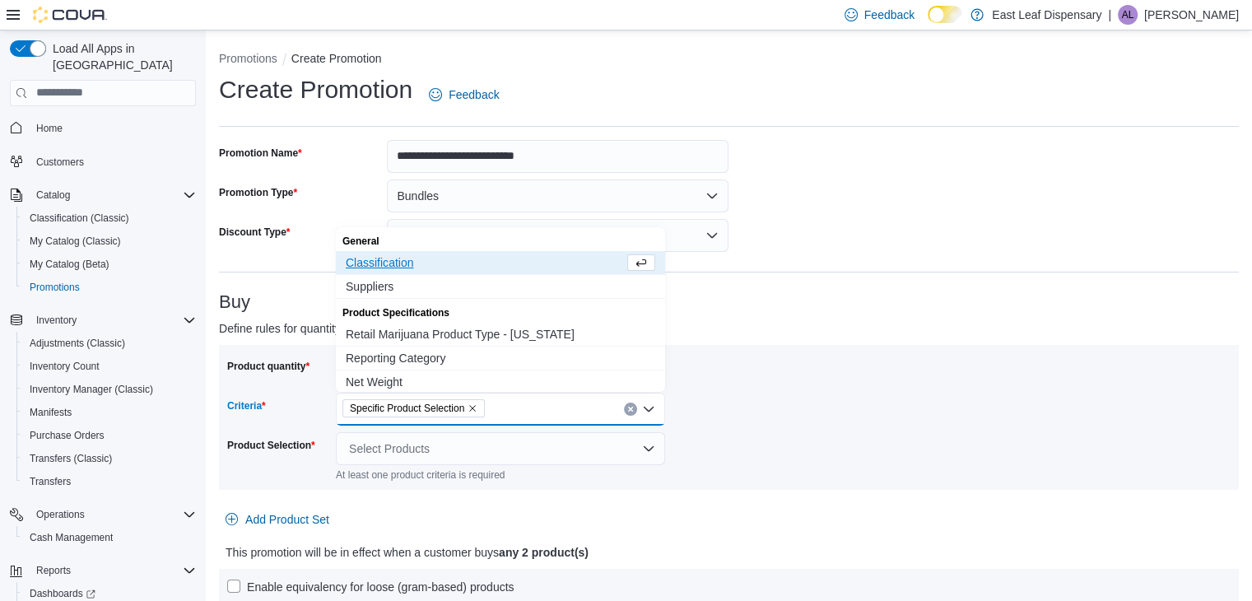
click at [797, 440] on div "Product quantity * unit(s) Criteria Specific Product Selection Combo box. Selec…" at bounding box center [728, 417] width 1003 height 128
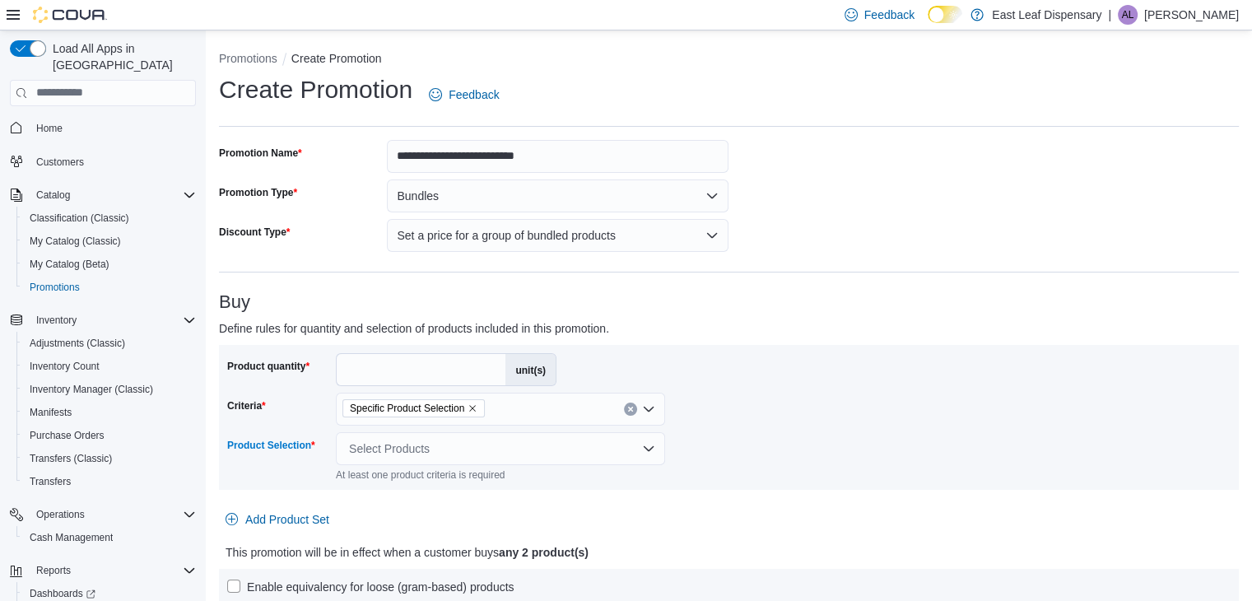
click at [579, 452] on div "Select Products" at bounding box center [500, 448] width 329 height 33
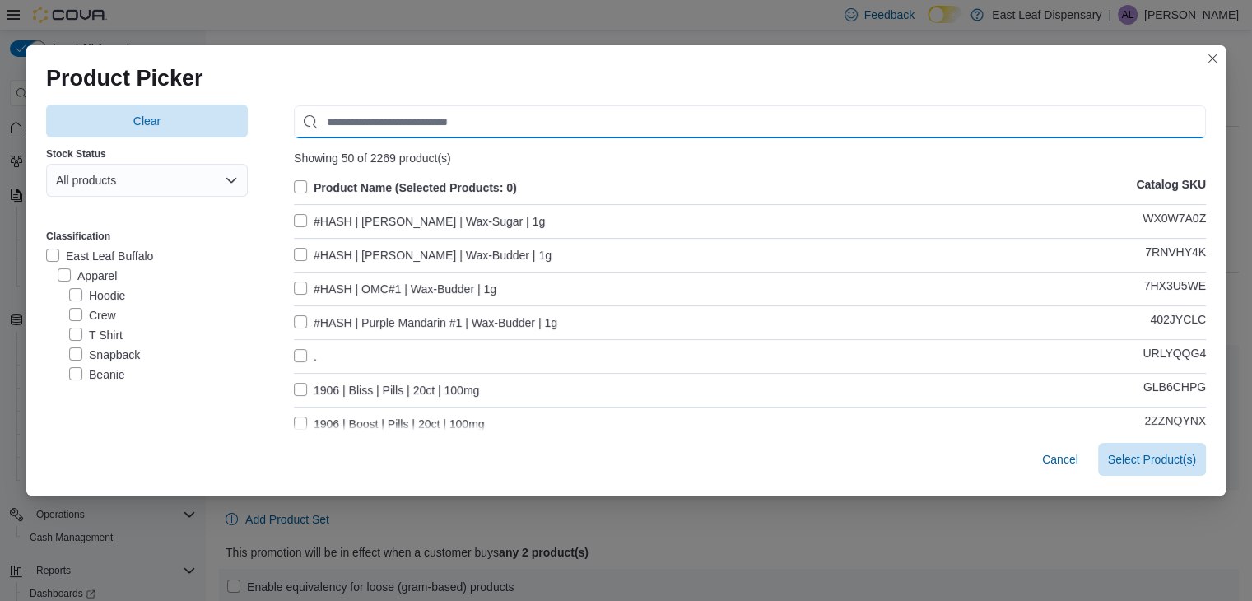
click at [411, 135] on input "Use aria labels when no actual label is in use" at bounding box center [750, 121] width 912 height 33
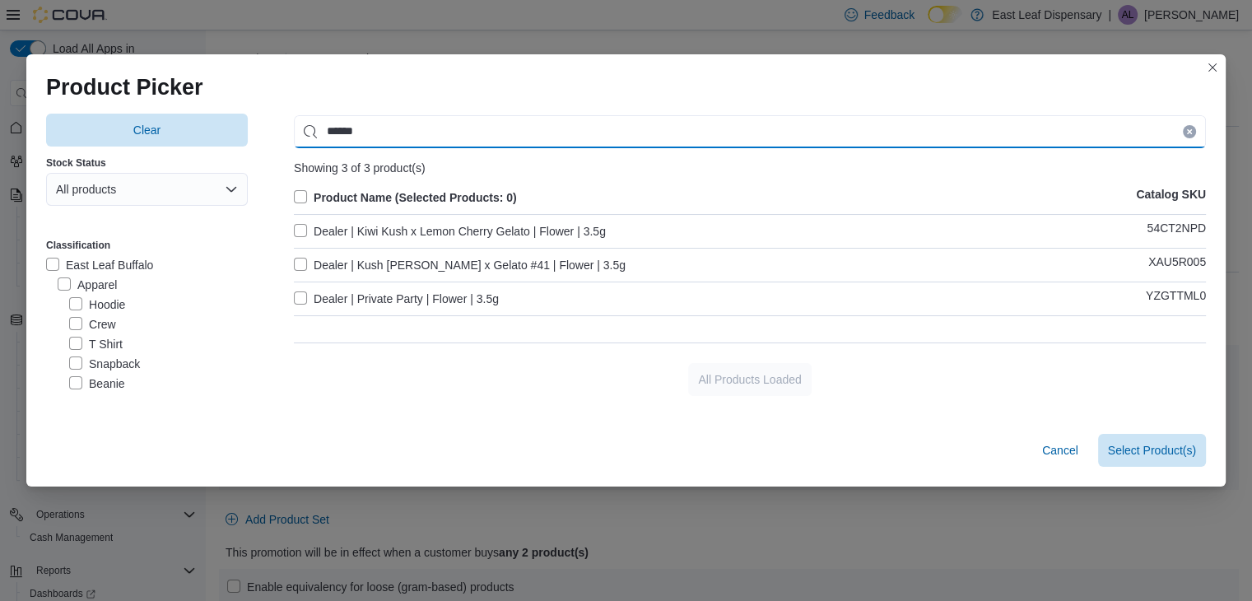
type input "******"
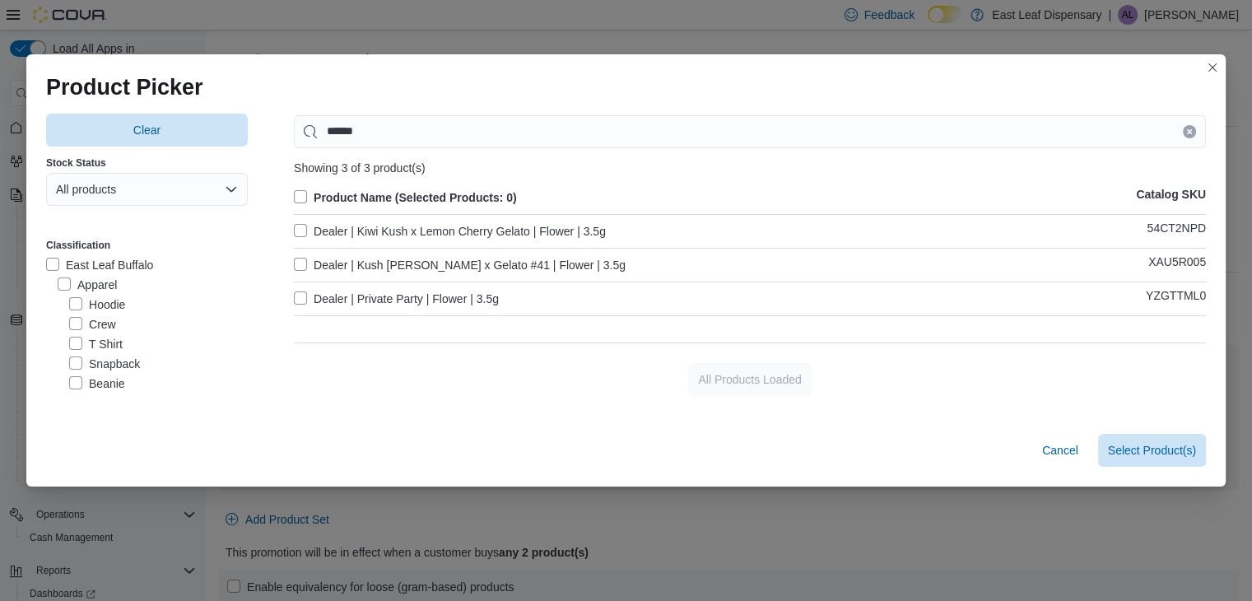
click at [341, 192] on label "Product Name (Selected Products: 0)" at bounding box center [405, 198] width 223 height 20
click at [1140, 445] on span "Select 3 Product(s)" at bounding box center [1147, 449] width 98 height 16
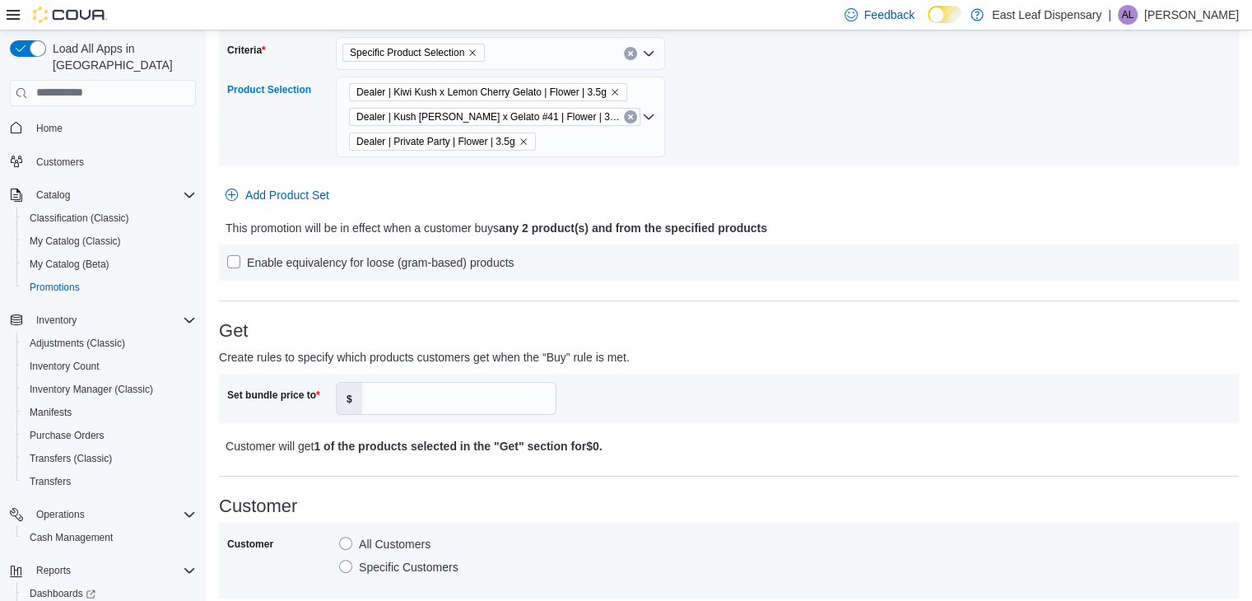
scroll to position [362, 0]
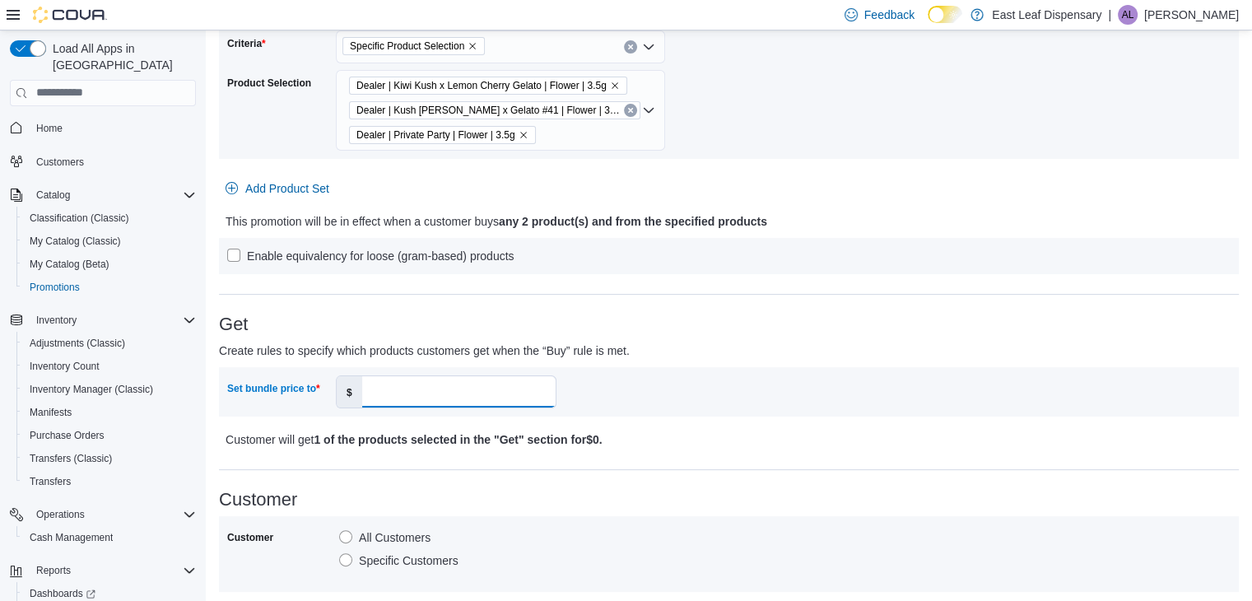
click at [433, 384] on input "Set bundle price to" at bounding box center [458, 391] width 193 height 31
type input "**"
click at [803, 382] on div "Set bundle price to $ **" at bounding box center [728, 391] width 1003 height 33
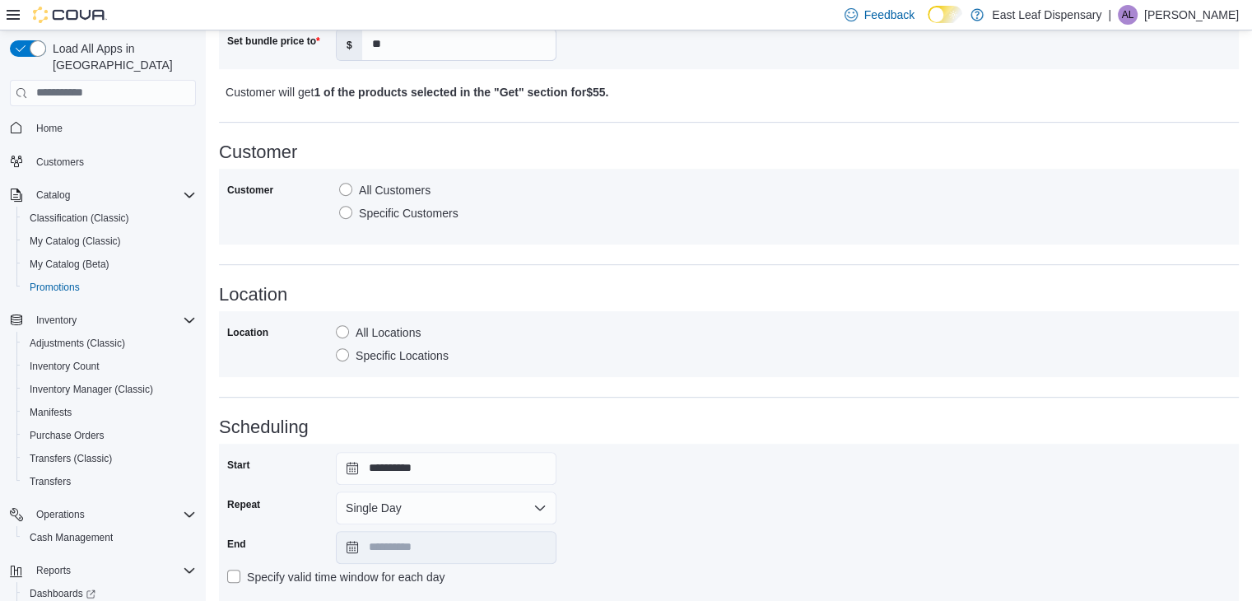
scroll to position [751, 0]
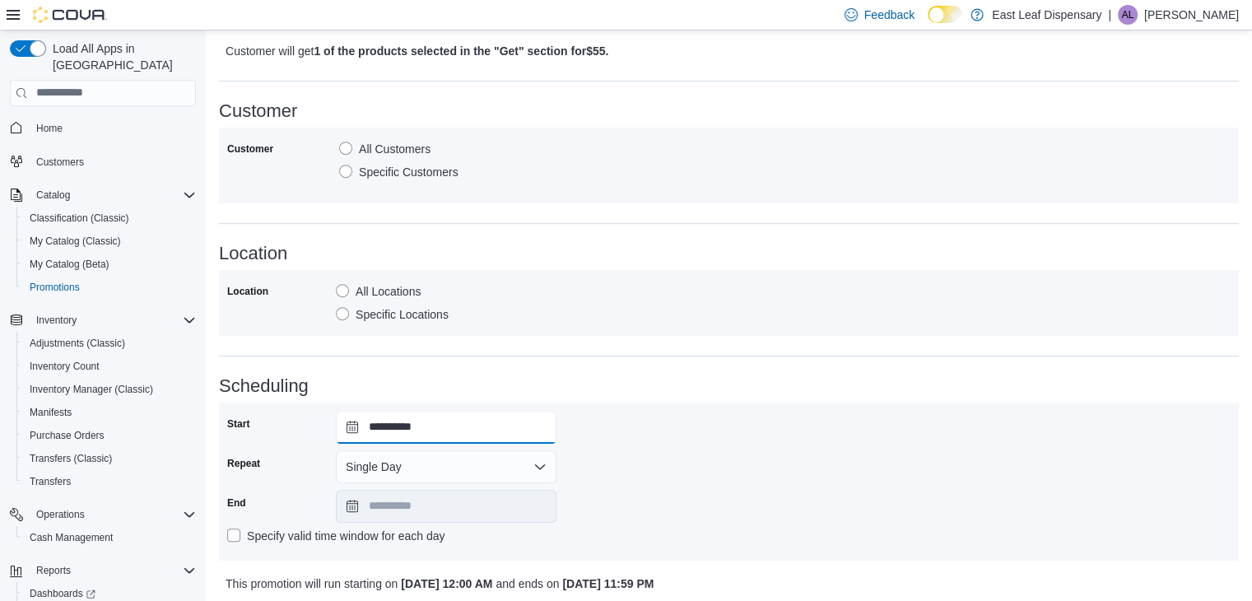
click at [354, 424] on input "**********" at bounding box center [446, 427] width 221 height 33
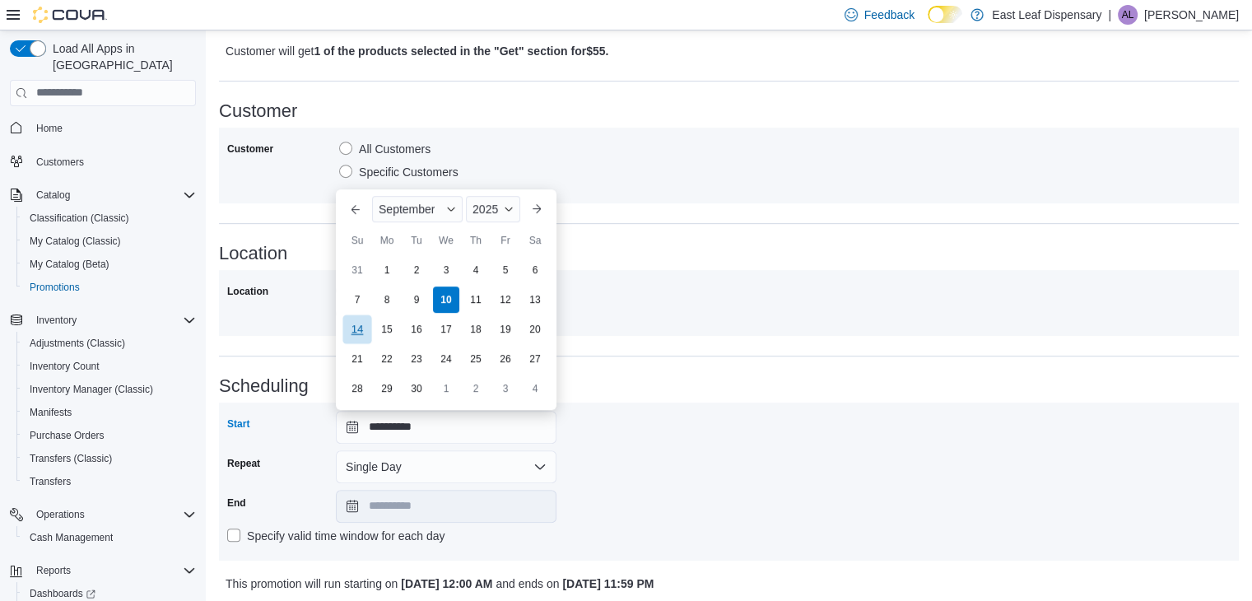
click at [362, 328] on div "14" at bounding box center [356, 329] width 29 height 29
type input "**********"
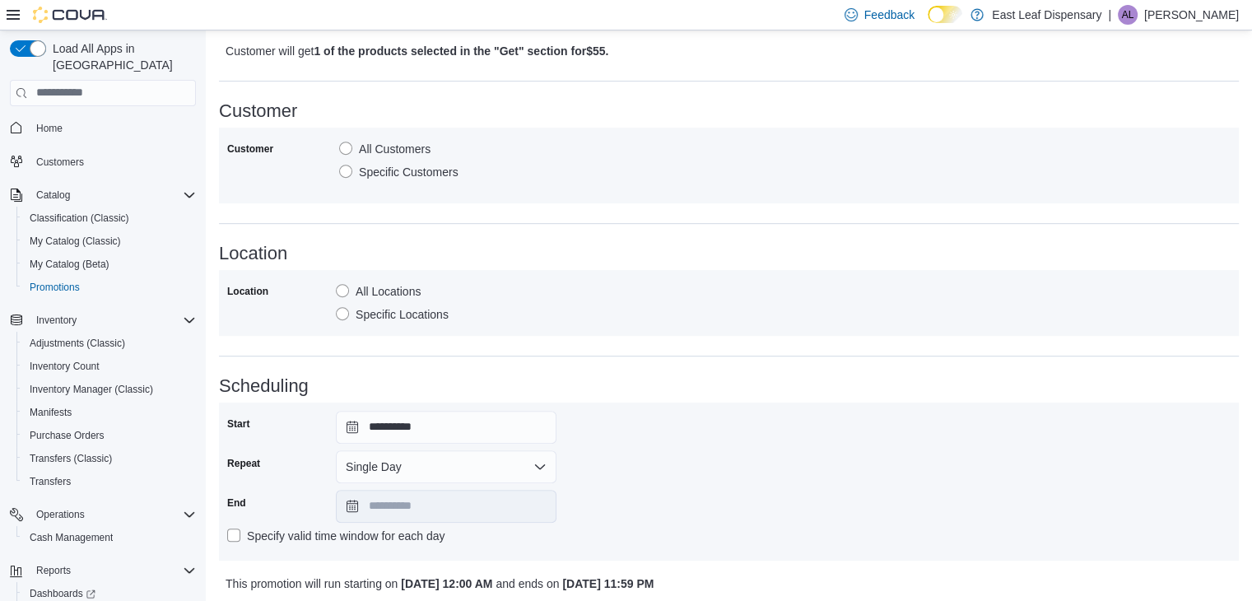
click at [728, 422] on div "**********" at bounding box center [728, 482] width 1003 height 142
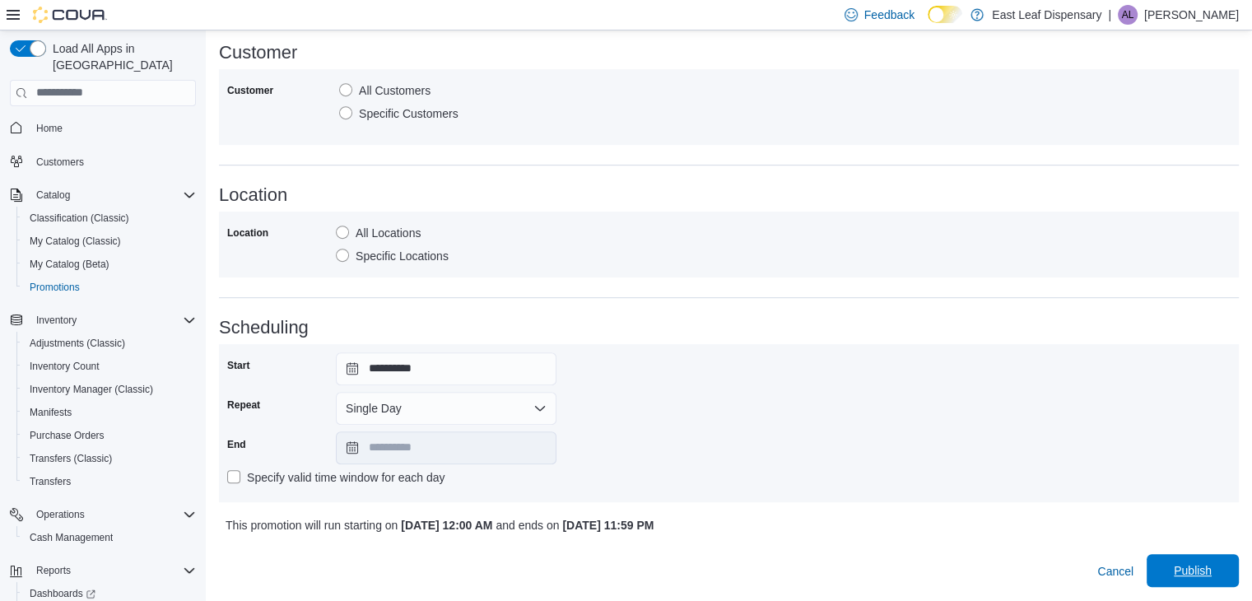
click at [1192, 566] on span "Publish" at bounding box center [1193, 570] width 38 height 16
